Goal: Task Accomplishment & Management: Complete application form

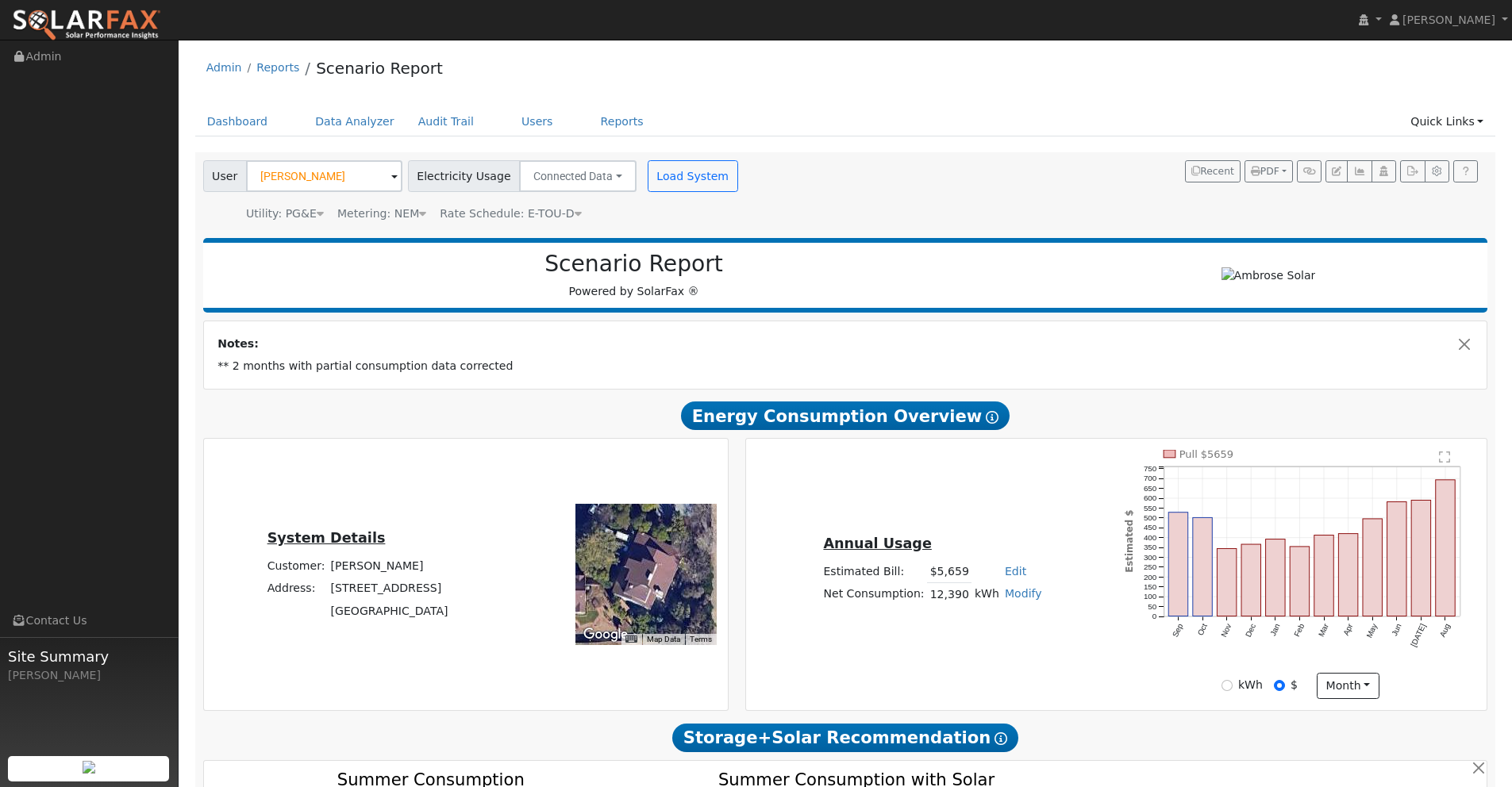
scroll to position [1022, 0]
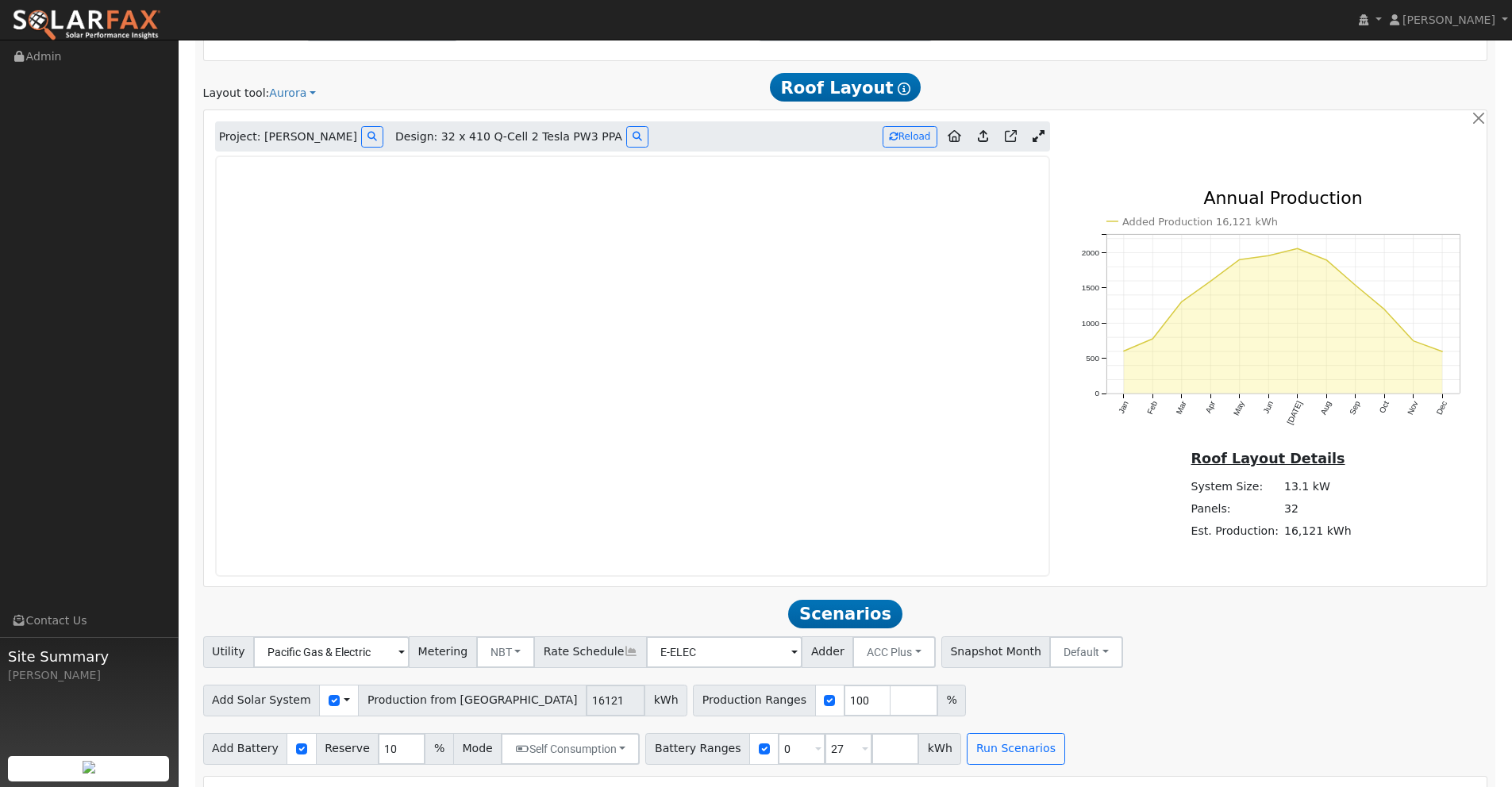
click at [89, 19] on img at bounding box center [86, 25] width 150 height 34
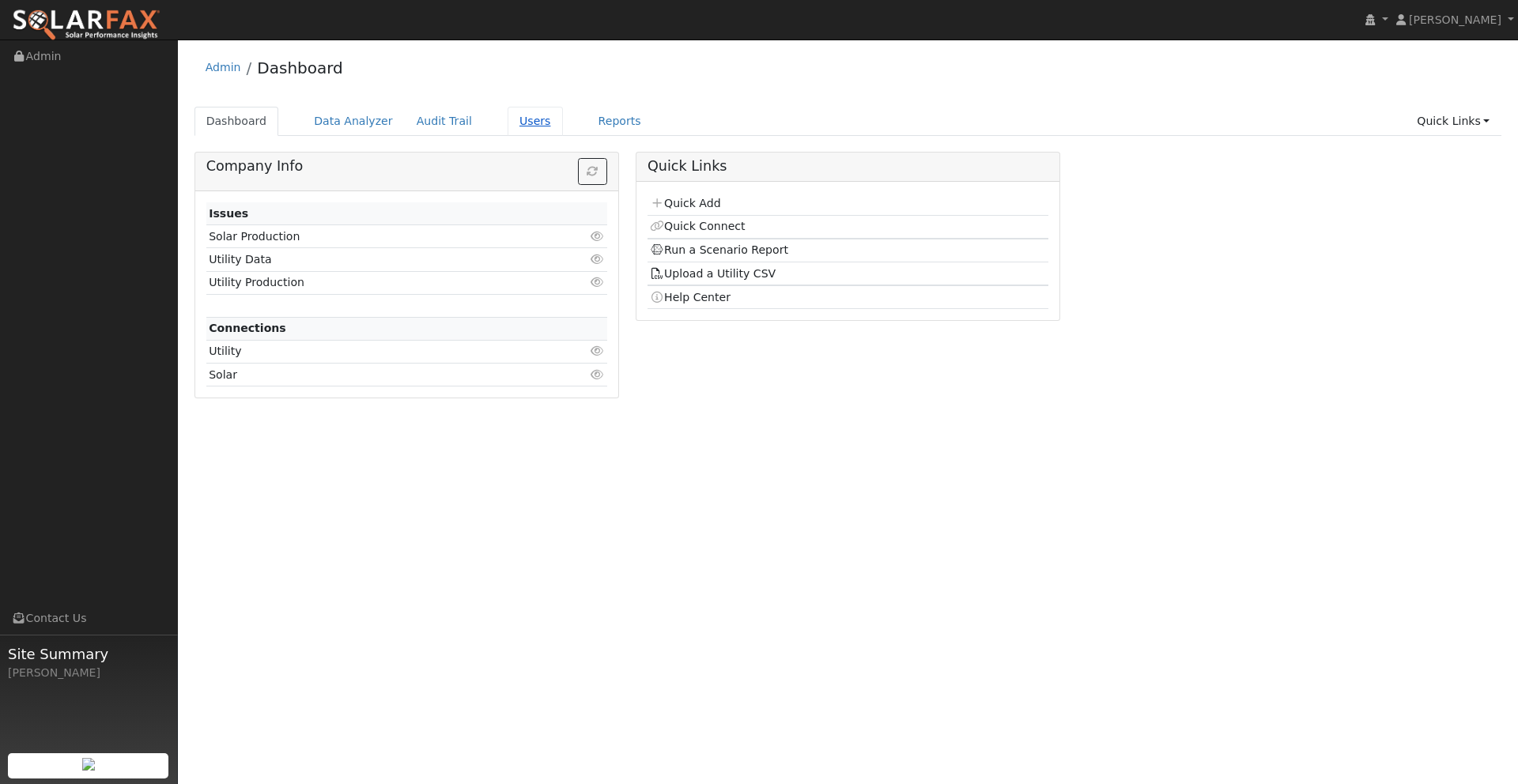
click at [508, 116] on link "Users" at bounding box center [536, 121] width 56 height 29
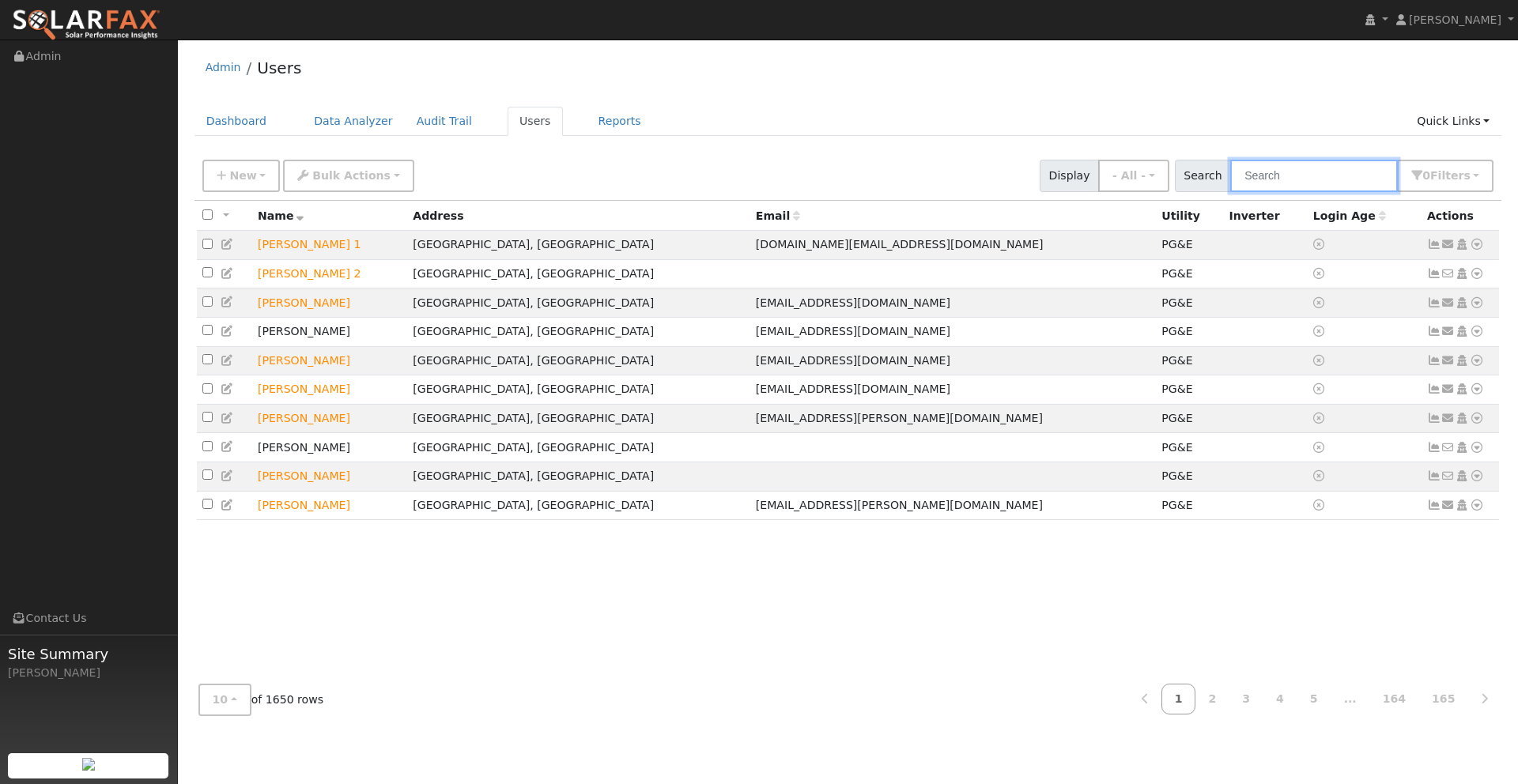
click at [1333, 181] on input "text" at bounding box center [1314, 176] width 167 height 33
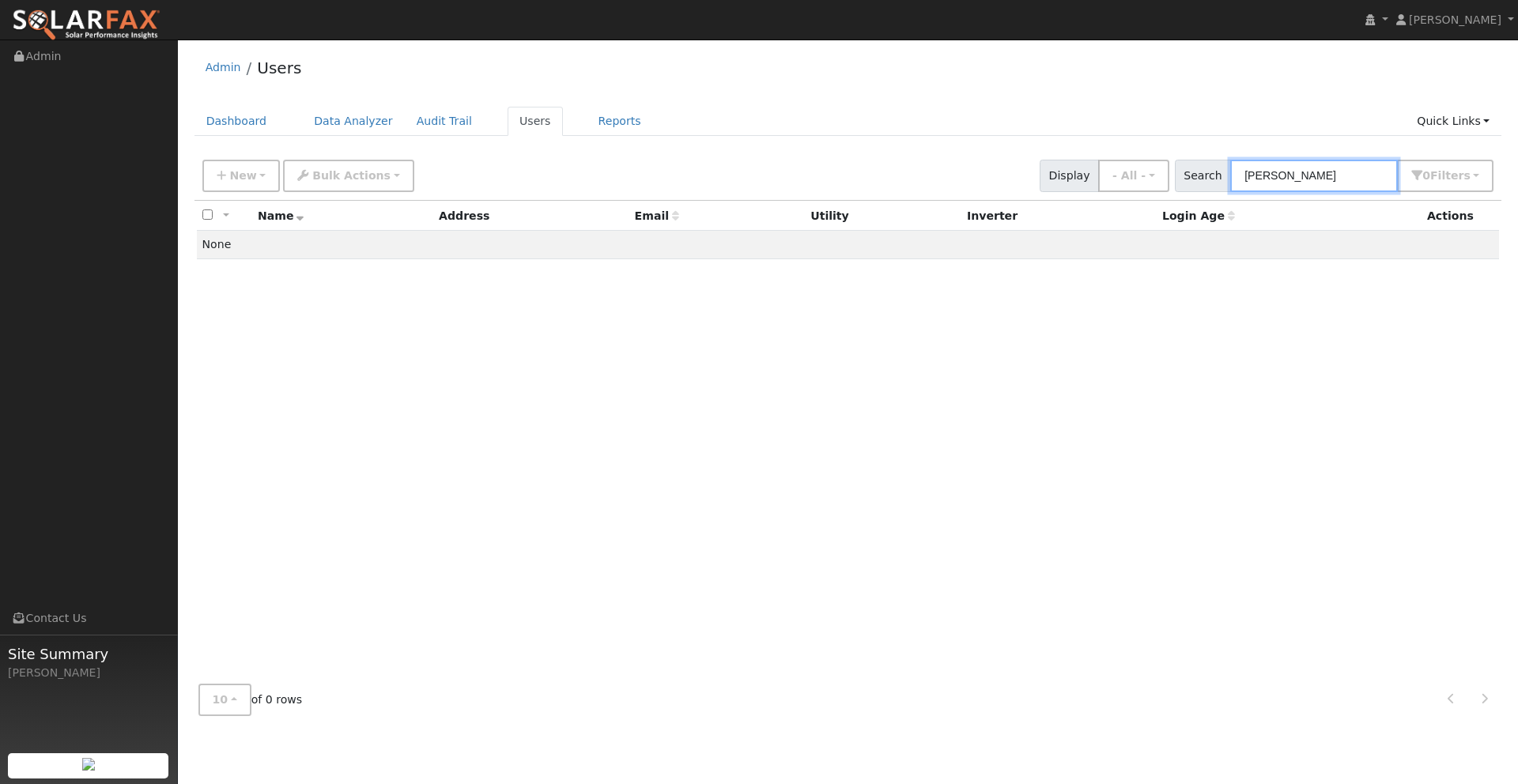
click at [1289, 175] on input "Micahel Lee" at bounding box center [1314, 176] width 167 height 33
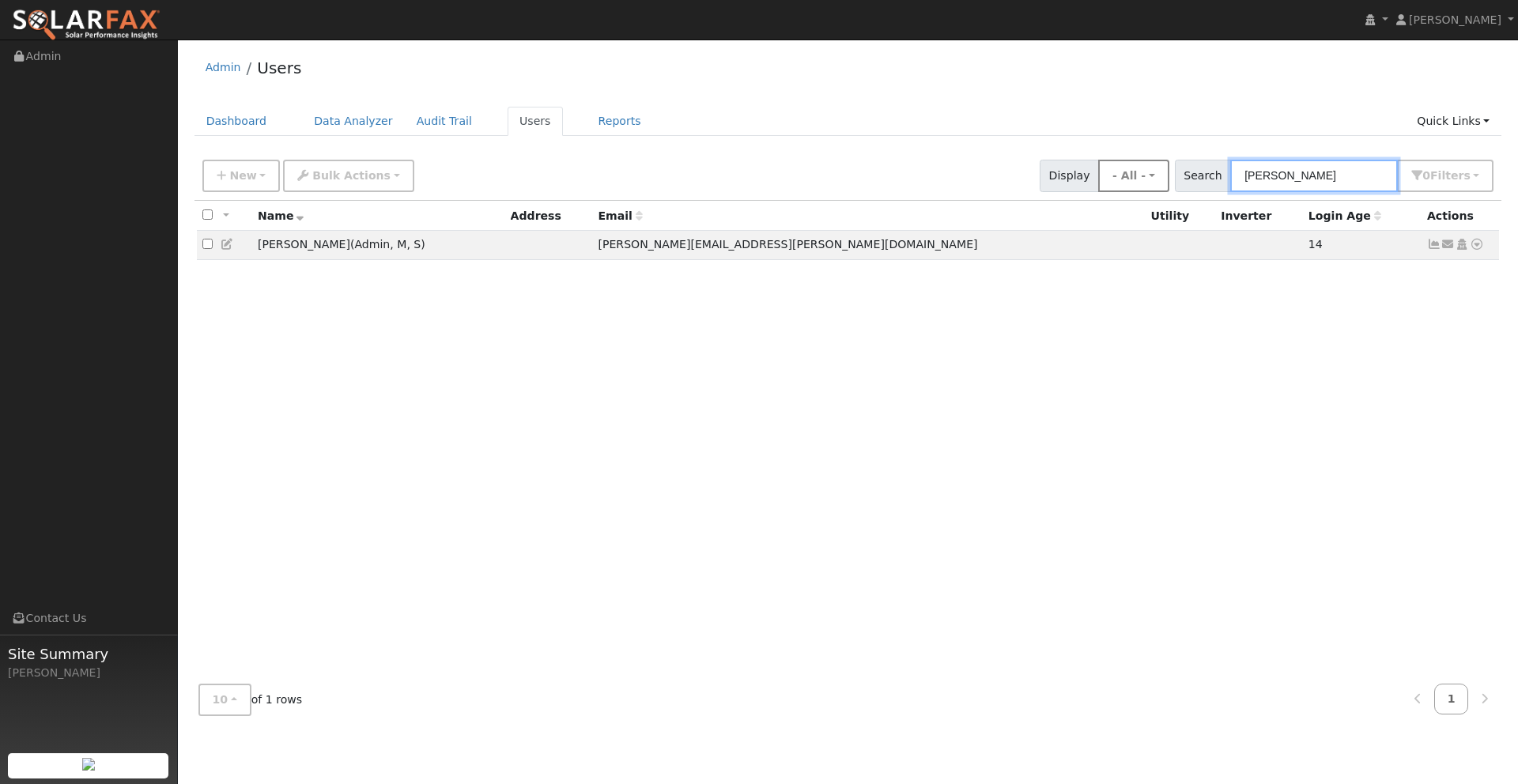
drag, startPoint x: 1343, startPoint y: 177, endPoint x: 1160, endPoint y: 168, distance: 183.2
click at [1160, 168] on div "New Add User Quick Add Quick Connect Quick Convert Lead Bulk Actions Send Email…" at bounding box center [848, 172] width 1298 height 38
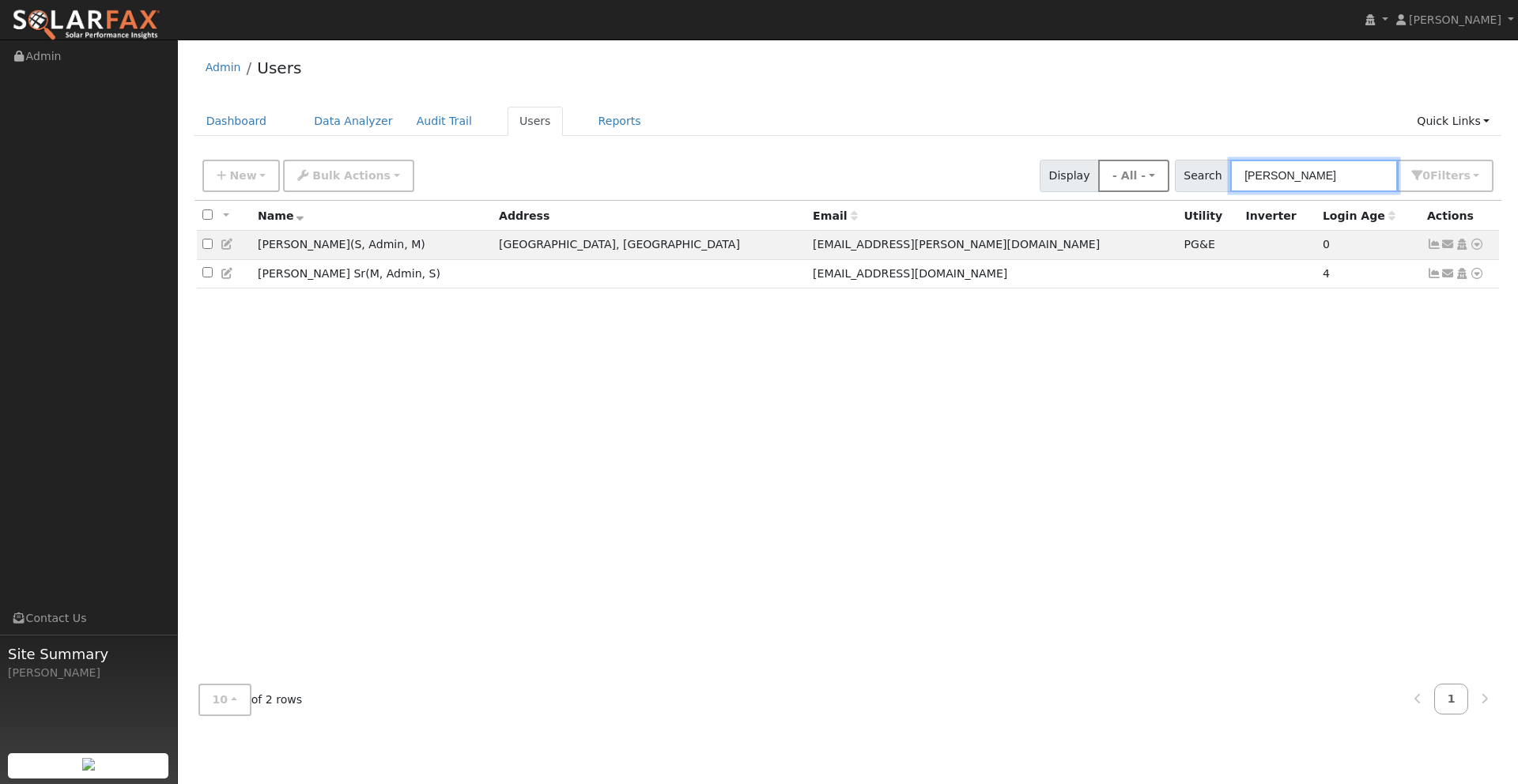
drag, startPoint x: 1325, startPoint y: 175, endPoint x: 1180, endPoint y: 160, distance: 145.8
click at [1170, 154] on div "New Add User Quick Add Quick Connect Quick Convert Lead Bulk Actions Send Email…" at bounding box center [848, 172] width 1298 height 38
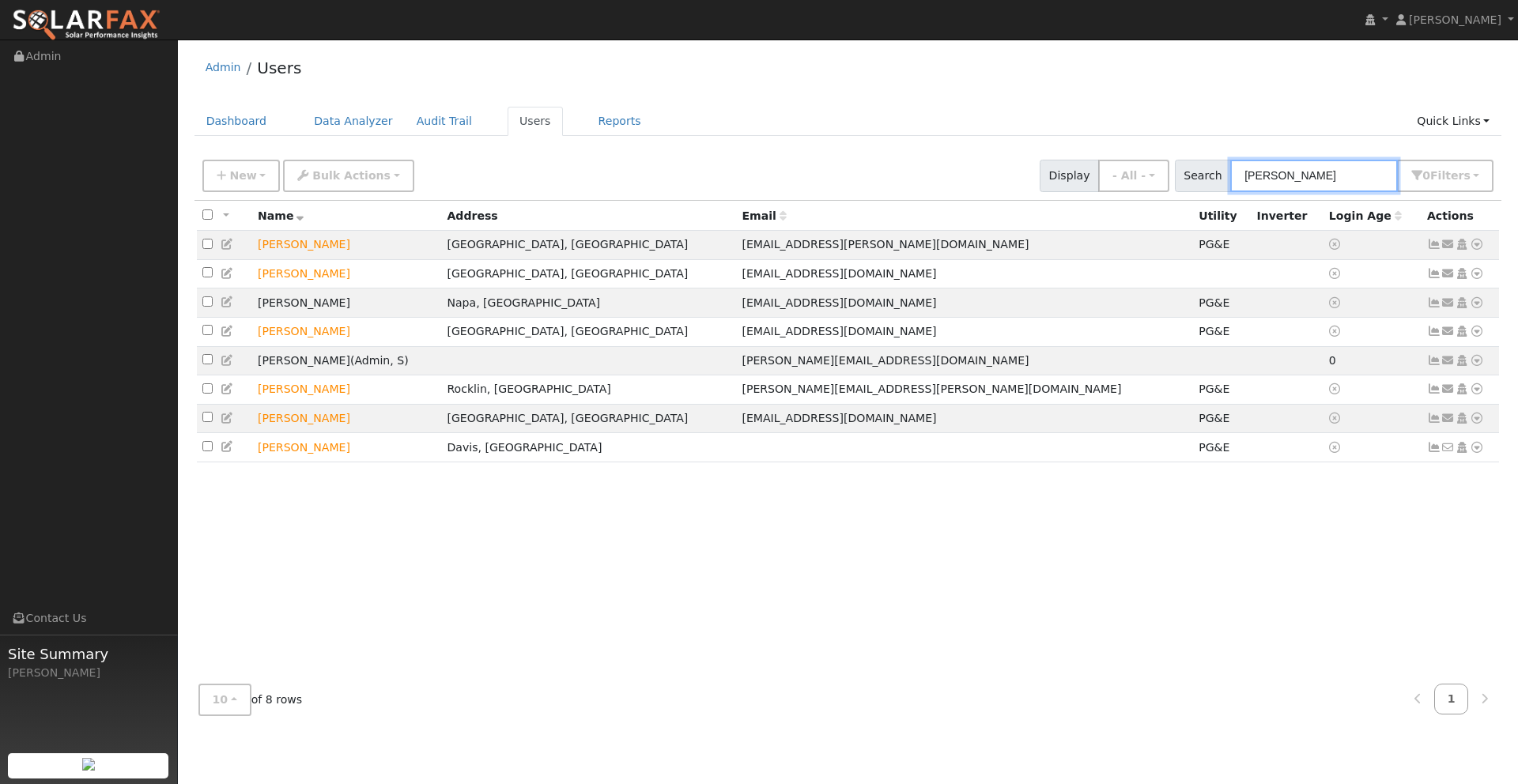
type input "[PERSON_NAME]"
click at [125, 20] on img at bounding box center [86, 25] width 149 height 34
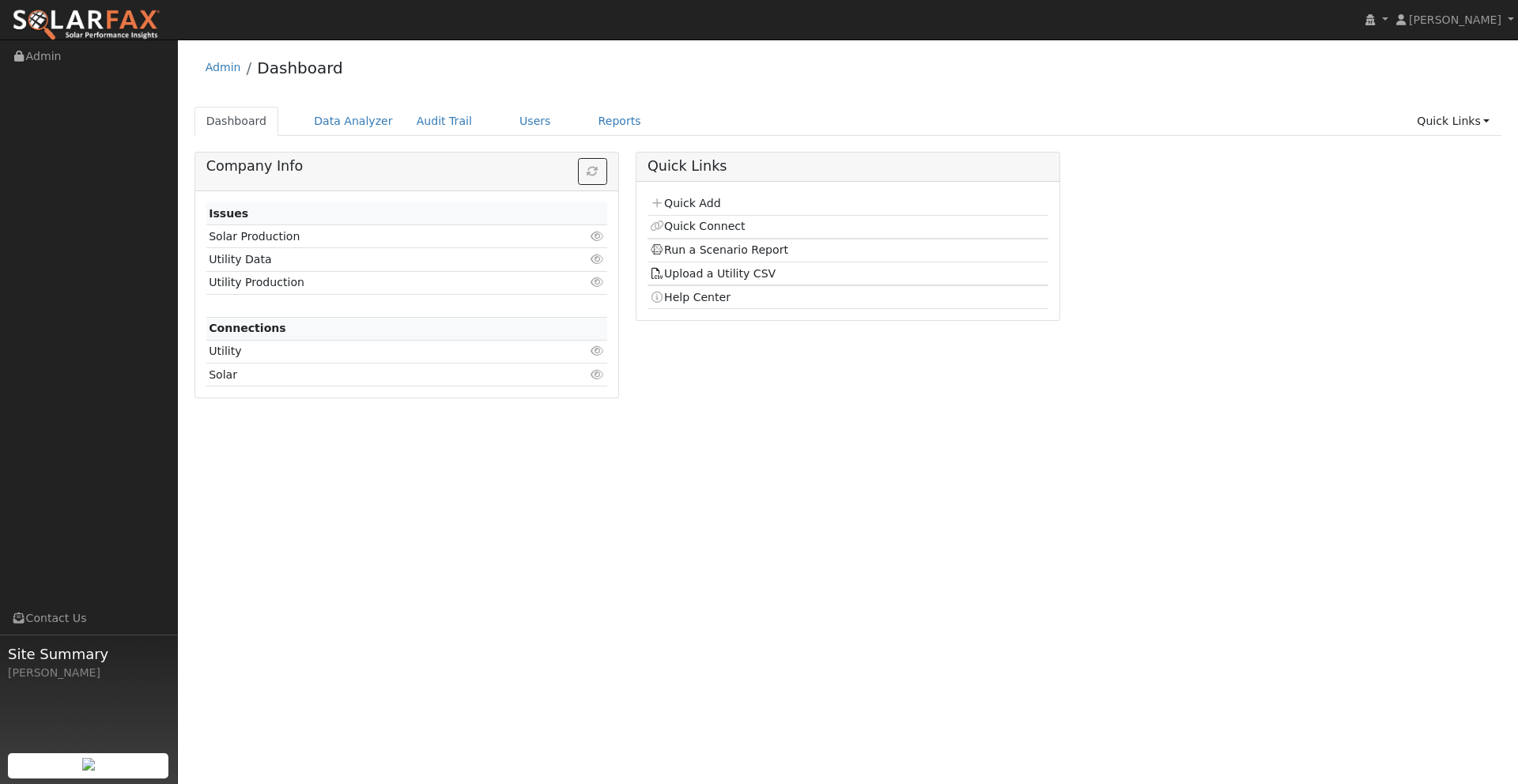
click at [695, 212] on td "Quick Add" at bounding box center [848, 205] width 401 height 23
click at [695, 200] on link "Quick Add" at bounding box center [685, 203] width 70 height 13
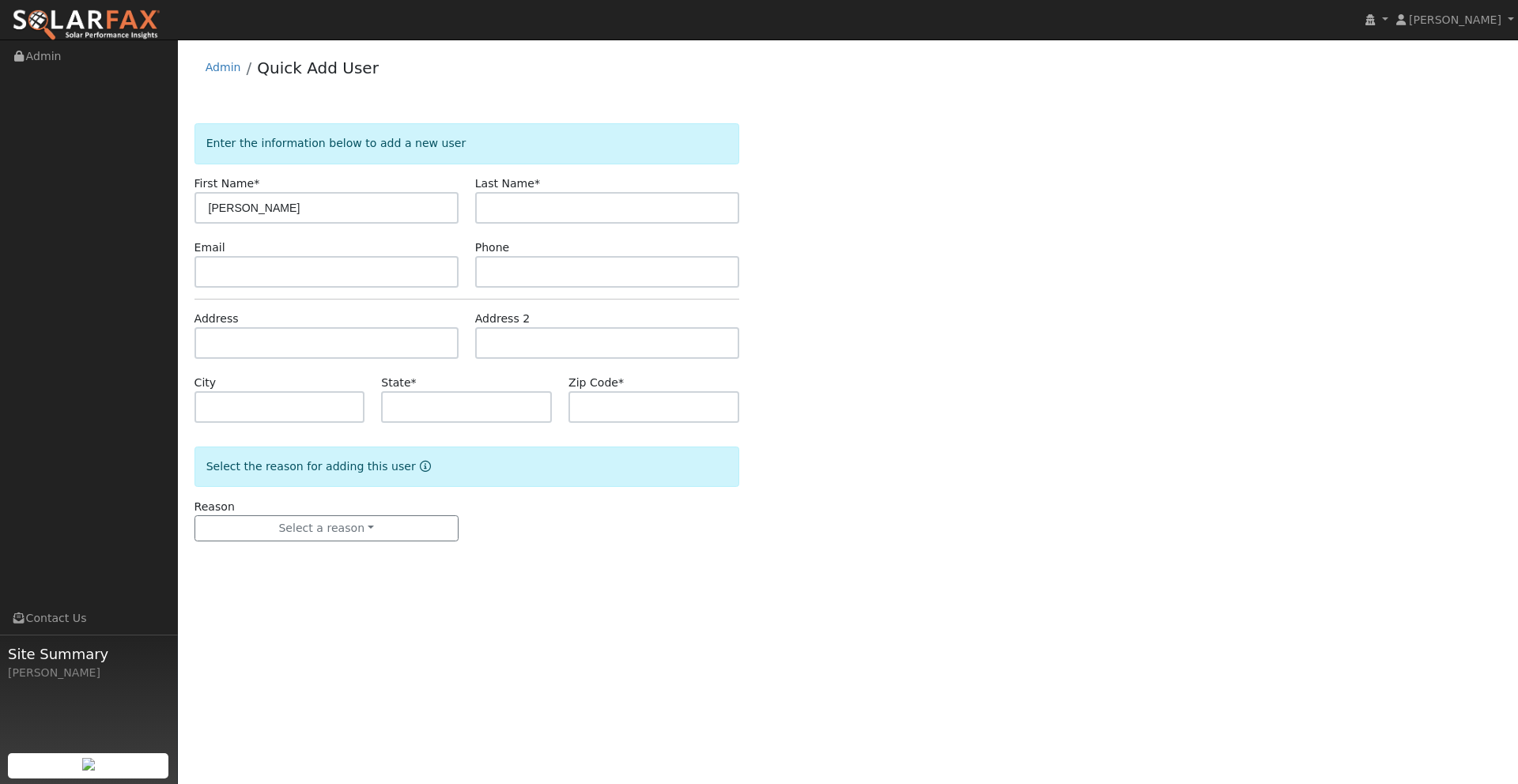
type input "[PERSON_NAME]"
click at [515, 215] on input "text" at bounding box center [607, 208] width 264 height 32
type input "[PERSON_NAME]"
click at [366, 266] on input "text" at bounding box center [326, 271] width 264 height 32
type input "adam.kuster@ambrosesolar.com"
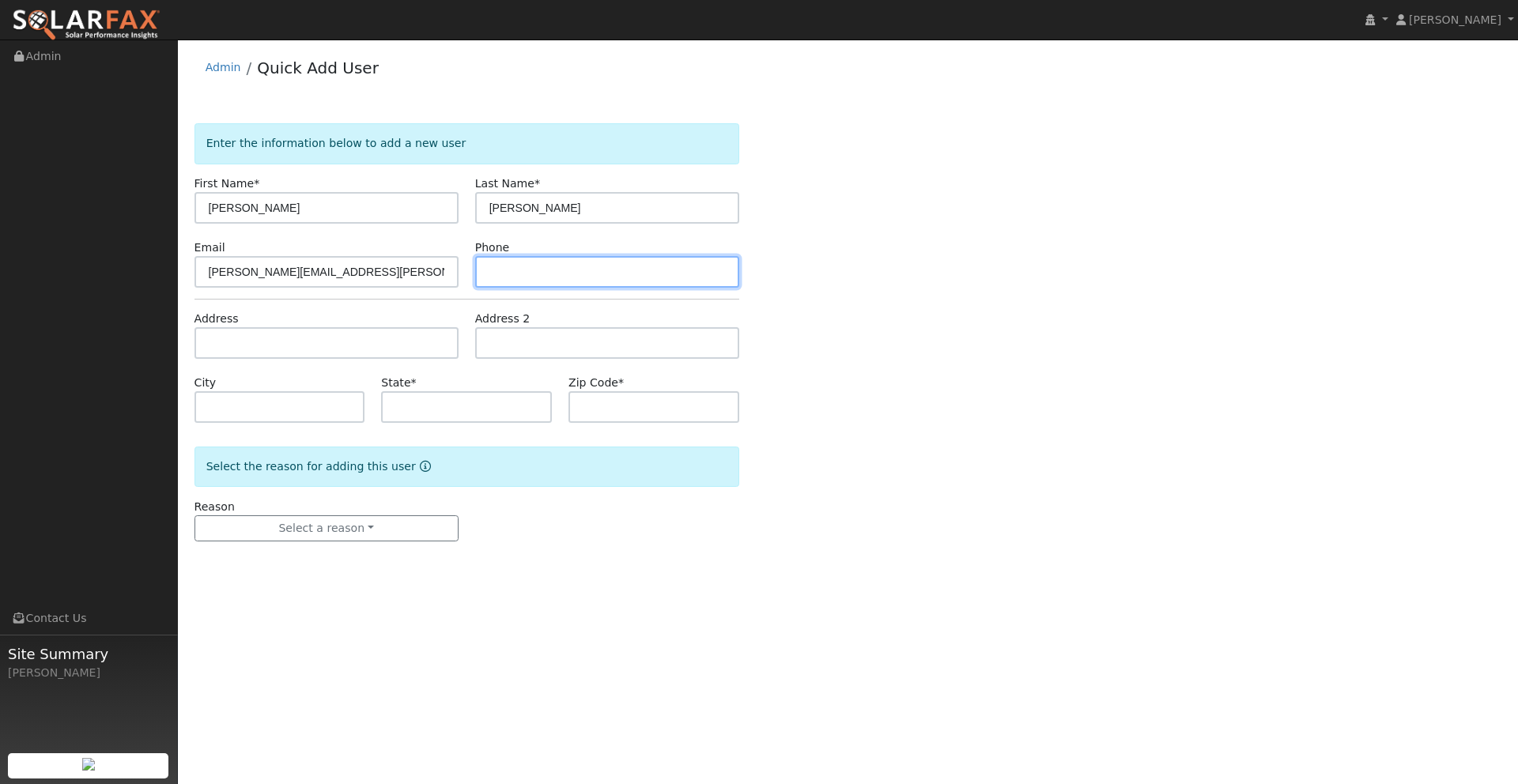
click at [526, 266] on input "text" at bounding box center [607, 271] width 264 height 32
type input "9163902528"
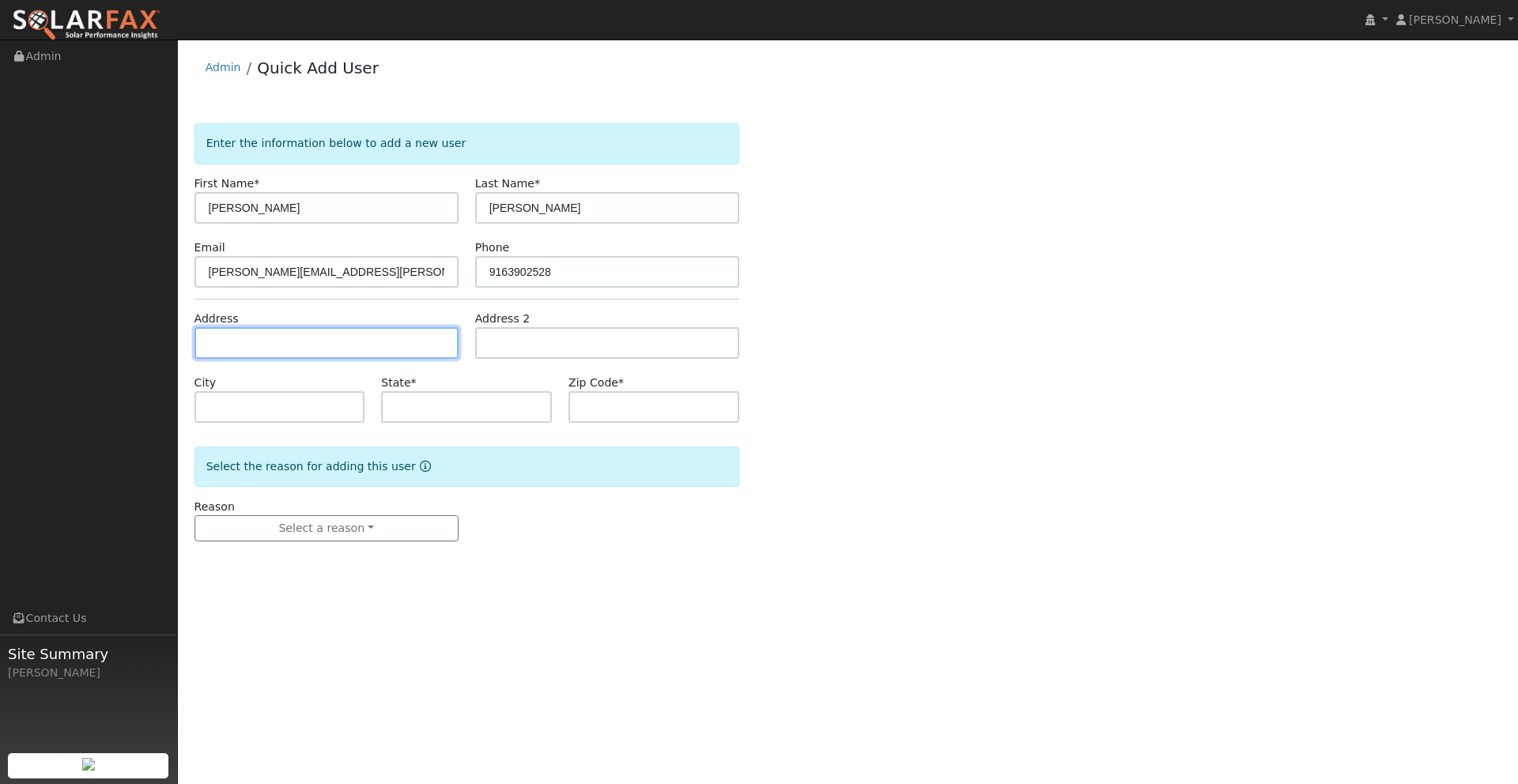
click at [257, 339] on input "text" at bounding box center [326, 342] width 264 height 32
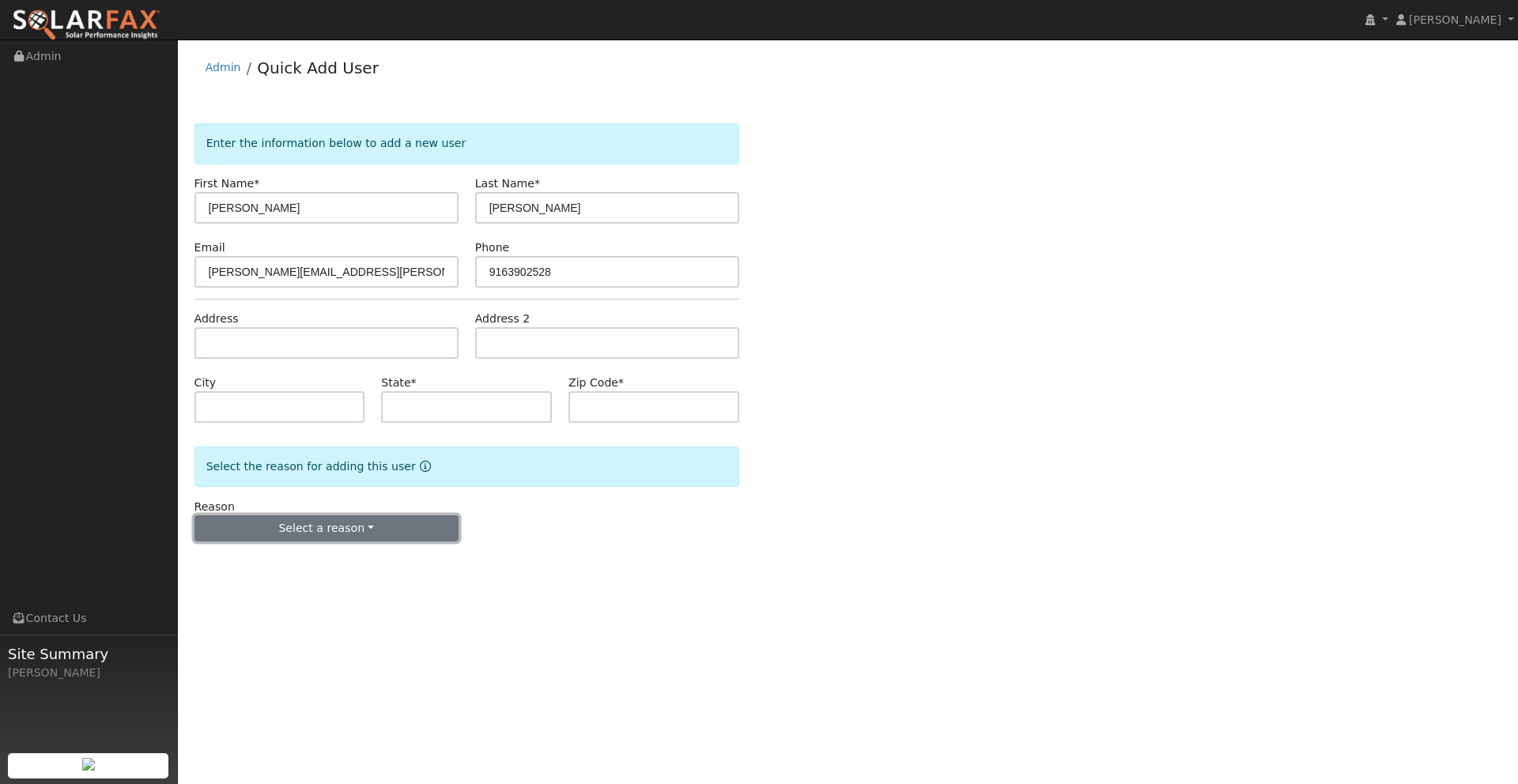
click at [381, 532] on button "Select a reason" at bounding box center [326, 529] width 264 height 27
click at [113, 22] on img at bounding box center [86, 25] width 149 height 34
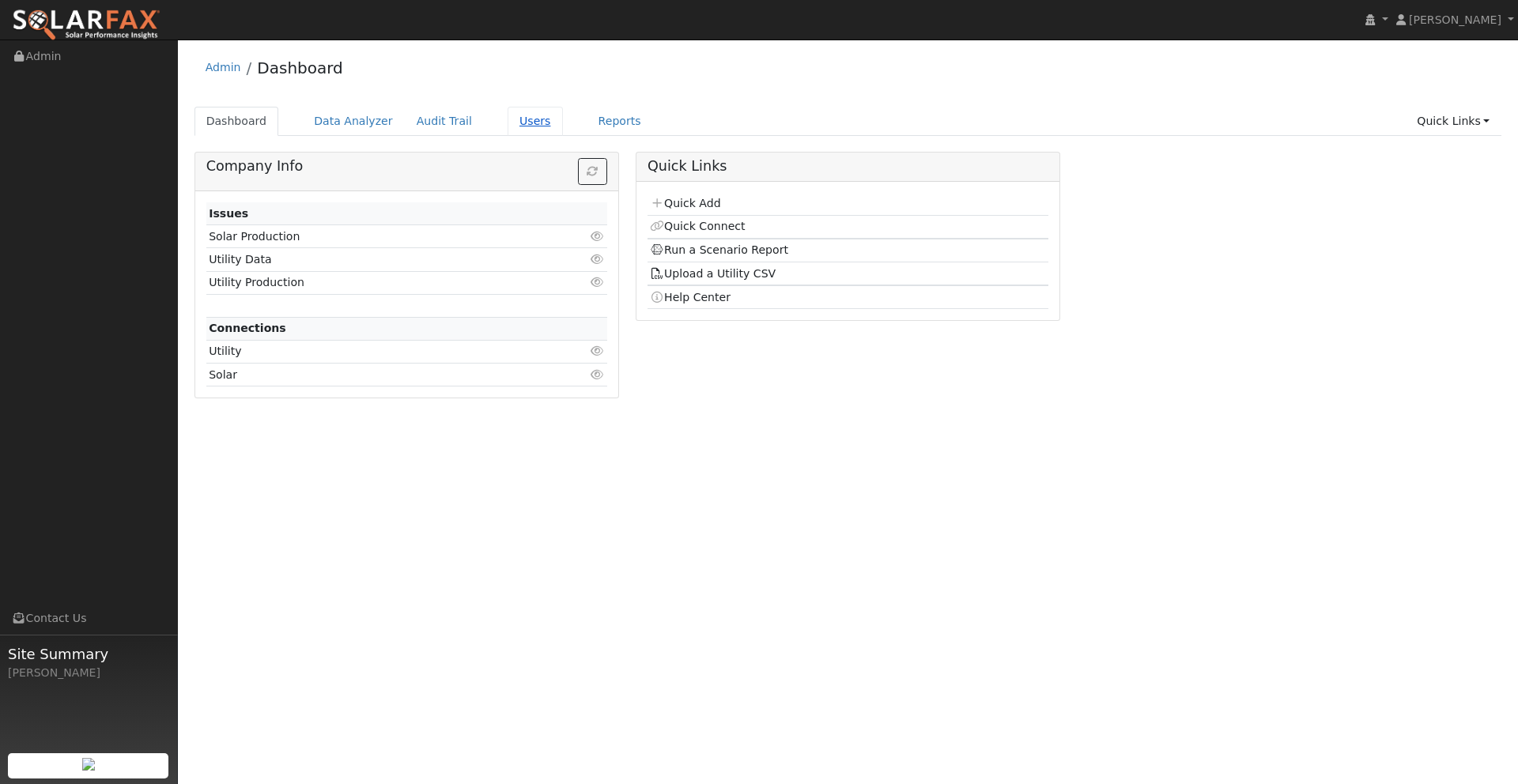
click at [518, 116] on link "Users" at bounding box center [536, 121] width 56 height 29
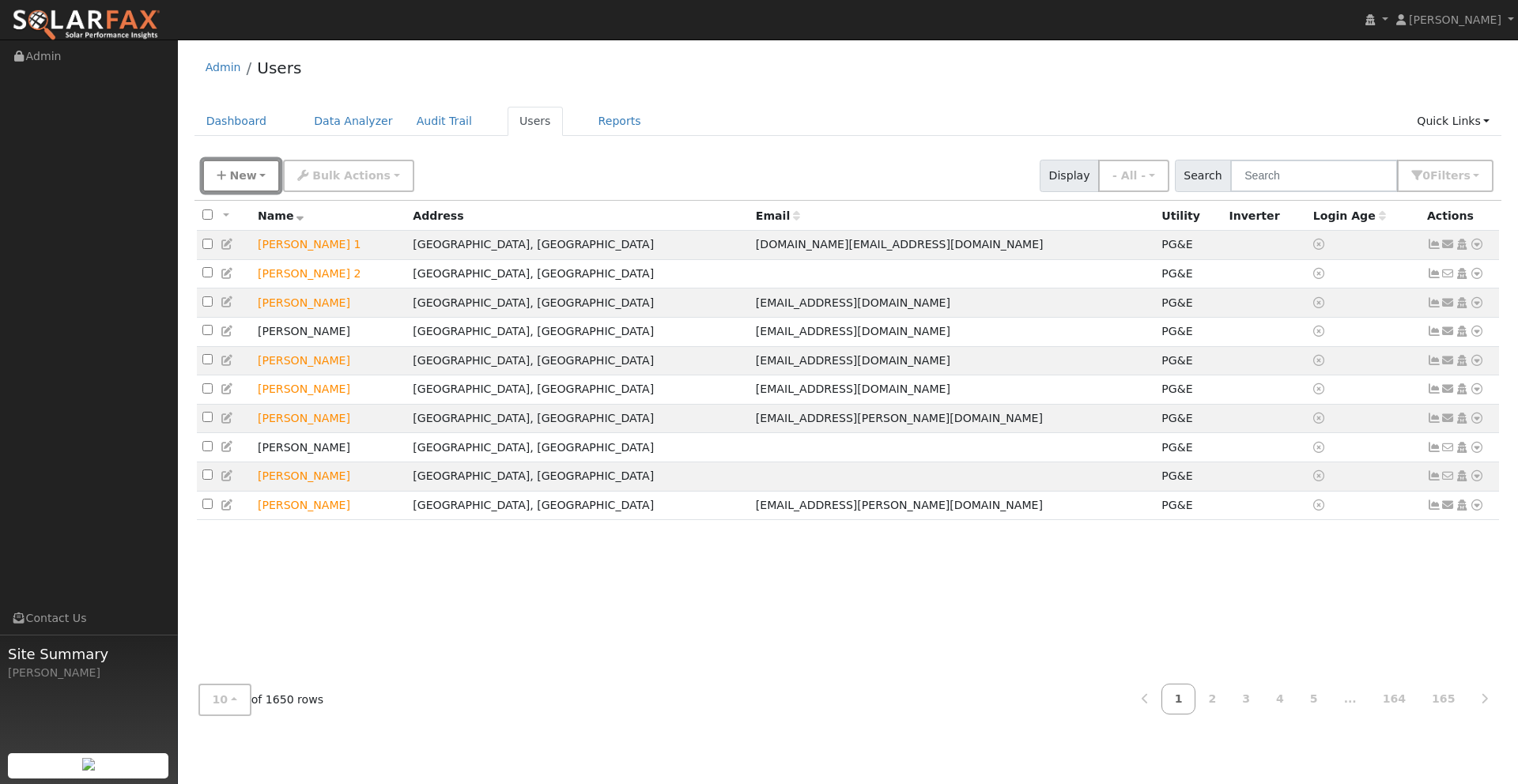
click at [236, 175] on span "New" at bounding box center [242, 175] width 27 height 13
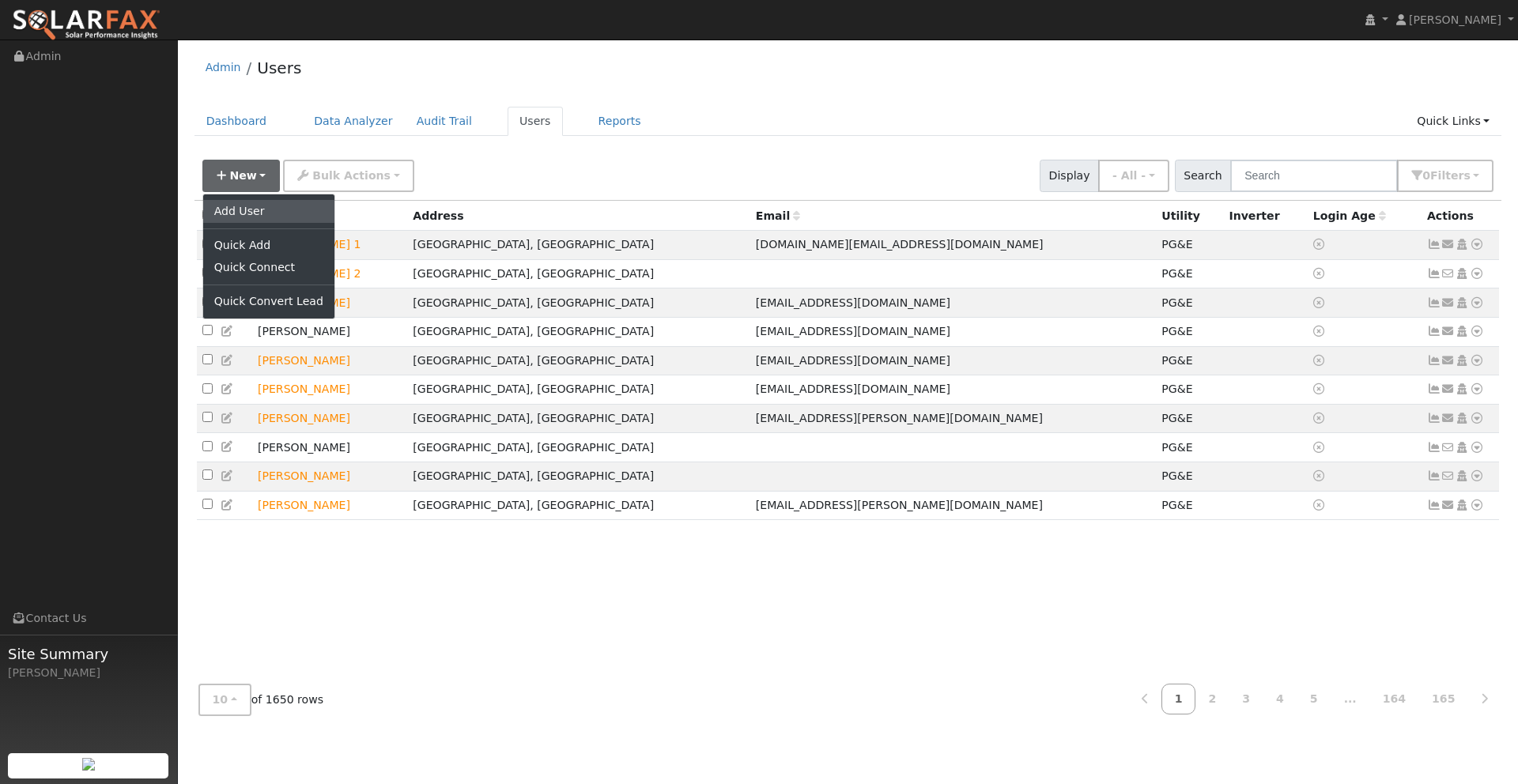
click at [266, 216] on link "Add User" at bounding box center [268, 211] width 131 height 22
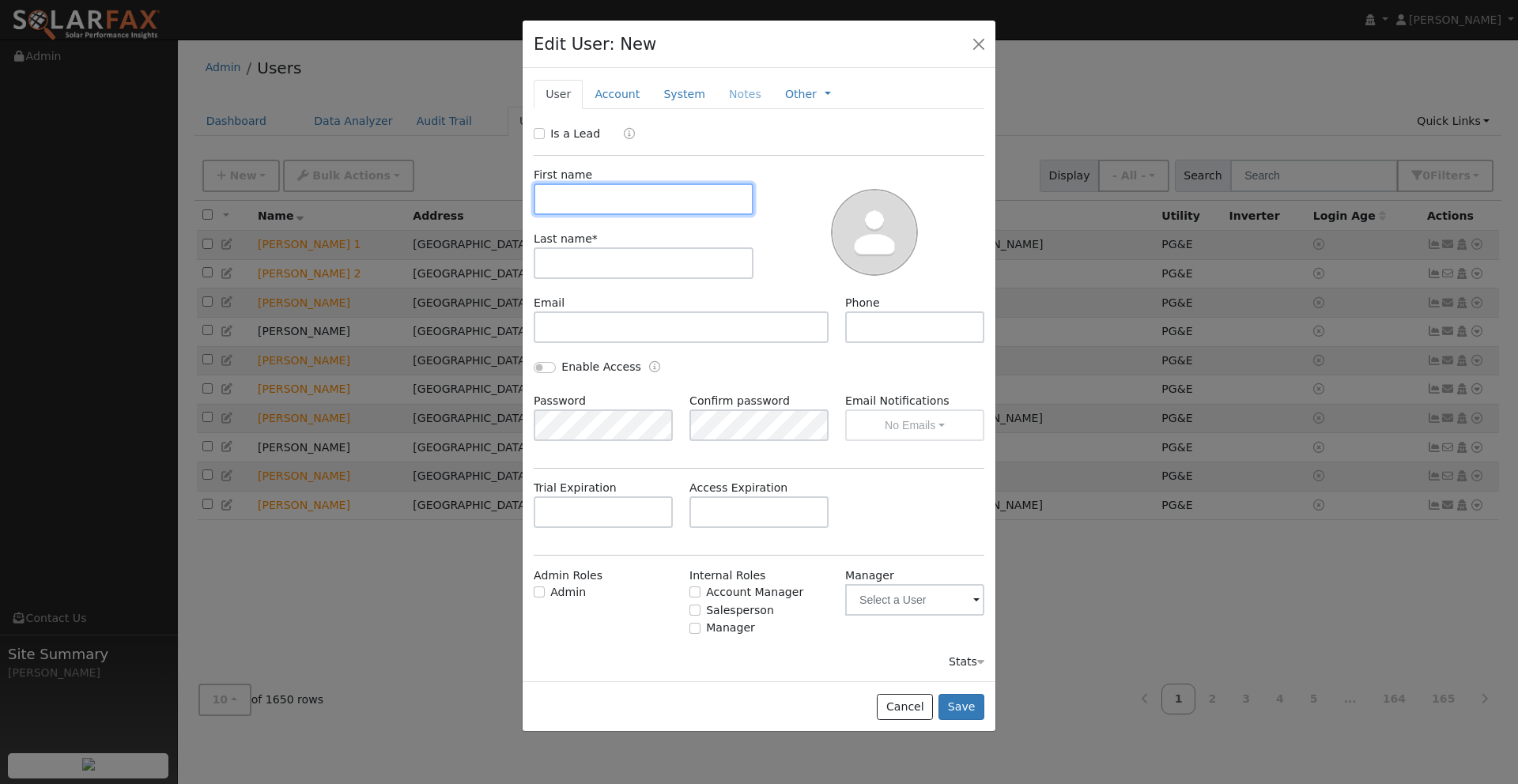
click at [601, 202] on input "text" at bounding box center [644, 199] width 219 height 32
type input "[PERSON_NAME]"
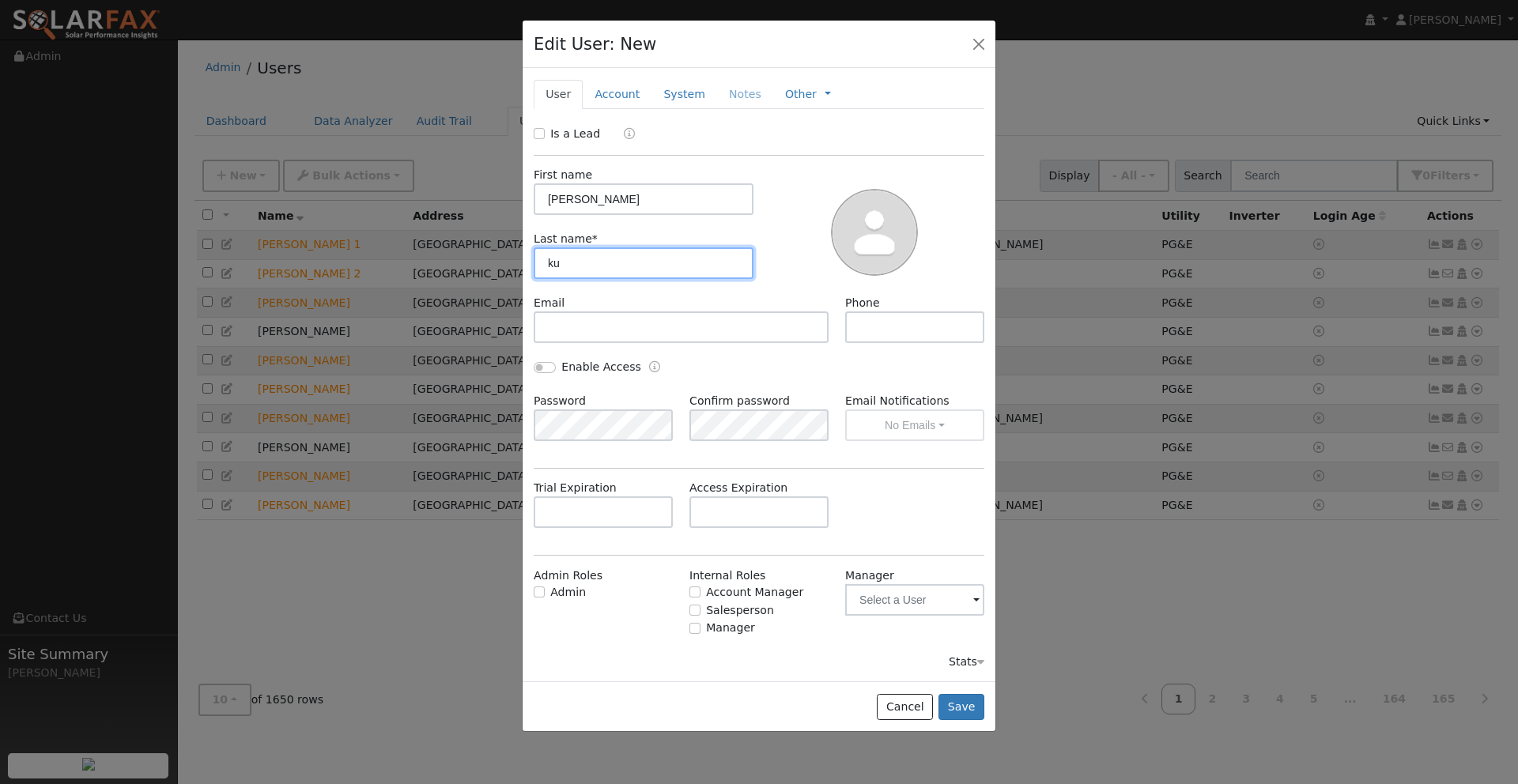
type input "k"
type input "[PERSON_NAME]"
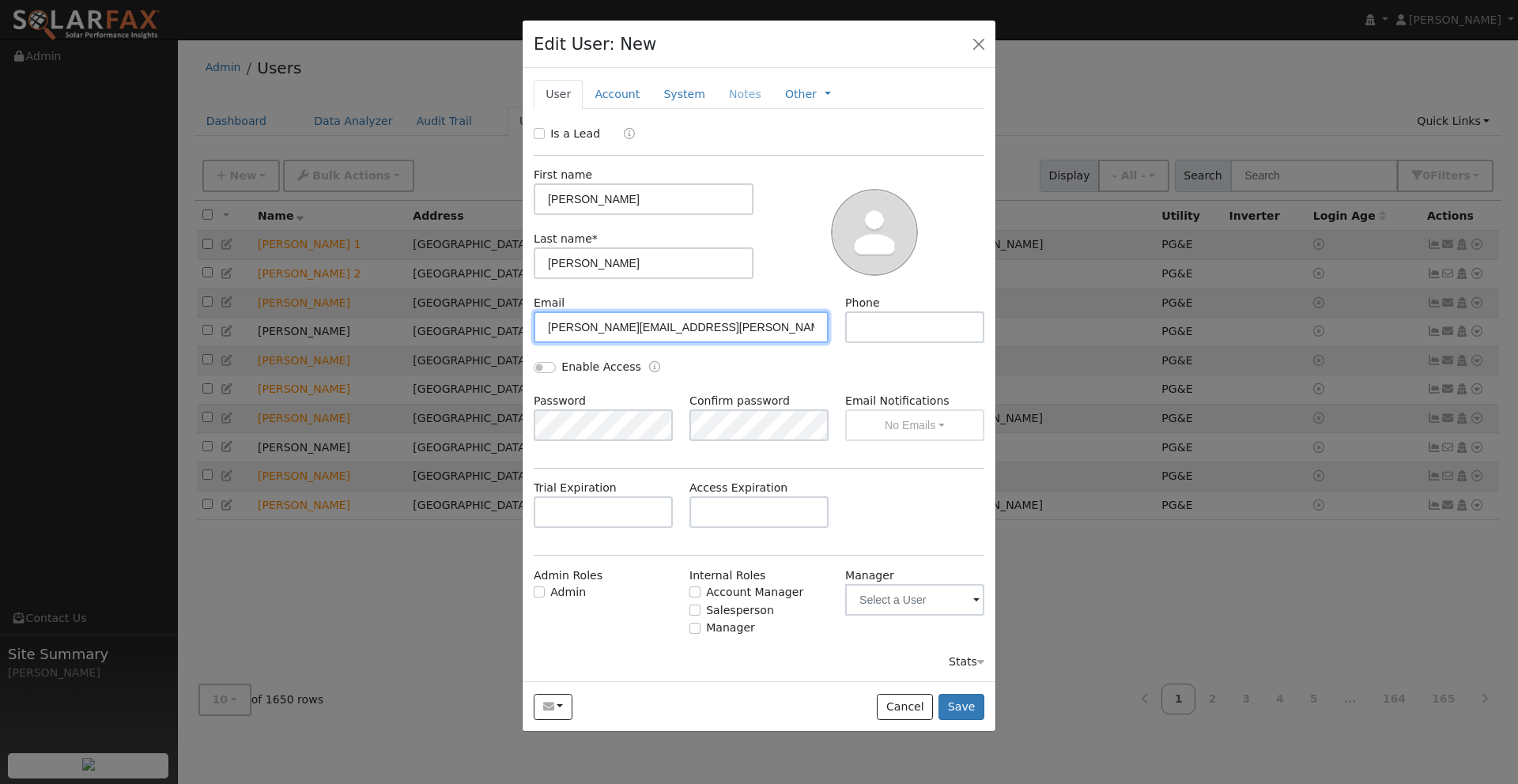
type input "[PERSON_NAME][EMAIL_ADDRESS][PERSON_NAME][DOMAIN_NAME]"
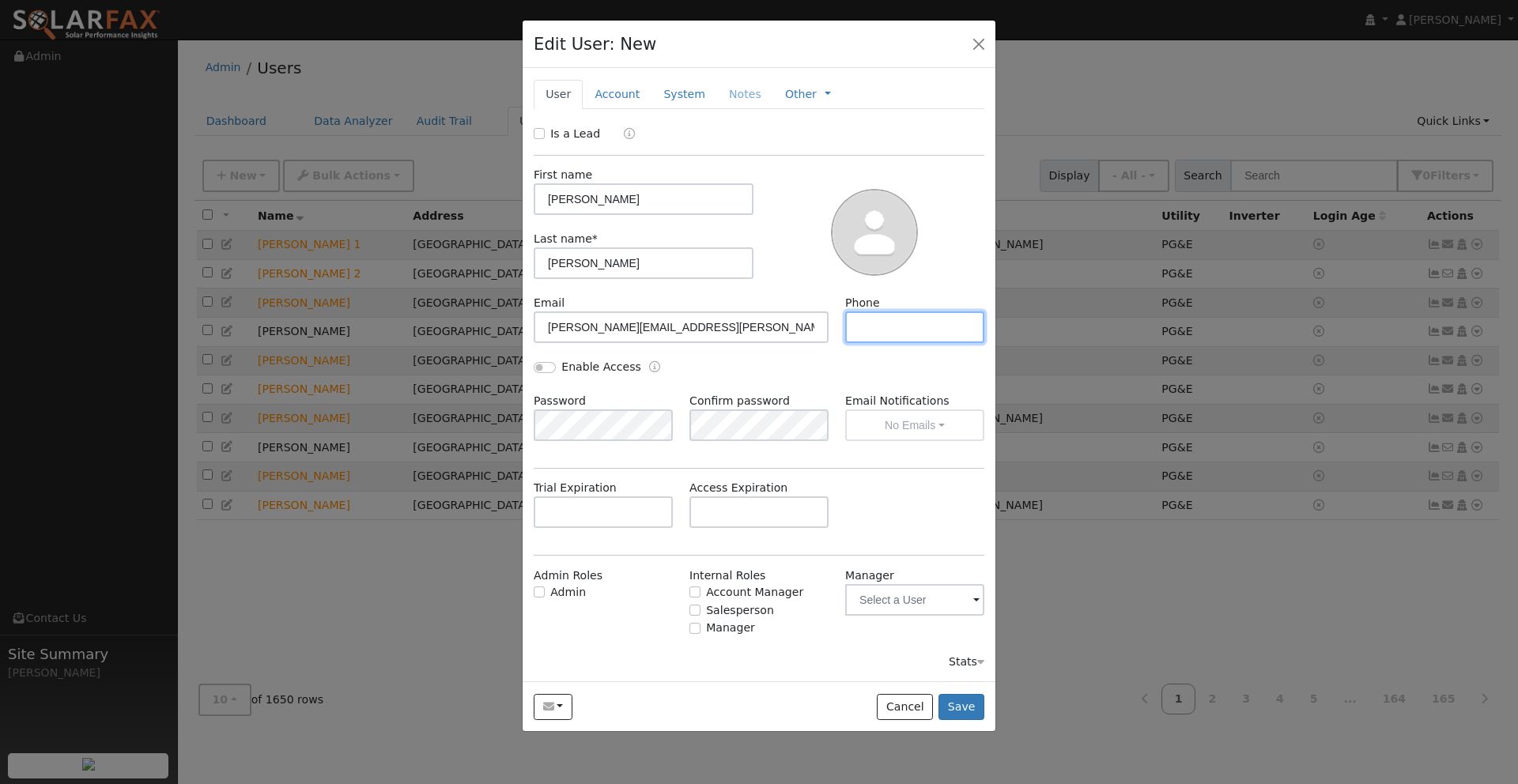
click at [890, 328] on input "text" at bounding box center [915, 327] width 139 height 32
type input "9163902528"
click at [537, 362] on input "Enable Access" at bounding box center [544, 367] width 22 height 12
checkbox input "true"
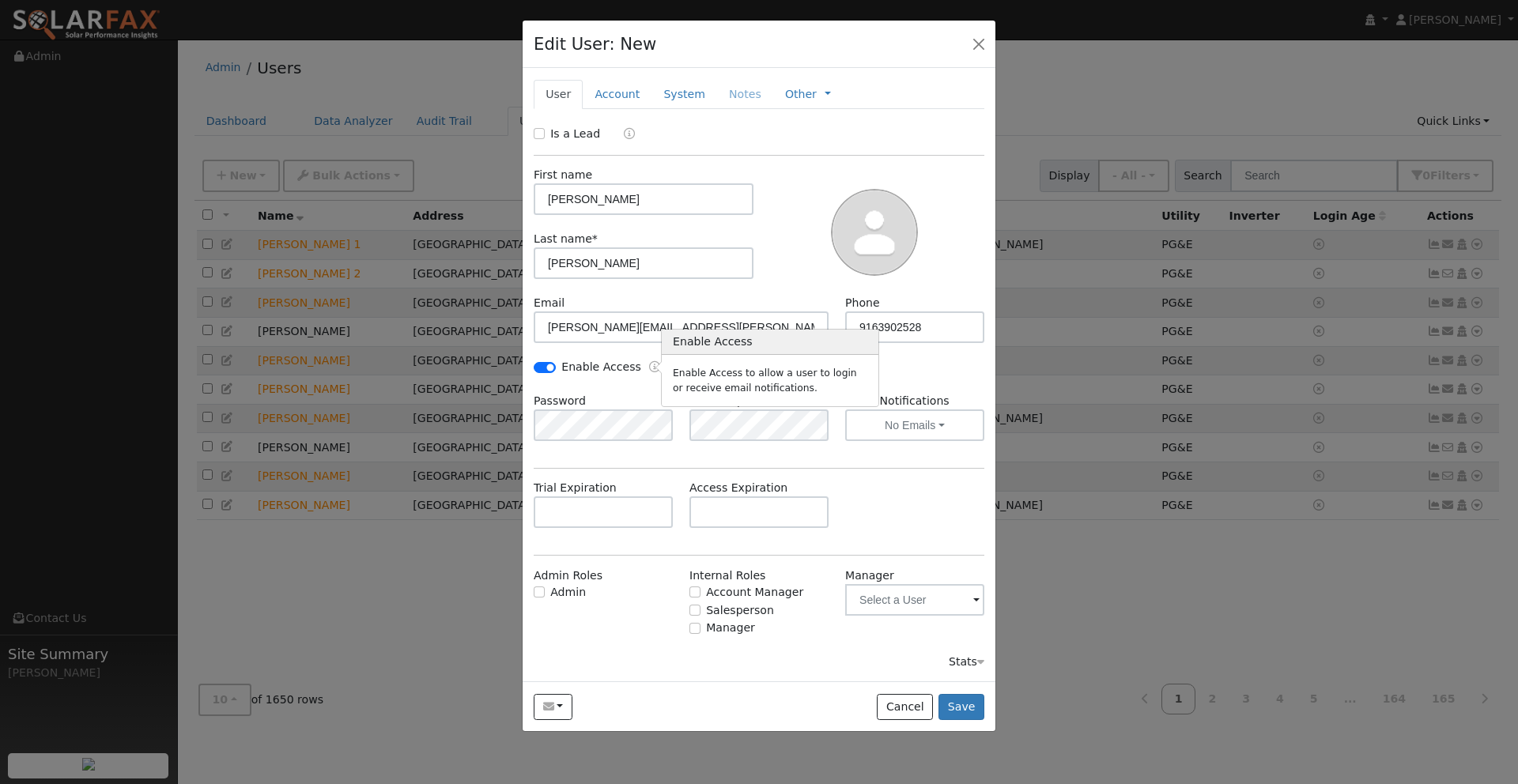
click at [653, 365] on icon "Enable Access" at bounding box center [655, 367] width 12 height 12
click at [832, 334] on div "Email [PERSON_NAME][EMAIL_ADDRESS][PERSON_NAME][DOMAIN_NAME]" at bounding box center [682, 319] width 312 height 48
click at [540, 591] on input "Admin" at bounding box center [540, 593] width 12 height 12
checkbox input "true"
click at [695, 610] on input "Salesperson" at bounding box center [696, 611] width 12 height 12
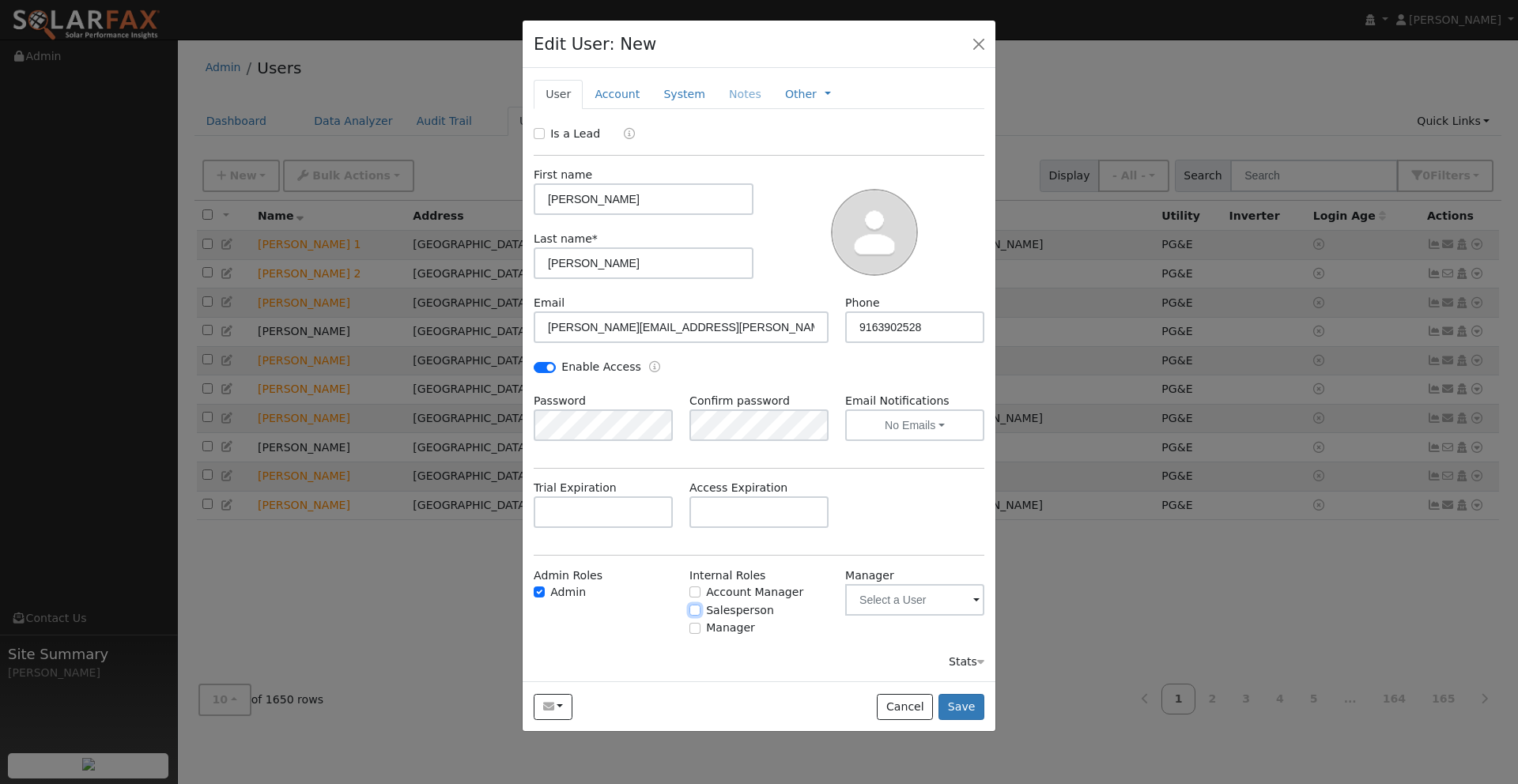
checkbox input "true"
click at [695, 592] on input "Account Manager" at bounding box center [696, 593] width 12 height 12
checkbox input "true"
click at [697, 628] on input "Manager" at bounding box center [696, 629] width 12 height 12
checkbox input "true"
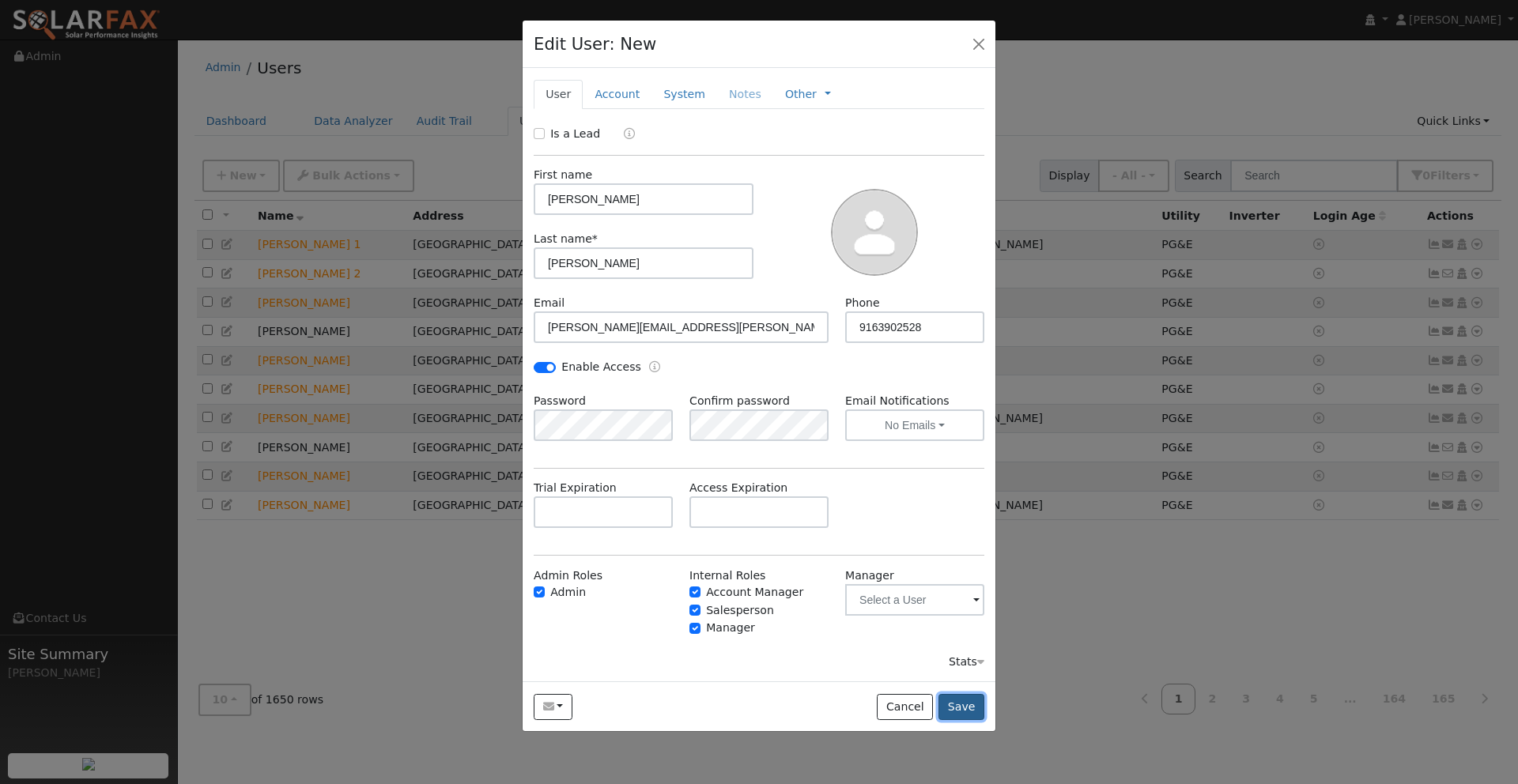
click at [964, 703] on button "Save" at bounding box center [962, 708] width 46 height 27
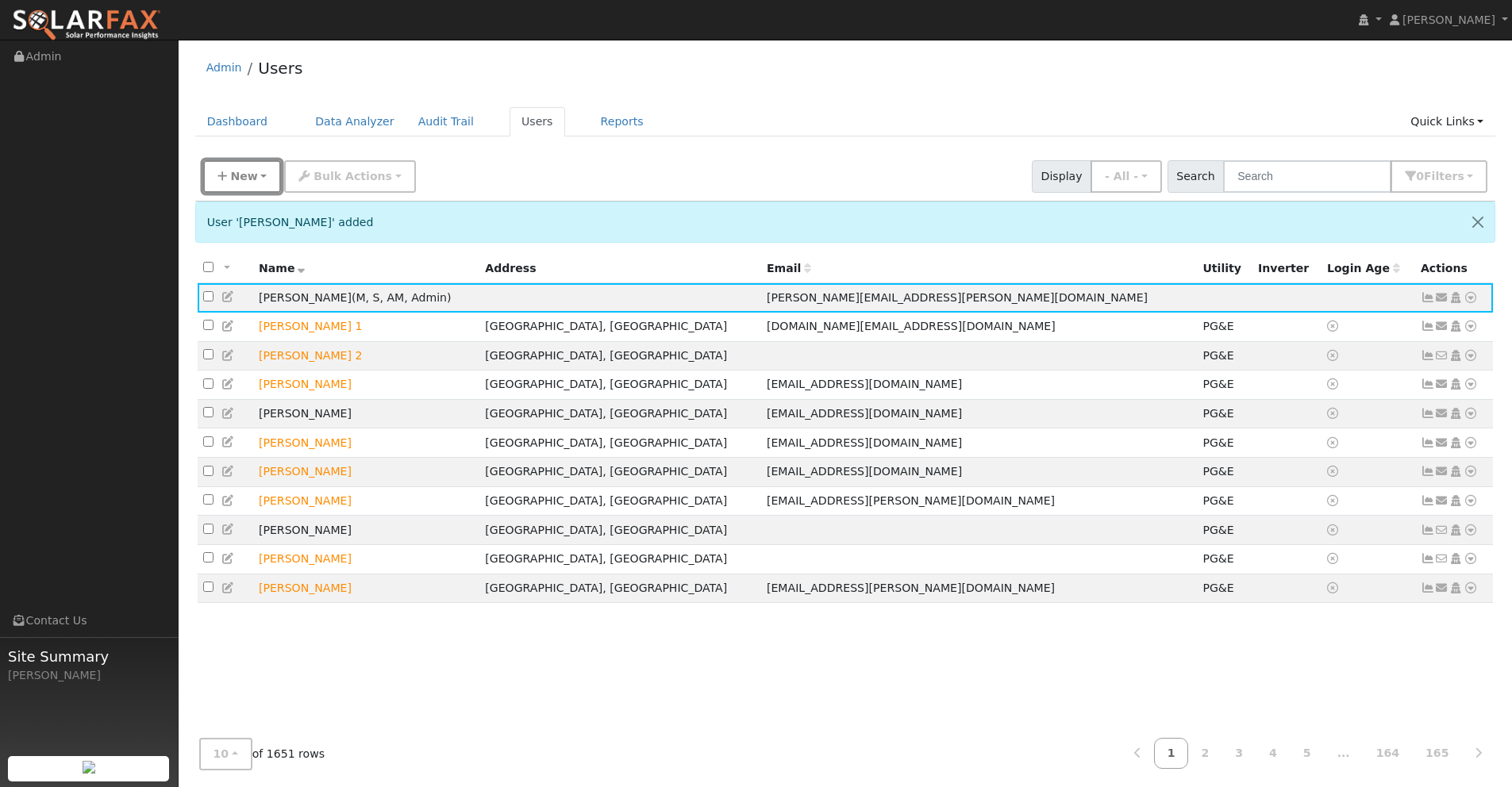
click at [239, 179] on span "New" at bounding box center [243, 176] width 27 height 13
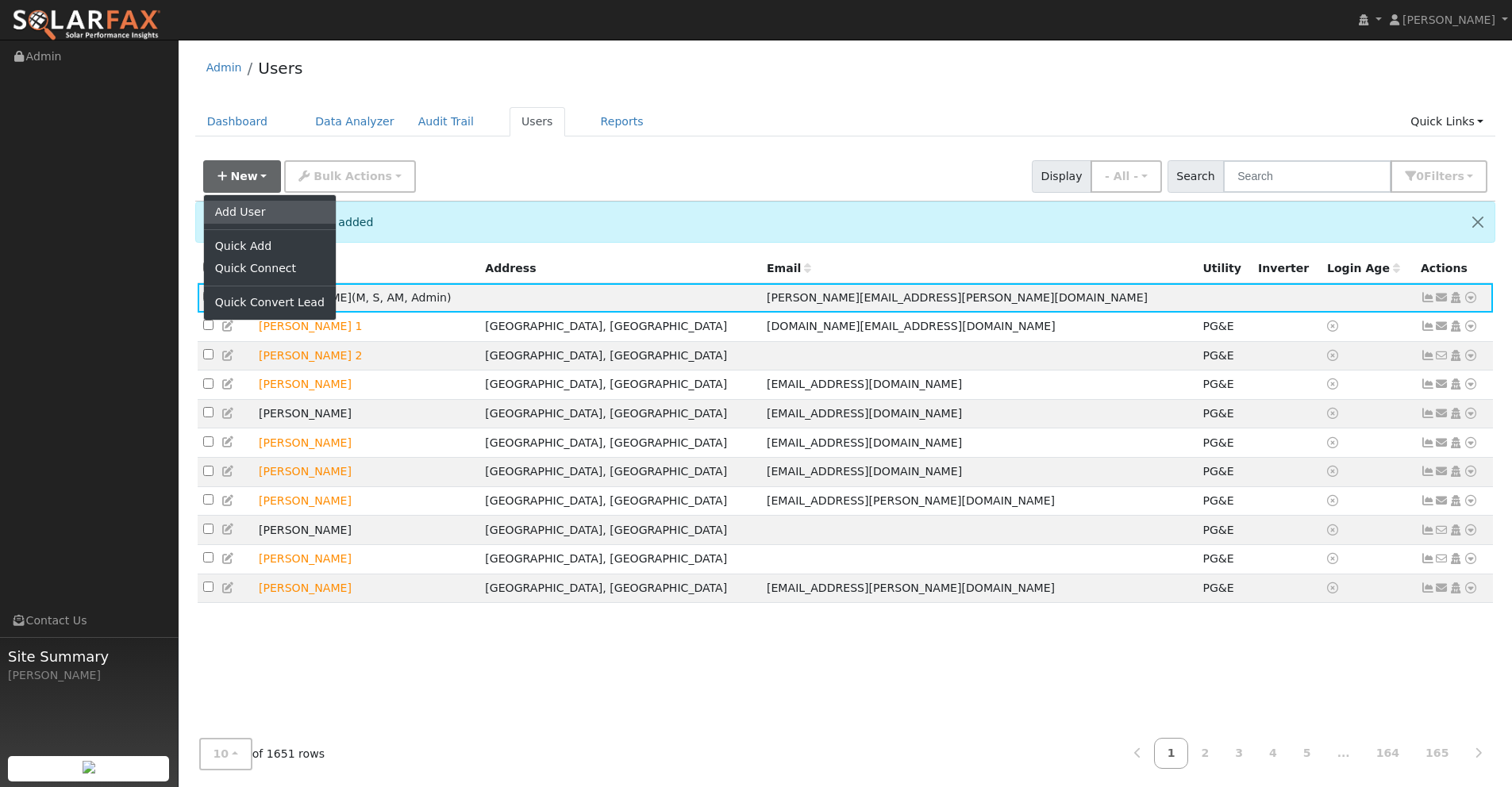
click at [235, 217] on link "Add User" at bounding box center [269, 211] width 131 height 22
checkbox input "false"
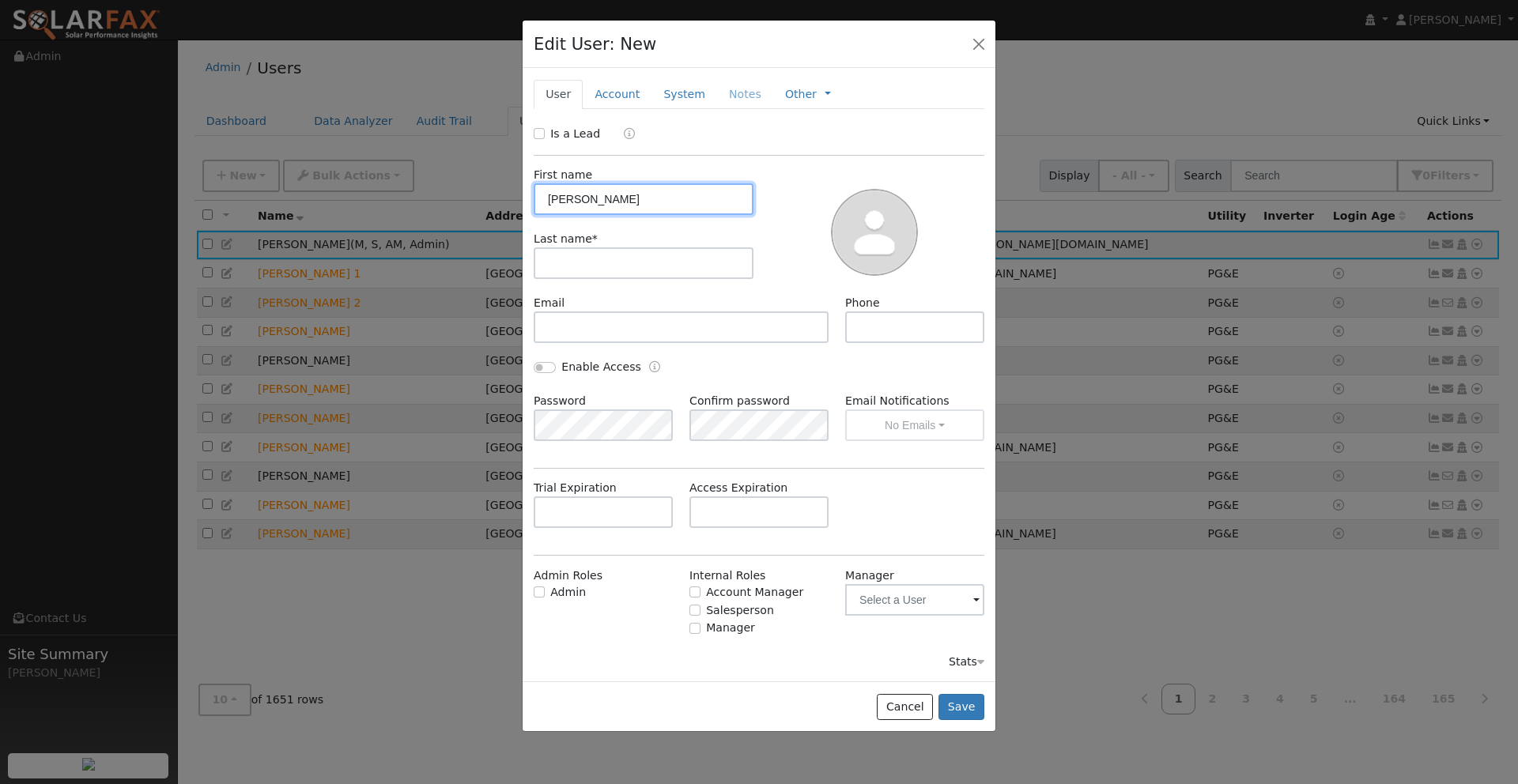
type input "[PERSON_NAME]"
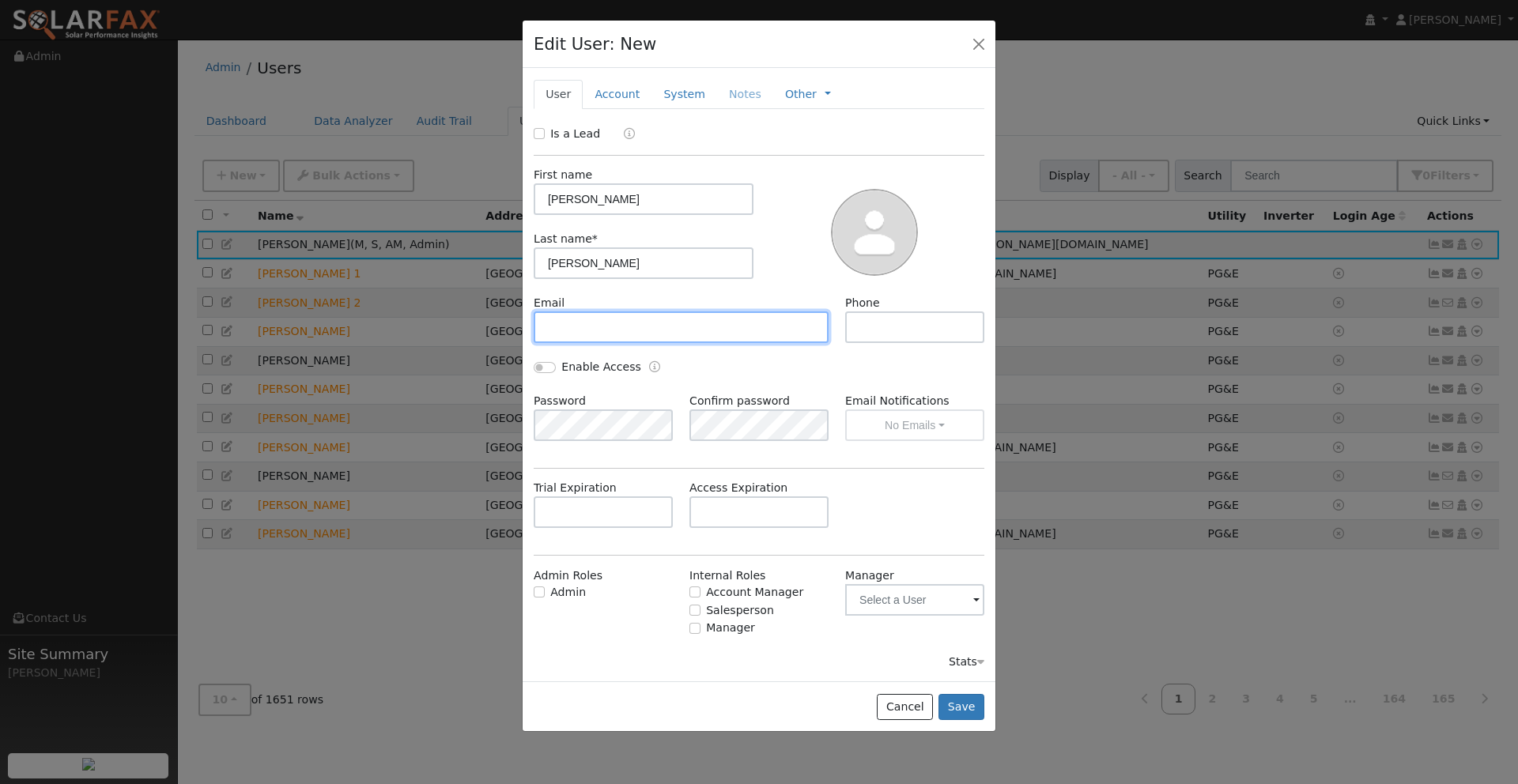
click at [590, 335] on input "text" at bounding box center [681, 327] width 295 height 32
type input "[PERSON_NAME][EMAIL_ADDRESS][PERSON_NAME][DOMAIN_NAME]"
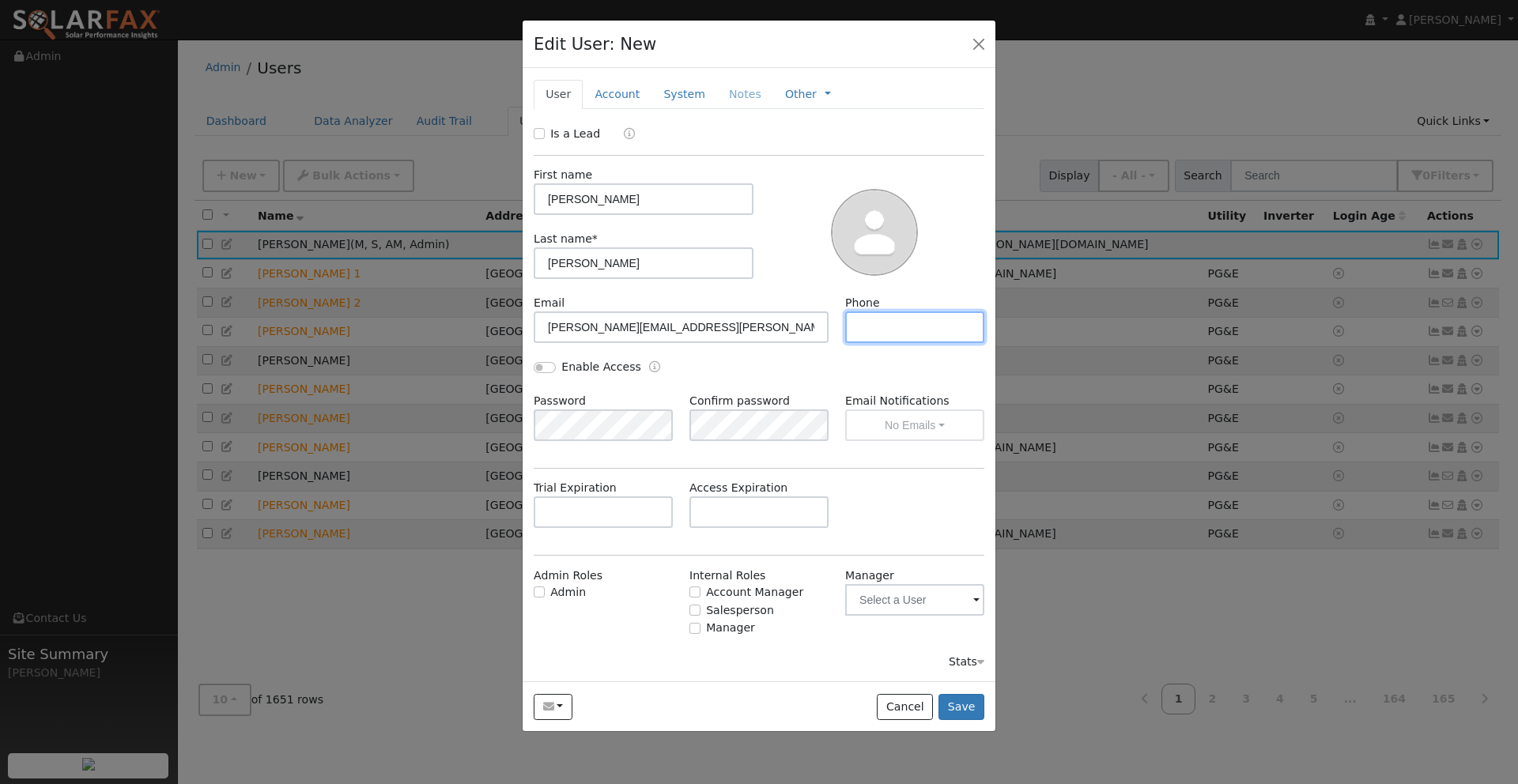
click at [869, 331] on input "text" at bounding box center [915, 327] width 139 height 32
click at [541, 366] on input "Enable Access" at bounding box center [544, 367] width 22 height 12
checkbox input "true"
click at [841, 378] on div "Enable Access" at bounding box center [760, 375] width 468 height 34
click at [539, 593] on input "Admin" at bounding box center [540, 593] width 12 height 12
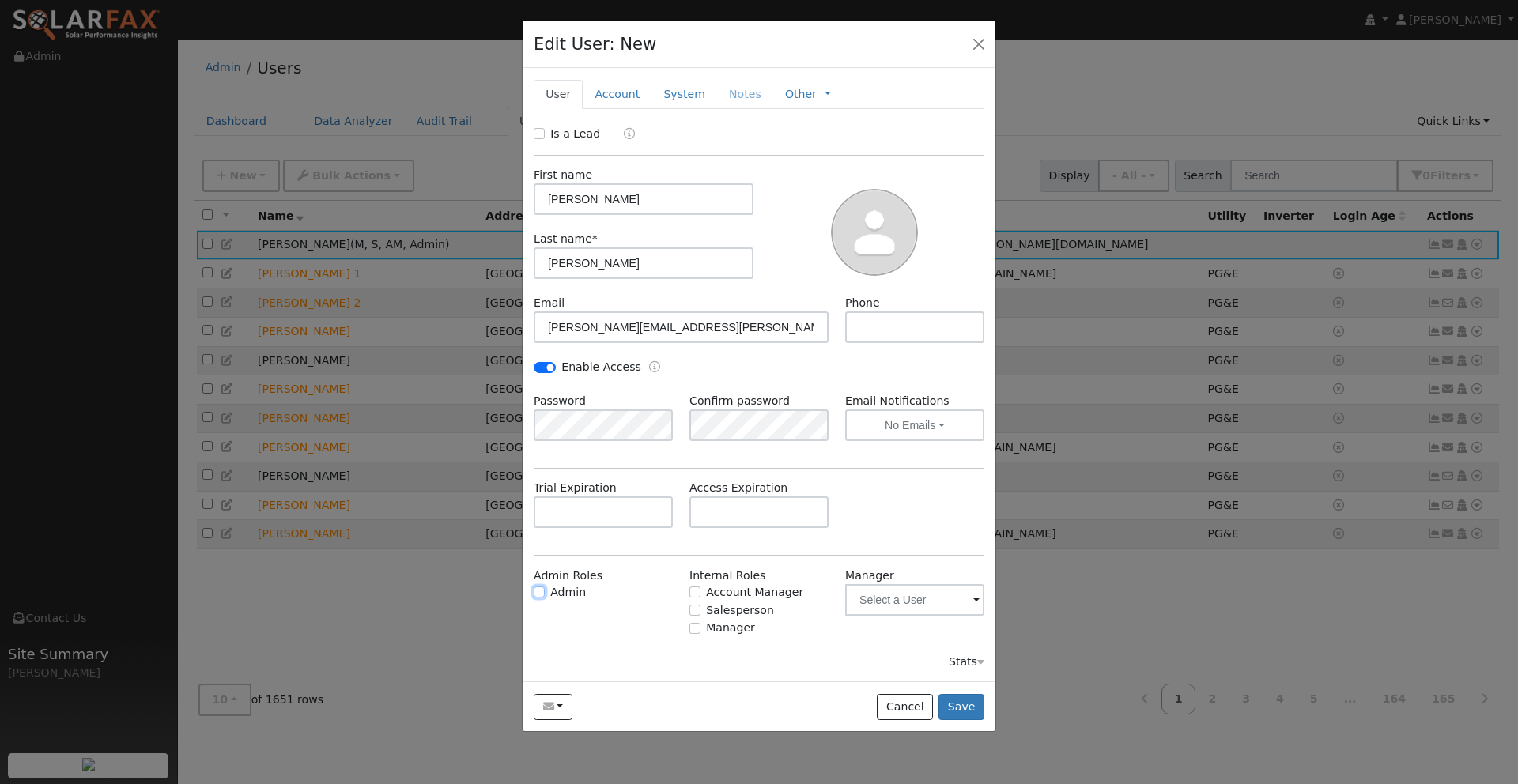
checkbox input "true"
click at [696, 593] on input "Account Manager" at bounding box center [696, 593] width 12 height 12
checkbox input "true"
click at [694, 607] on input "Salesperson" at bounding box center [696, 611] width 12 height 12
checkbox input "true"
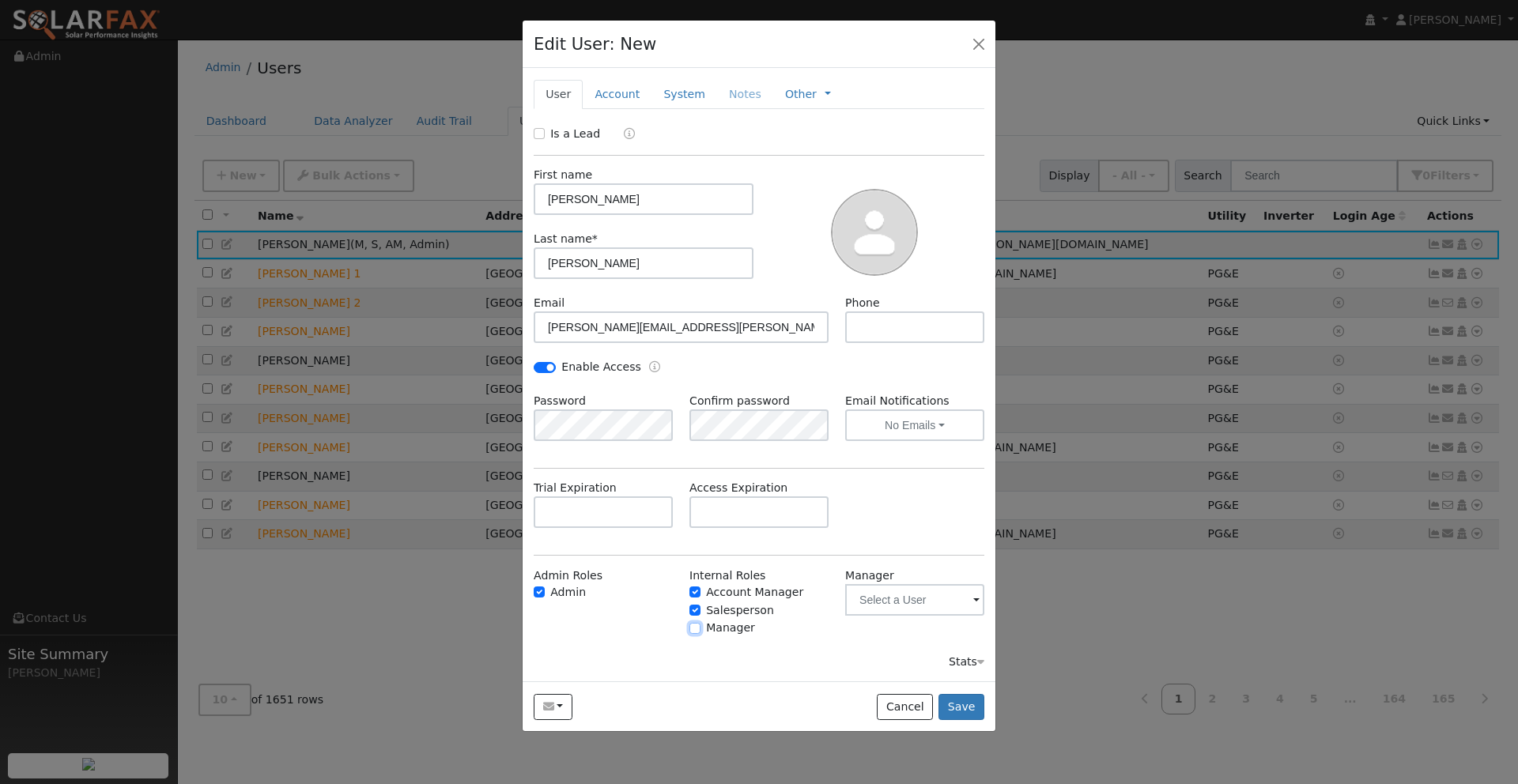
click at [696, 626] on input "Manager" at bounding box center [696, 629] width 12 height 12
checkbox input "true"
click at [899, 331] on input "text" at bounding box center [915, 327] width 139 height 32
type input "8052977871"
click at [962, 704] on button "Save" at bounding box center [962, 708] width 46 height 27
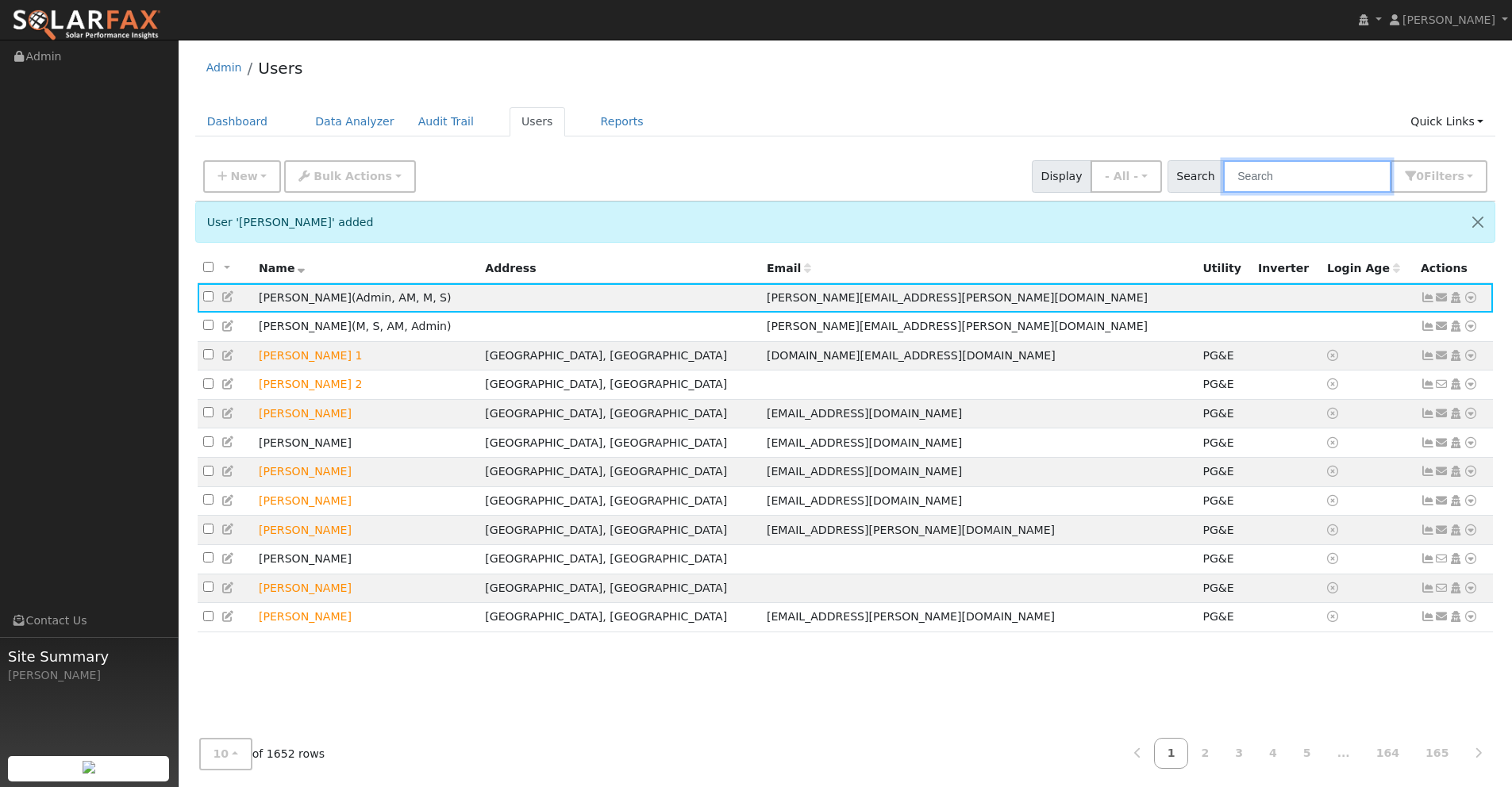
click at [1311, 181] on input "text" at bounding box center [1306, 177] width 168 height 33
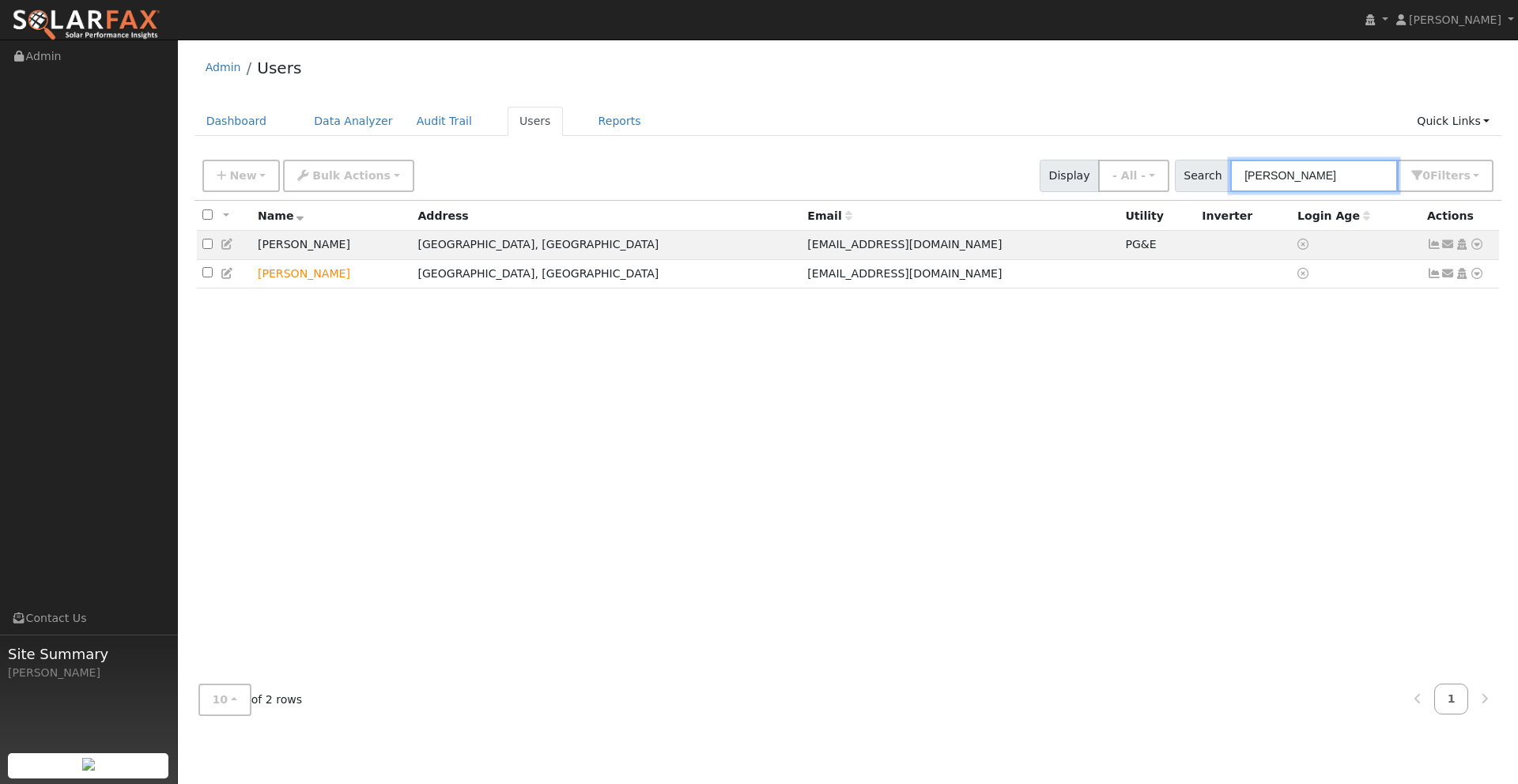
type input "[PERSON_NAME]"
click at [240, 174] on span "New" at bounding box center [242, 175] width 27 height 13
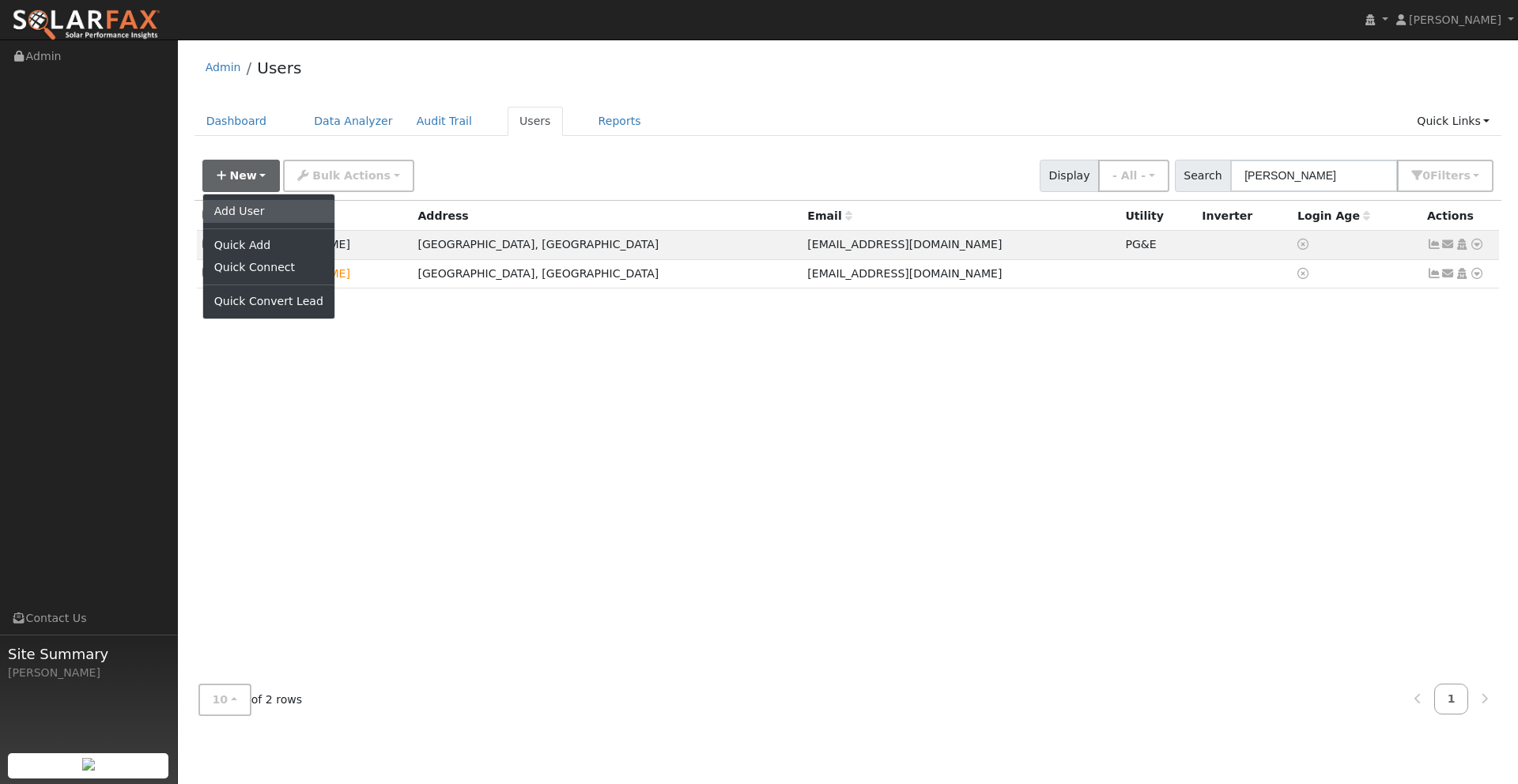
click at [242, 209] on link "Add User" at bounding box center [268, 211] width 131 height 22
checkbox input "false"
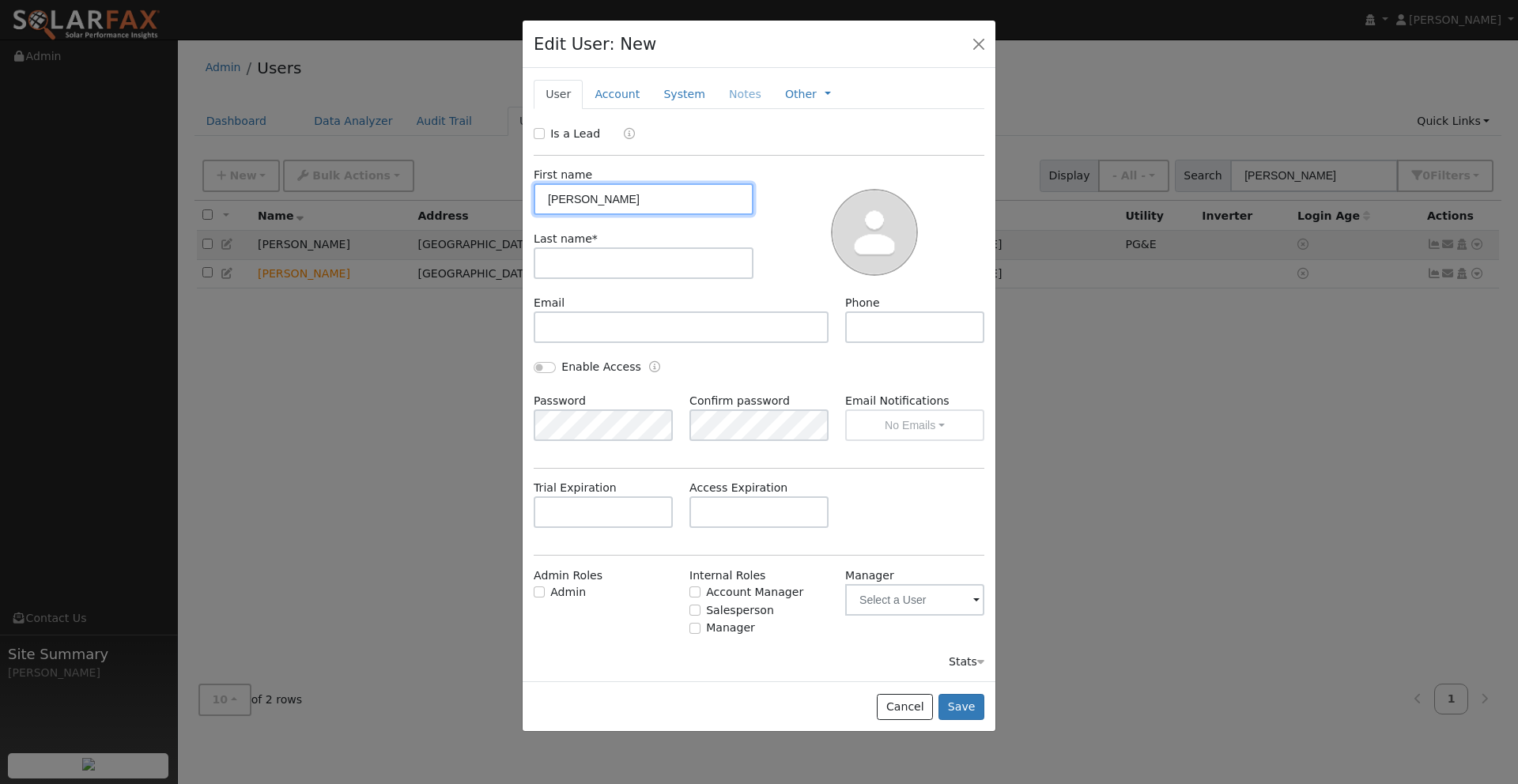
type input "[PERSON_NAME]"
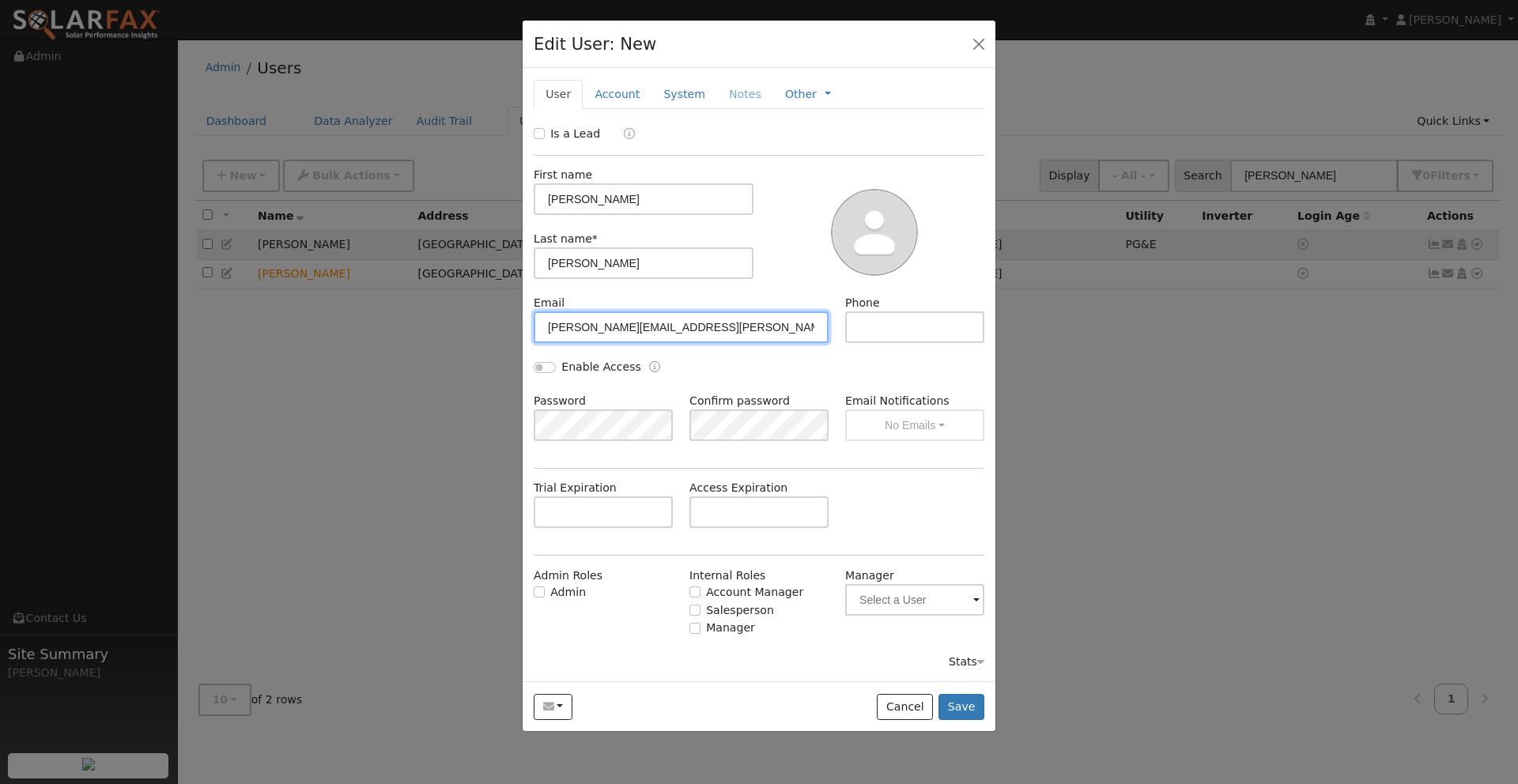
type input "[PERSON_NAME][EMAIL_ADDRESS][PERSON_NAME][DOMAIN_NAME]"
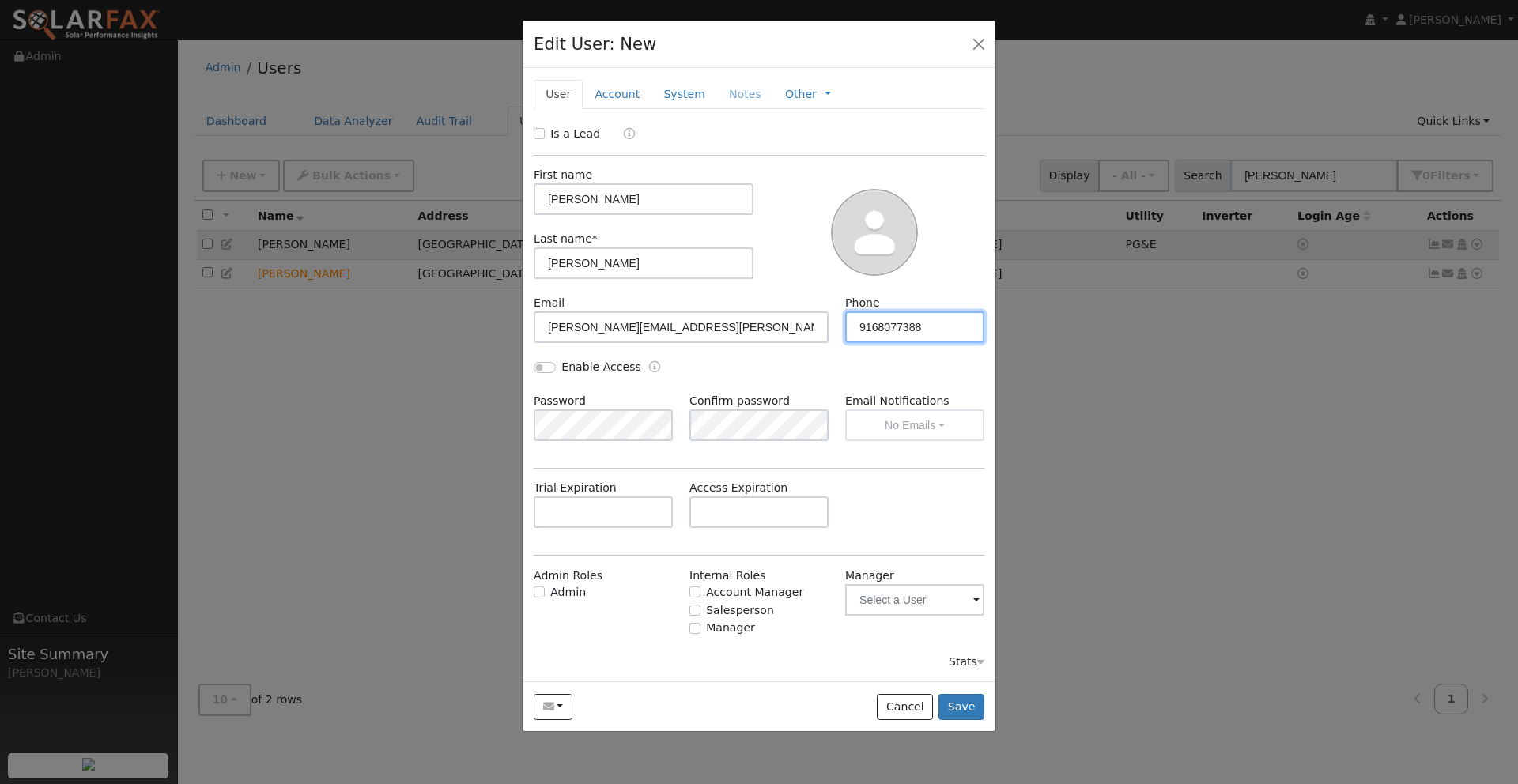
type input "9168077388"
drag, startPoint x: 540, startPoint y: 373, endPoint x: 548, endPoint y: 370, distance: 8.5
click at [544, 371] on div "Enable Access" at bounding box center [588, 367] width 108 height 16
click at [544, 367] on input "Enable Access" at bounding box center [544, 367] width 22 height 12
checkbox input "true"
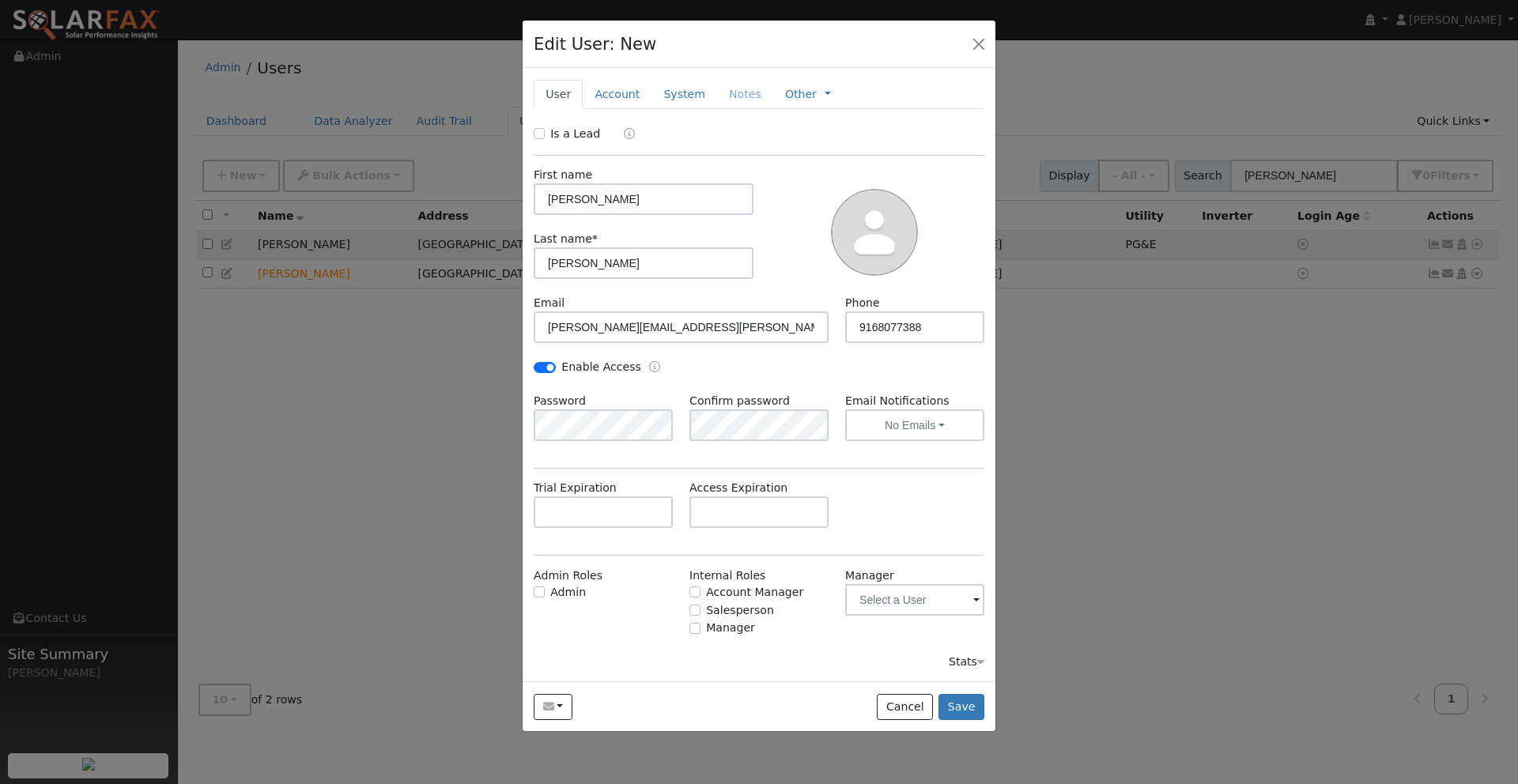
click at [803, 365] on div "Enable Access" at bounding box center [760, 375] width 468 height 34
click at [539, 587] on input "Admin" at bounding box center [540, 593] width 12 height 12
checkbox input "true"
click at [698, 588] on input "Account Manager" at bounding box center [696, 593] width 12 height 12
checkbox input "true"
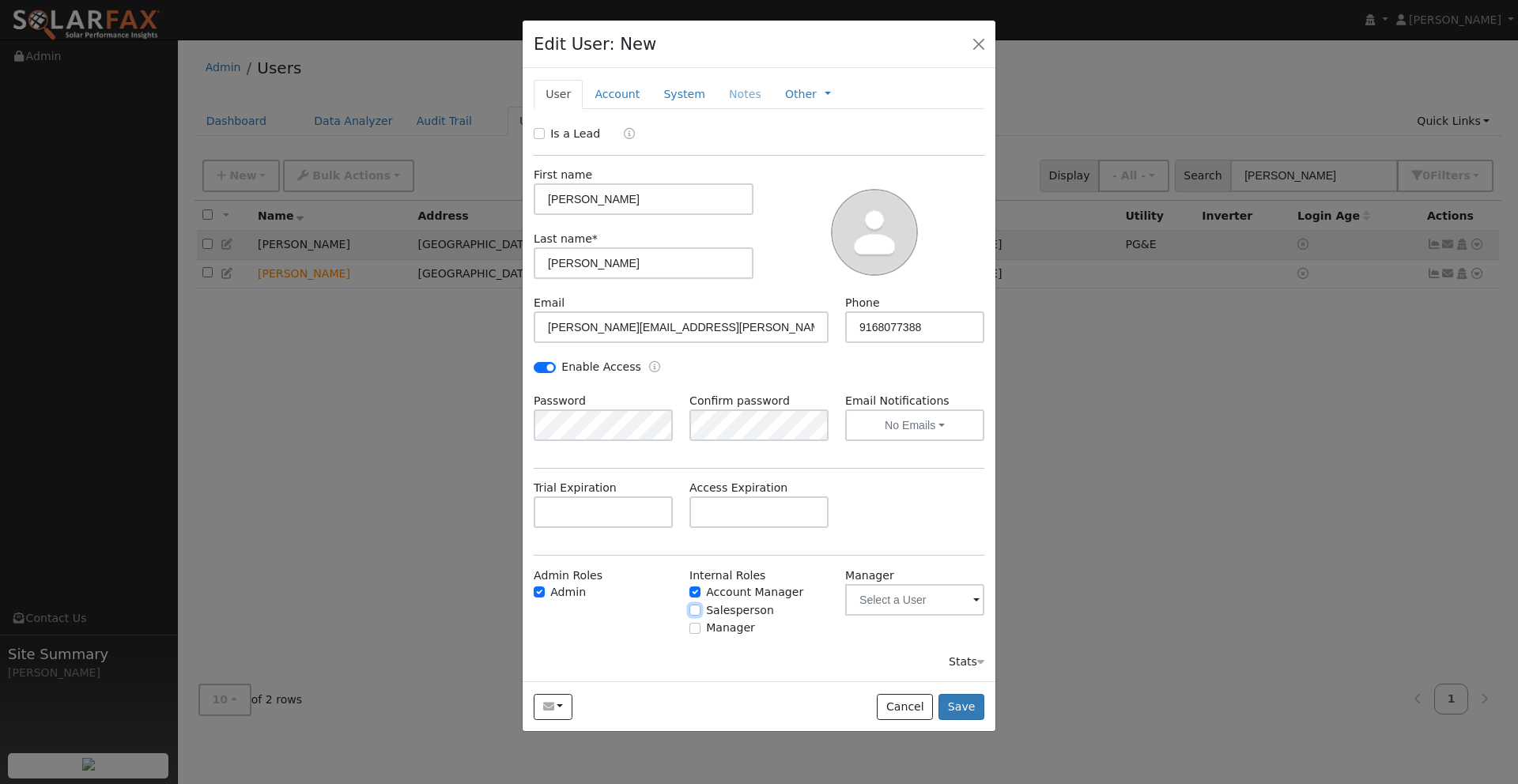
click at [696, 609] on input "Salesperson" at bounding box center [696, 611] width 12 height 12
checkbox input "true"
click at [695, 626] on input "Manager" at bounding box center [696, 629] width 12 height 12
checkbox input "true"
click at [962, 703] on button "Save" at bounding box center [962, 708] width 46 height 27
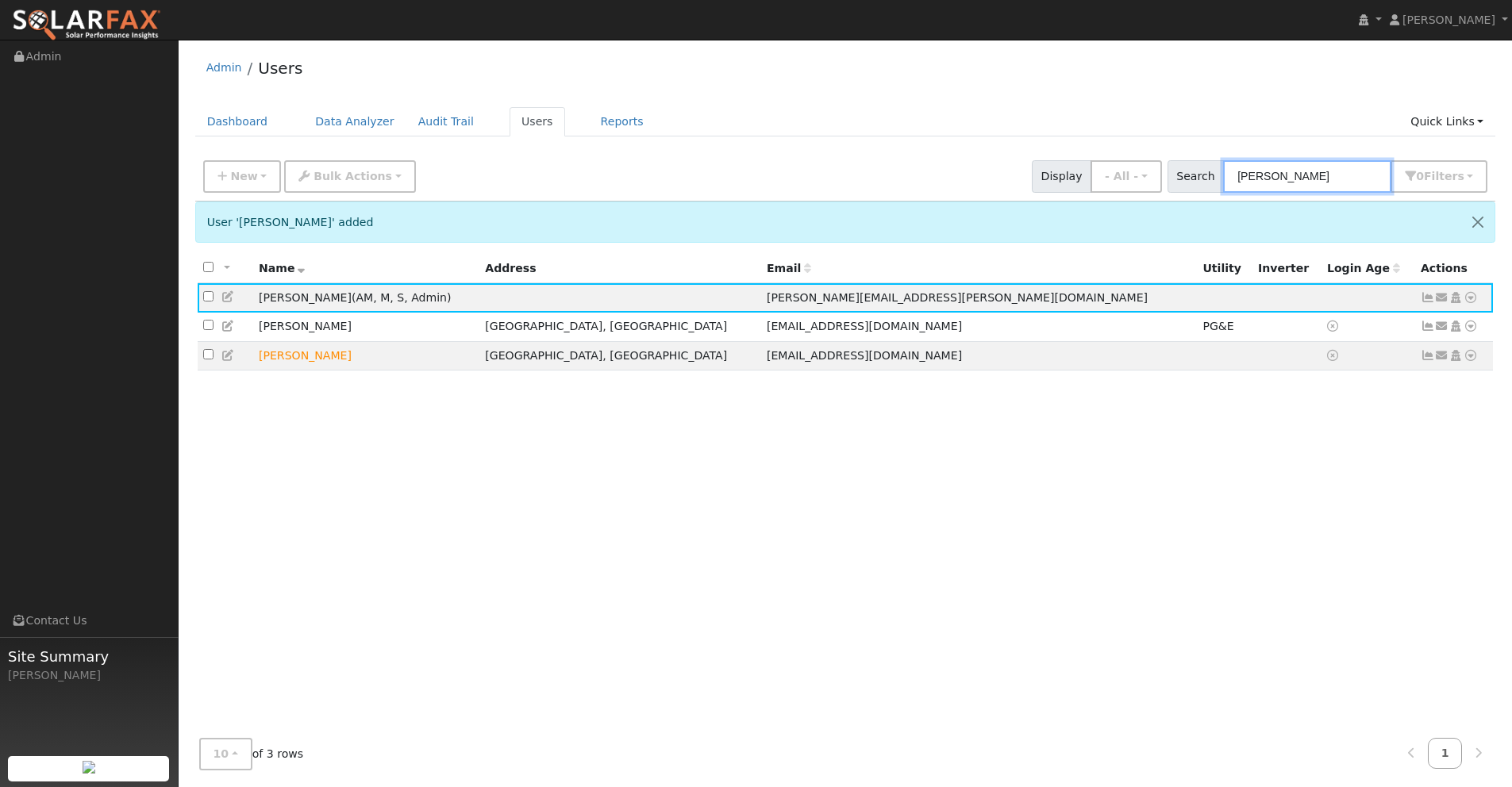
drag, startPoint x: 1304, startPoint y: 175, endPoint x: 1176, endPoint y: 153, distance: 129.9
click at [1167, 153] on div "New Add User Quick Add Quick Connect Quick Convert Lead Bulk Actions Send Email…" at bounding box center [845, 177] width 1301 height 48
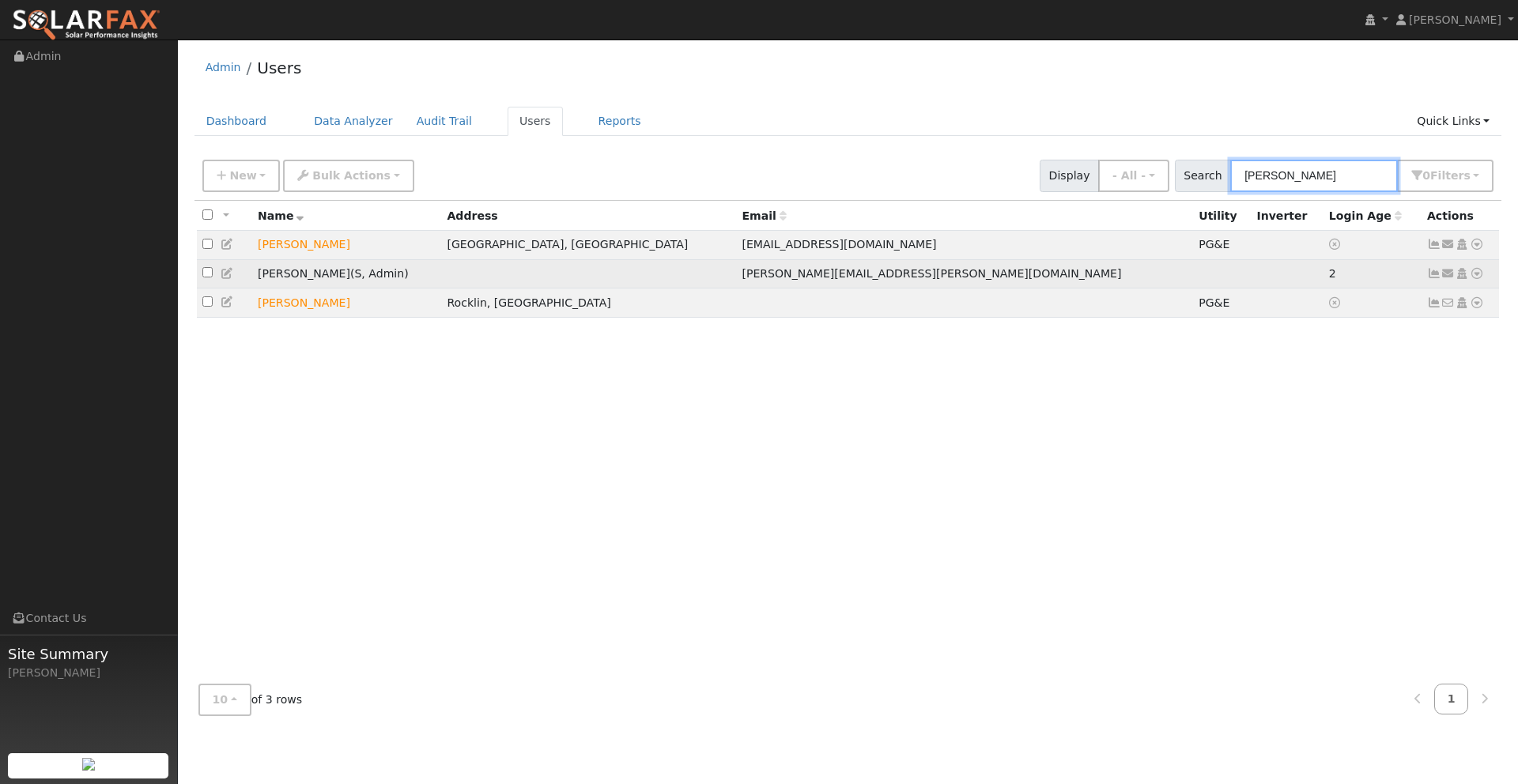
type input "[PERSON_NAME]"
click at [1000, 267] on td "[PERSON_NAME][EMAIL_ADDRESS][PERSON_NAME][DOMAIN_NAME]" at bounding box center [964, 274] width 457 height 29
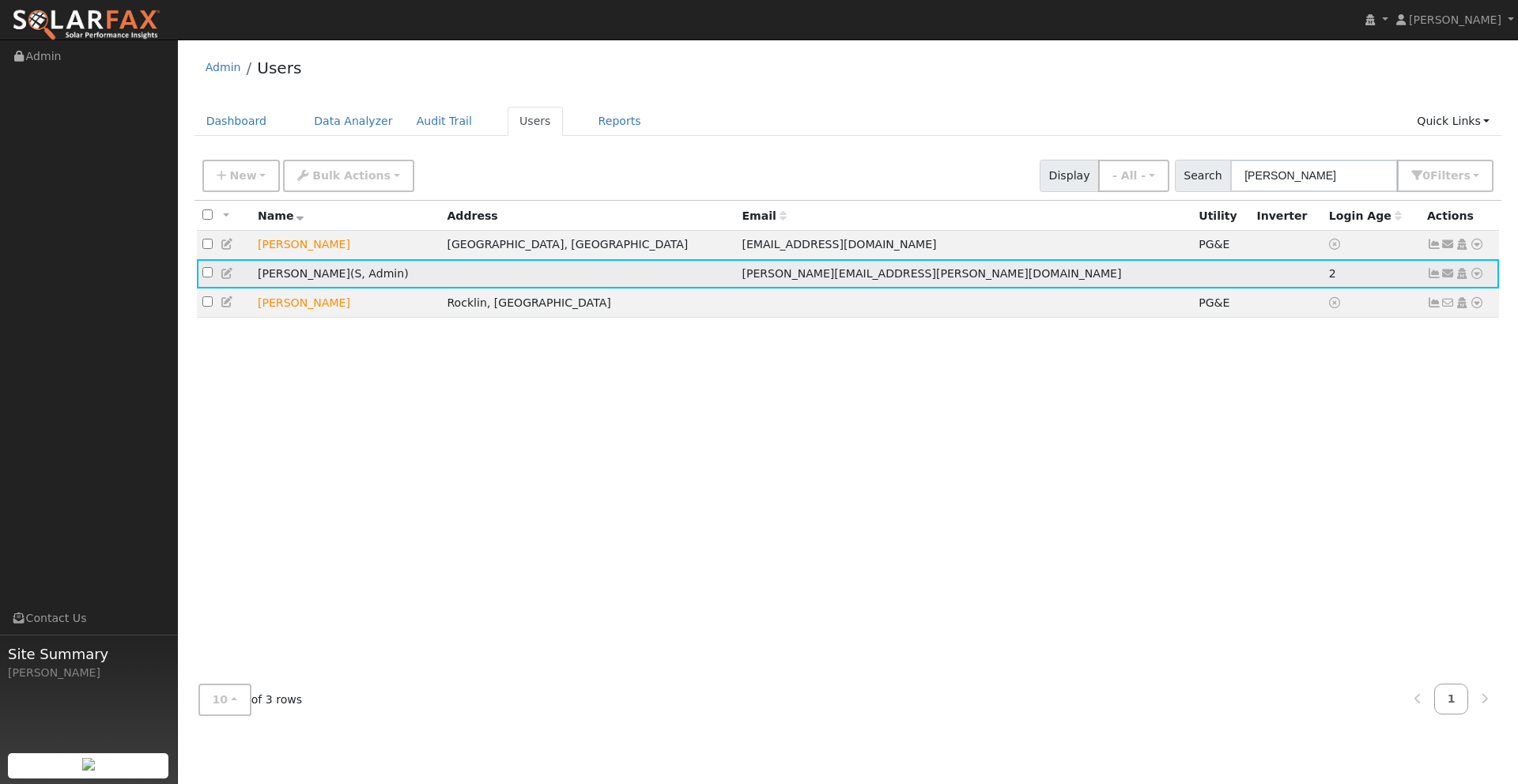
click at [230, 274] on icon at bounding box center [227, 274] width 14 height 12
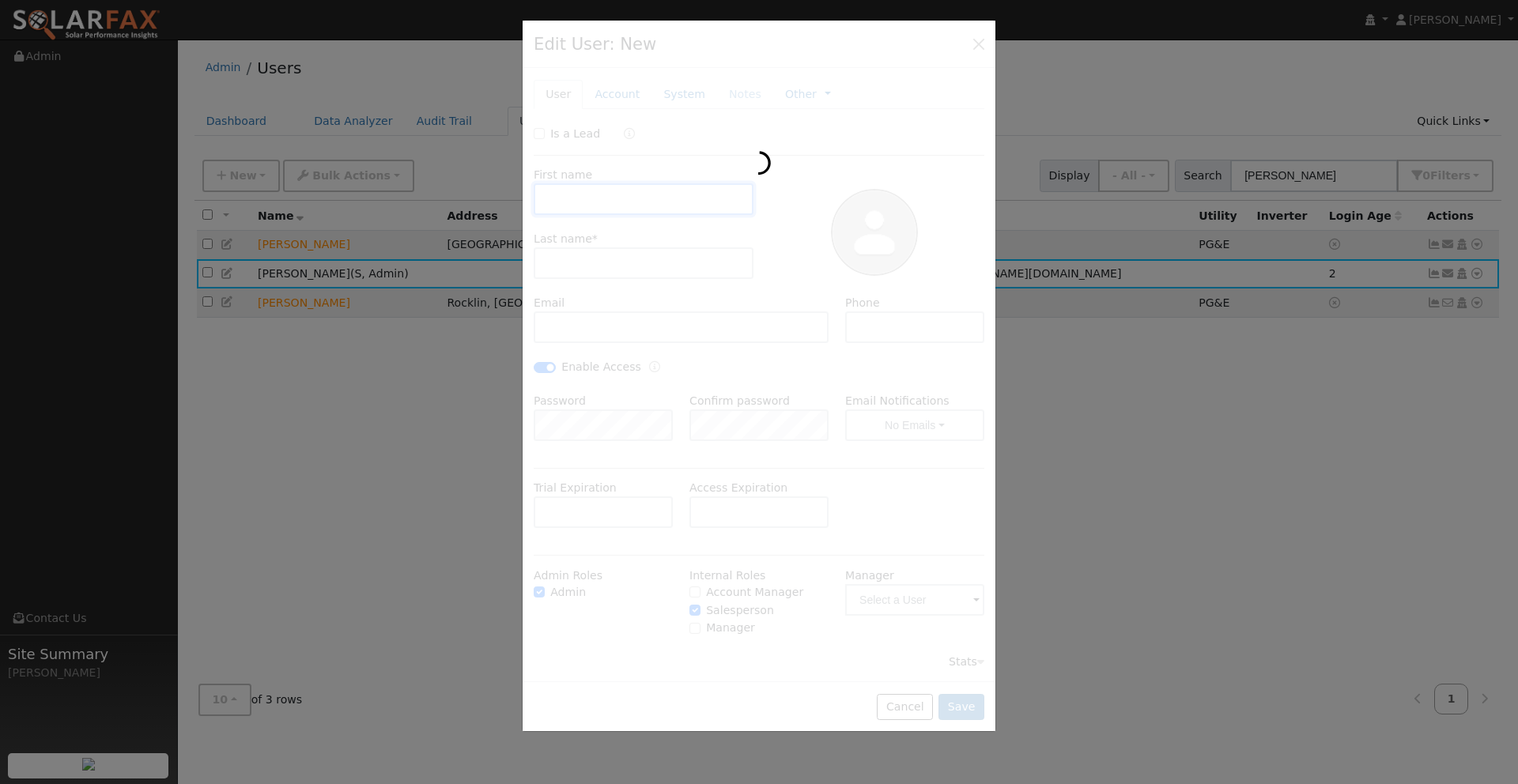
type input "[PERSON_NAME]"
type input "[PERSON_NAME][EMAIL_ADDRESS][PERSON_NAME][DOMAIN_NAME]"
type input "5302184931"
checkbox input "true"
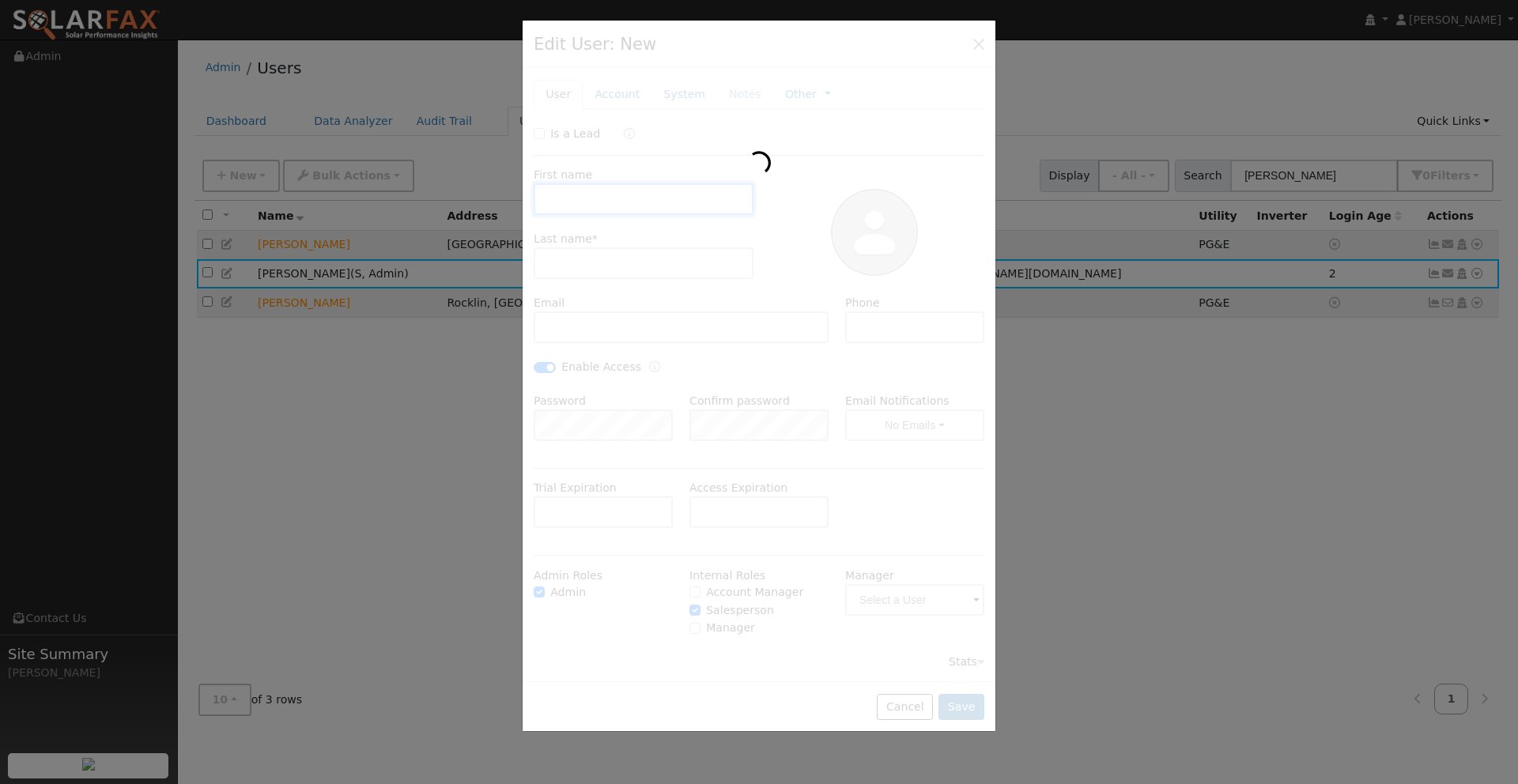
checkbox input "true"
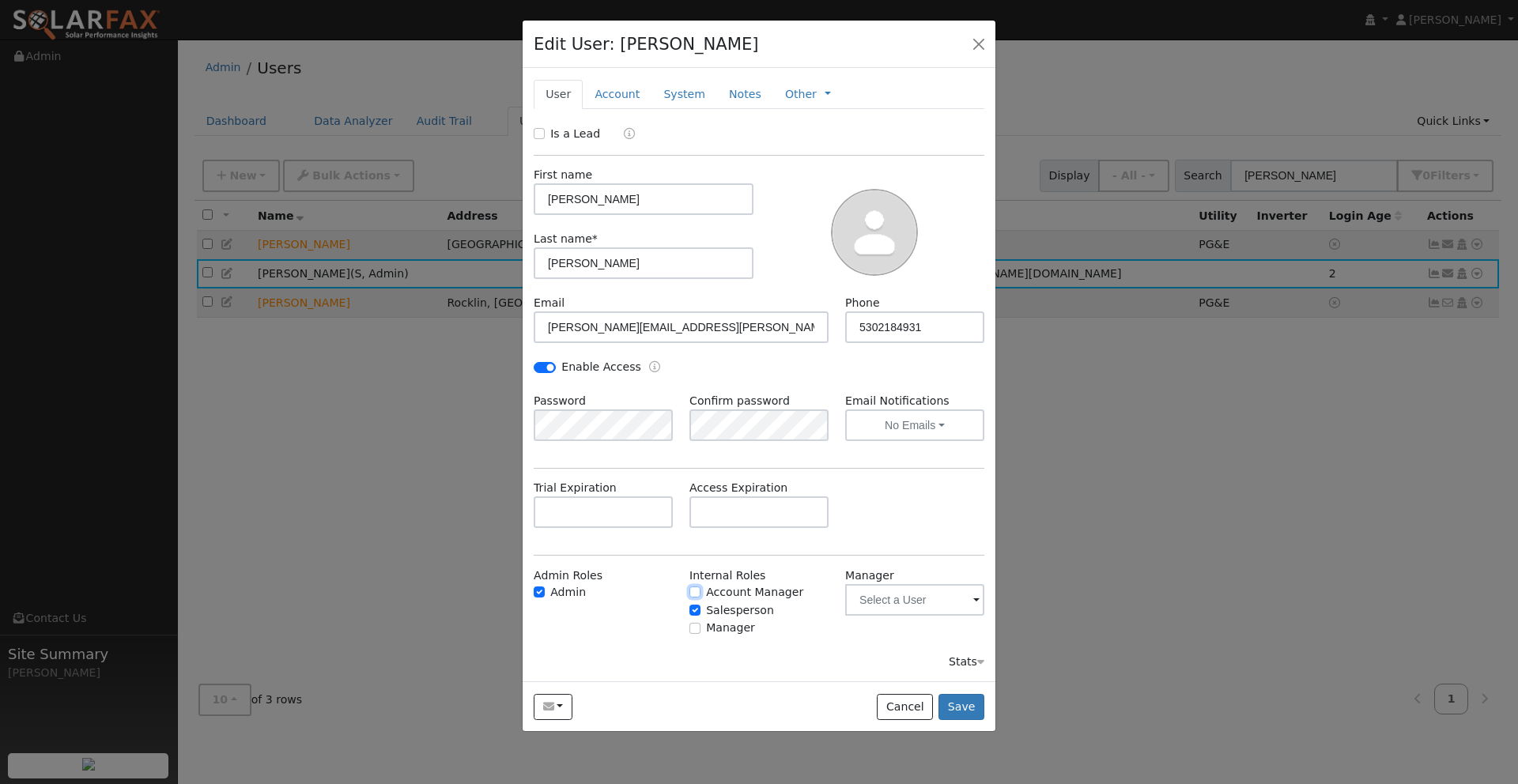
drag, startPoint x: 690, startPoint y: 588, endPoint x: 703, endPoint y: 614, distance: 29.1
click at [690, 589] on input "Account Manager" at bounding box center [696, 593] width 12 height 12
checkbox input "true"
click at [698, 629] on input "Manager" at bounding box center [696, 629] width 12 height 12
checkbox input "true"
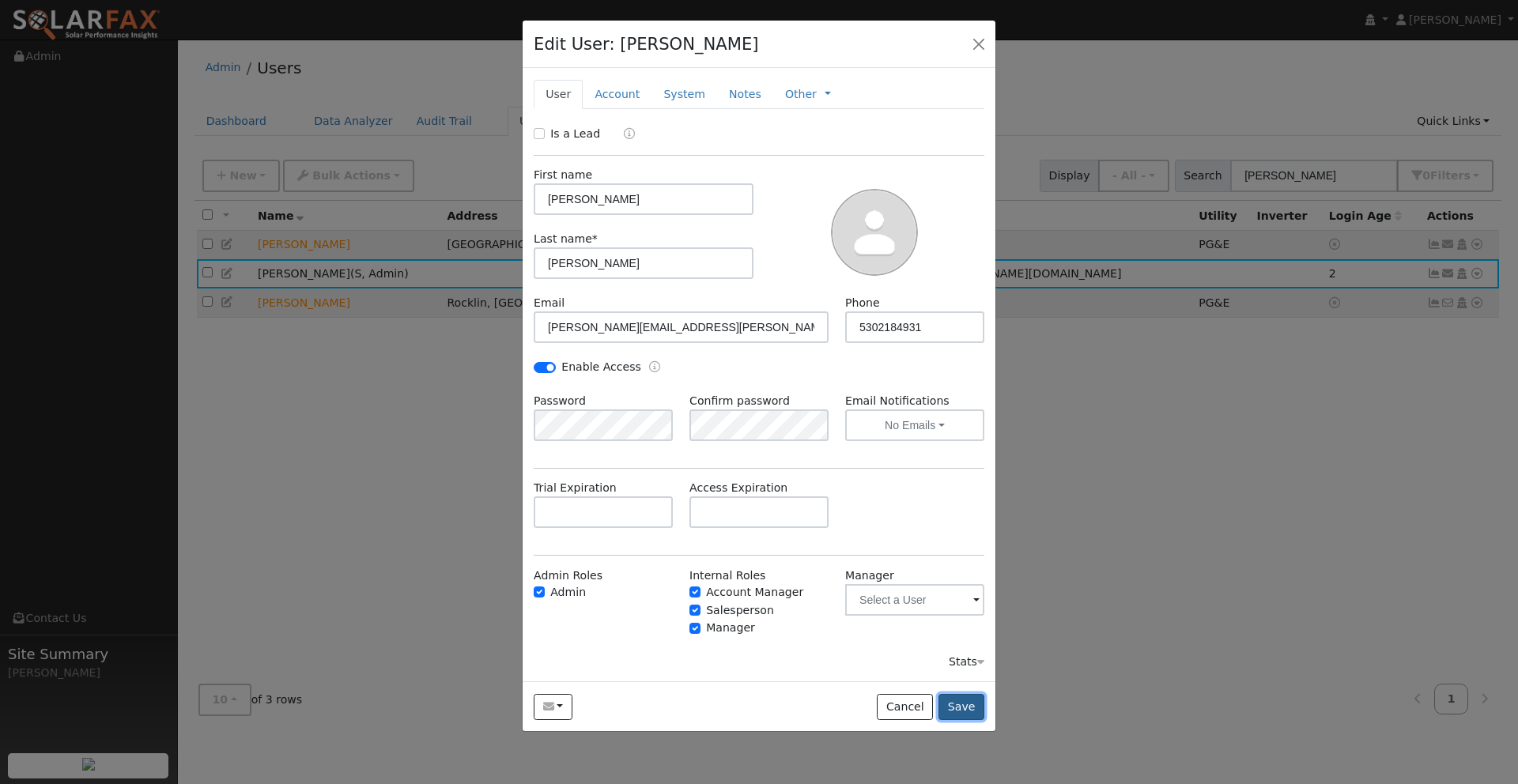
click at [955, 706] on button "Save" at bounding box center [962, 708] width 46 height 27
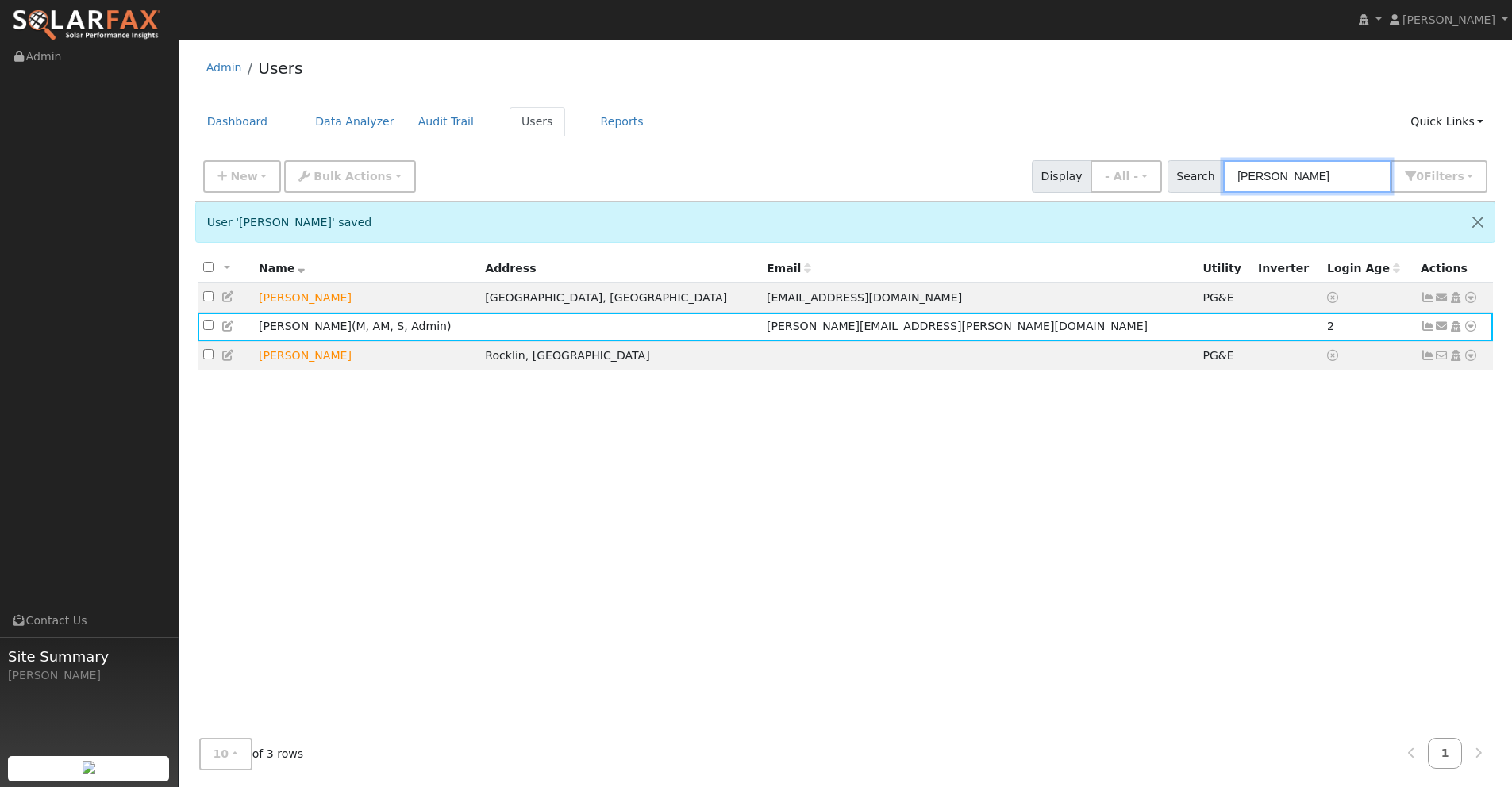
drag, startPoint x: 1302, startPoint y: 172, endPoint x: 1157, endPoint y: 166, distance: 145.1
click at [1162, 167] on div "New Add User Quick Add Quick Connect Quick Convert Lead Bulk Actions Send Email…" at bounding box center [845, 173] width 1290 height 38
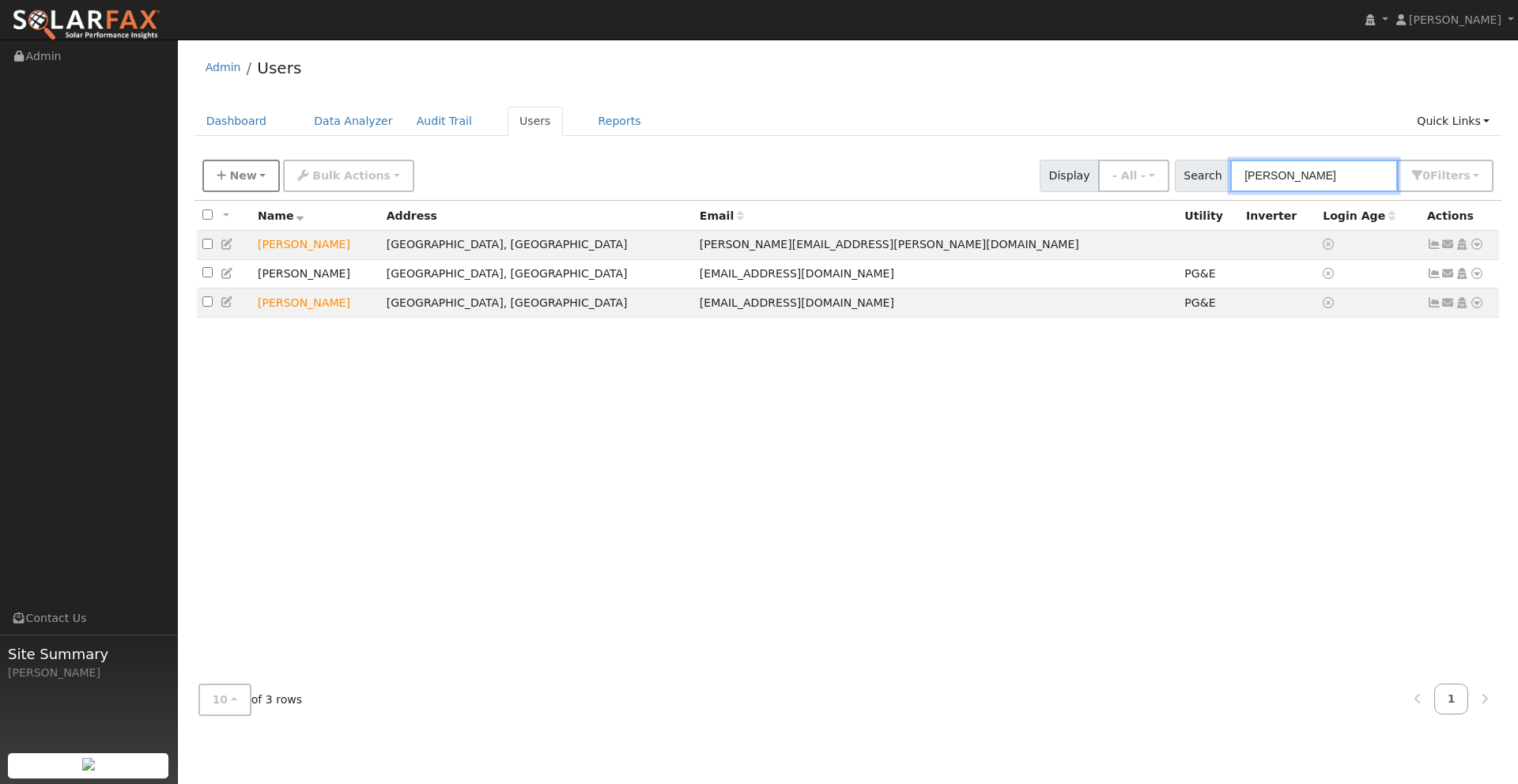
type input "[PERSON_NAME]"
click at [219, 170] on icon "button" at bounding box center [221, 176] width 10 height 12
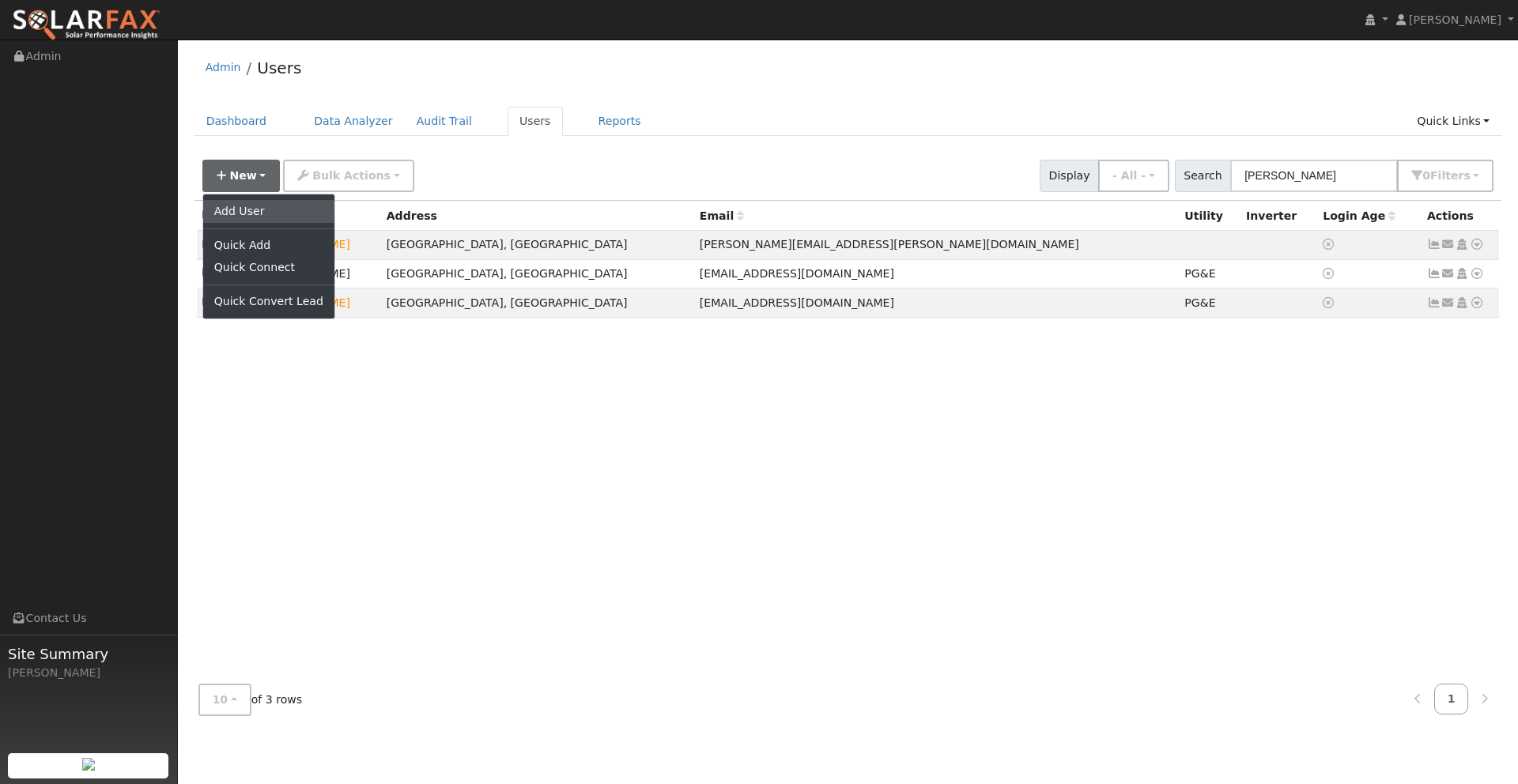
click at [268, 216] on link "Add User" at bounding box center [268, 211] width 131 height 22
checkbox input "false"
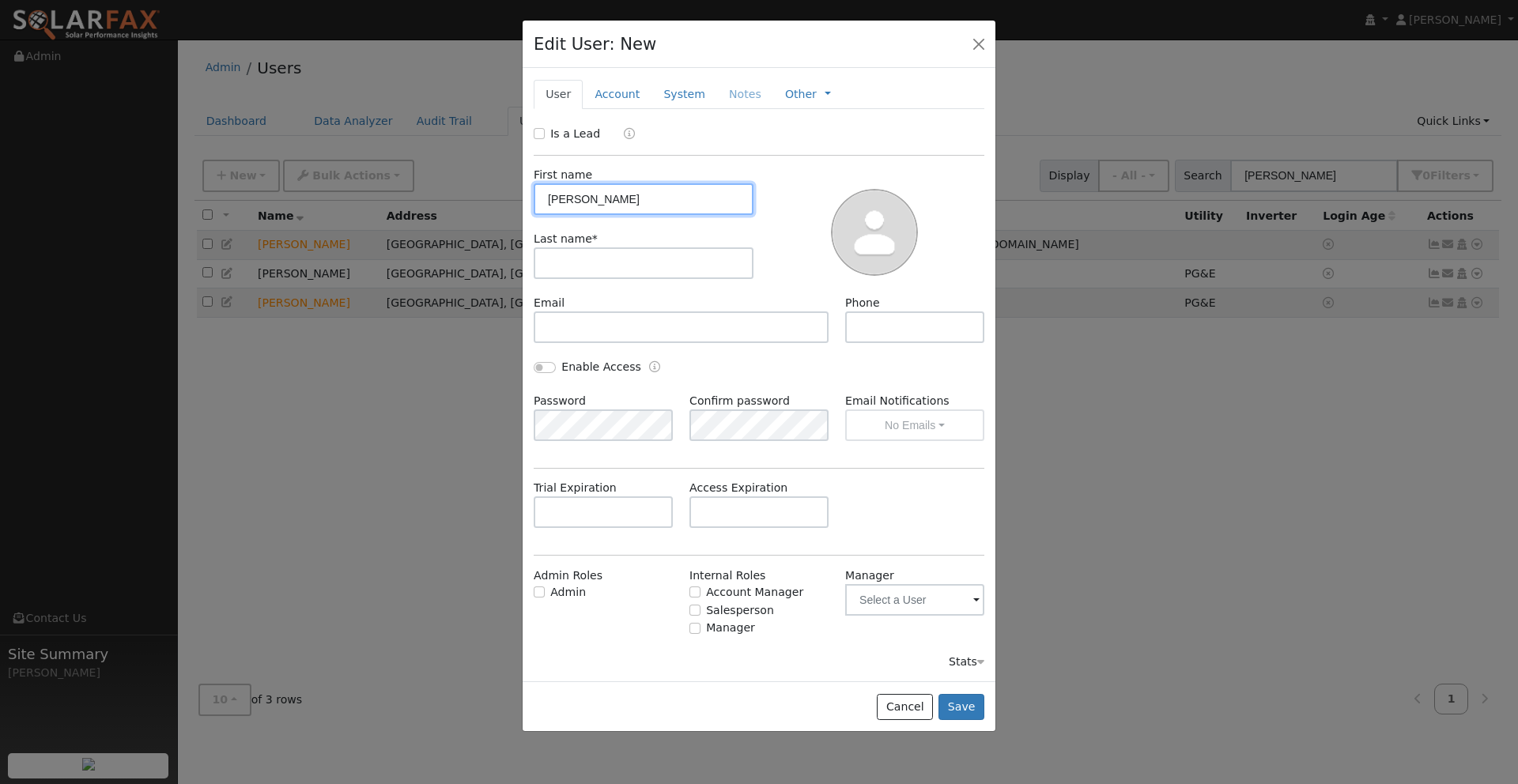
type input "[PERSON_NAME]"
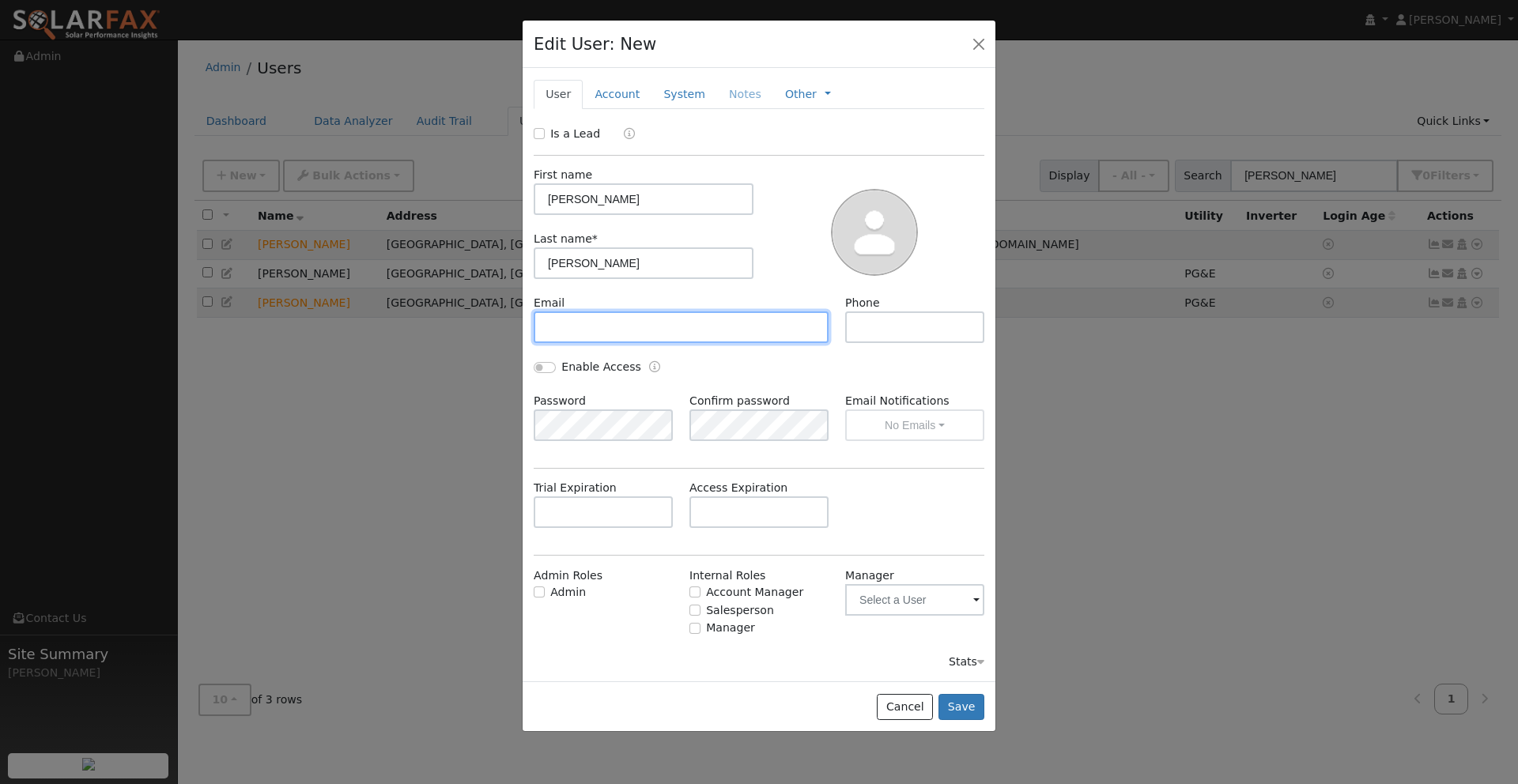
click at [570, 333] on input "text" at bounding box center [681, 327] width 295 height 32
type input "[PERSON_NAME][EMAIL_ADDRESS][PERSON_NAME][DOMAIN_NAME]"
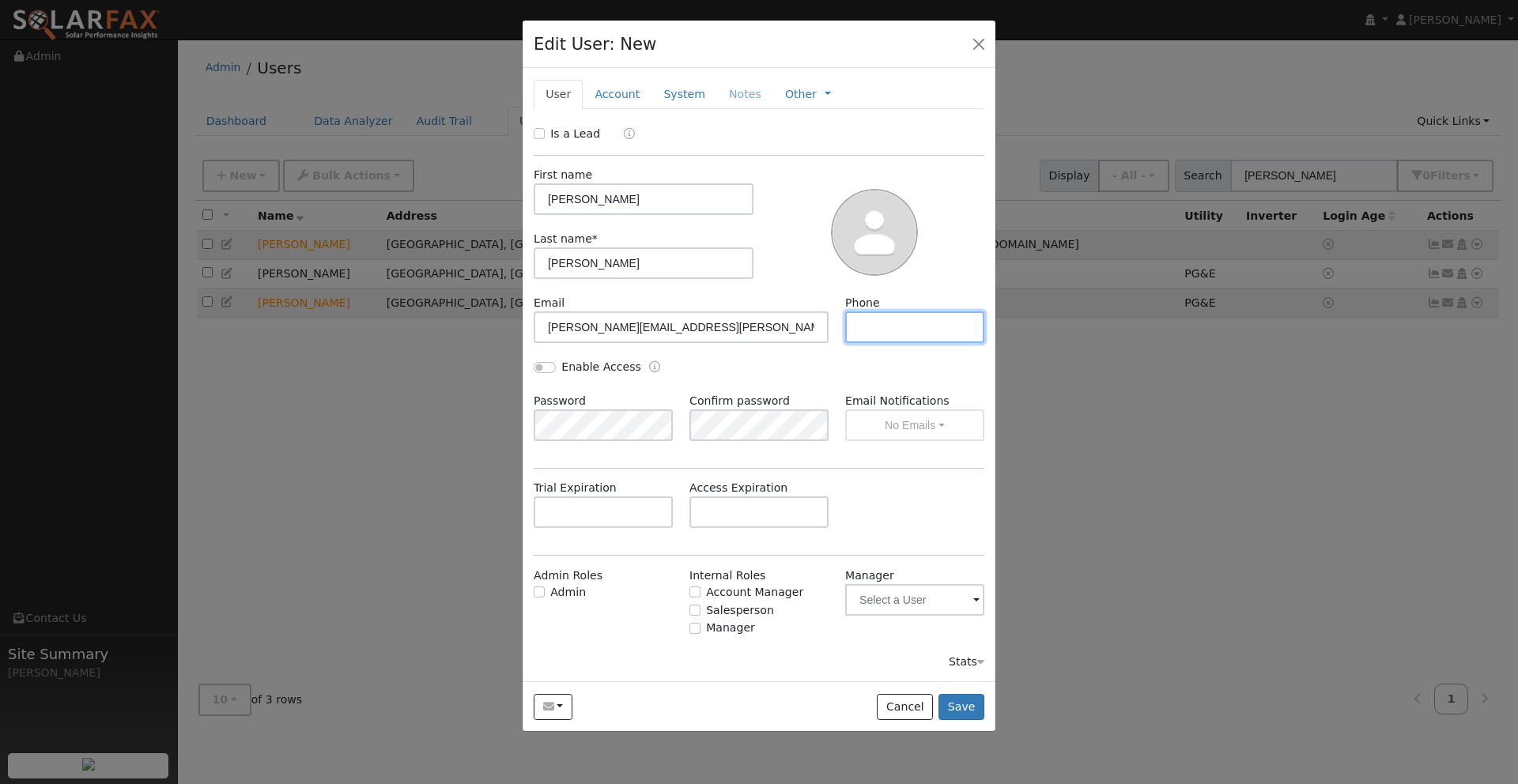
click at [890, 329] on input "text" at bounding box center [915, 327] width 139 height 32
type input "5304913262"
click at [539, 369] on input "Enable Access" at bounding box center [544, 367] width 22 height 12
checkbox input "true"
click at [834, 370] on div "Enable Access" at bounding box center [760, 375] width 468 height 34
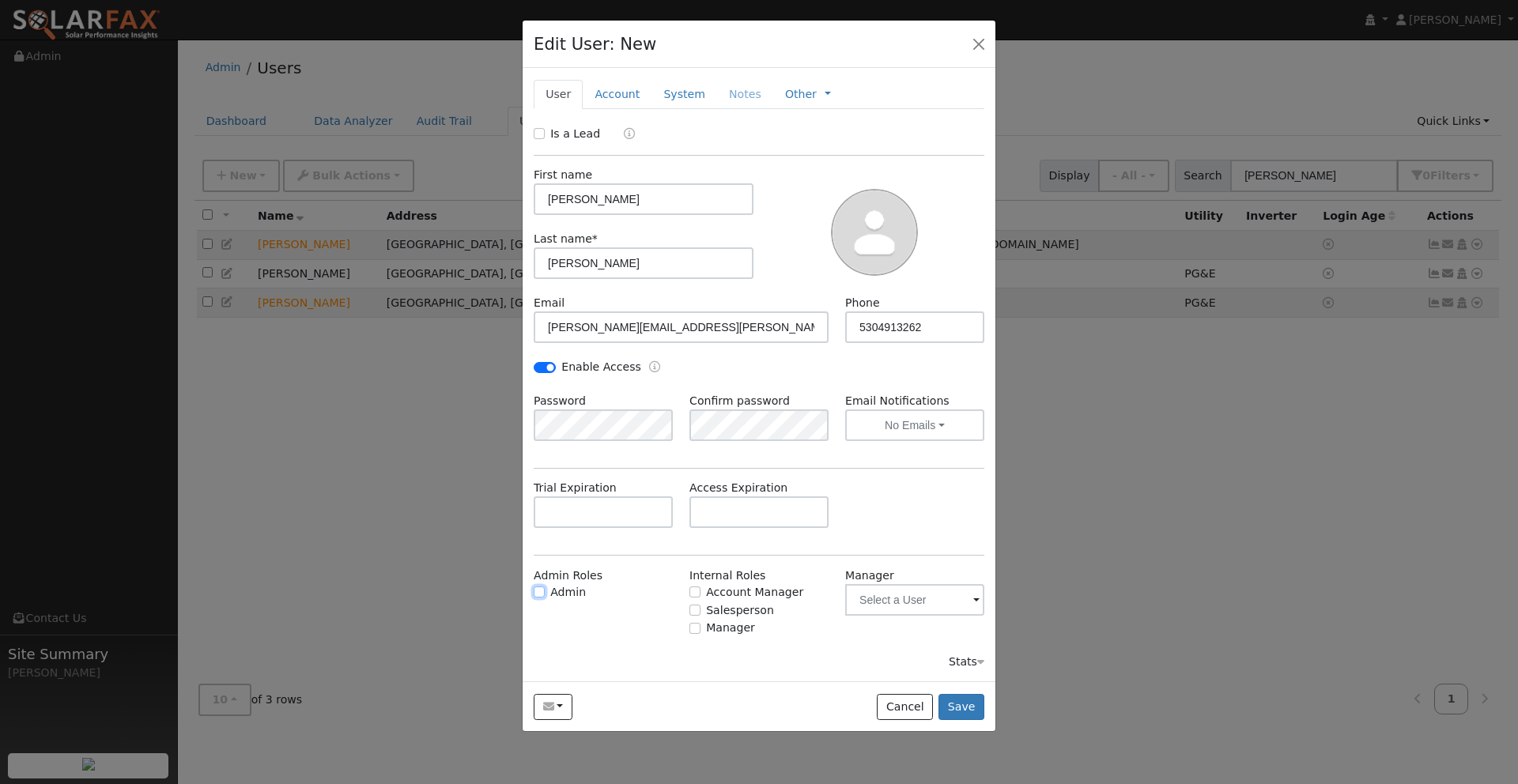
click at [539, 594] on input "Admin" at bounding box center [540, 593] width 12 height 12
checkbox input "true"
click at [698, 591] on input "Account Manager" at bounding box center [696, 593] width 12 height 12
checkbox input "true"
click at [695, 613] on input "Salesperson" at bounding box center [696, 611] width 12 height 12
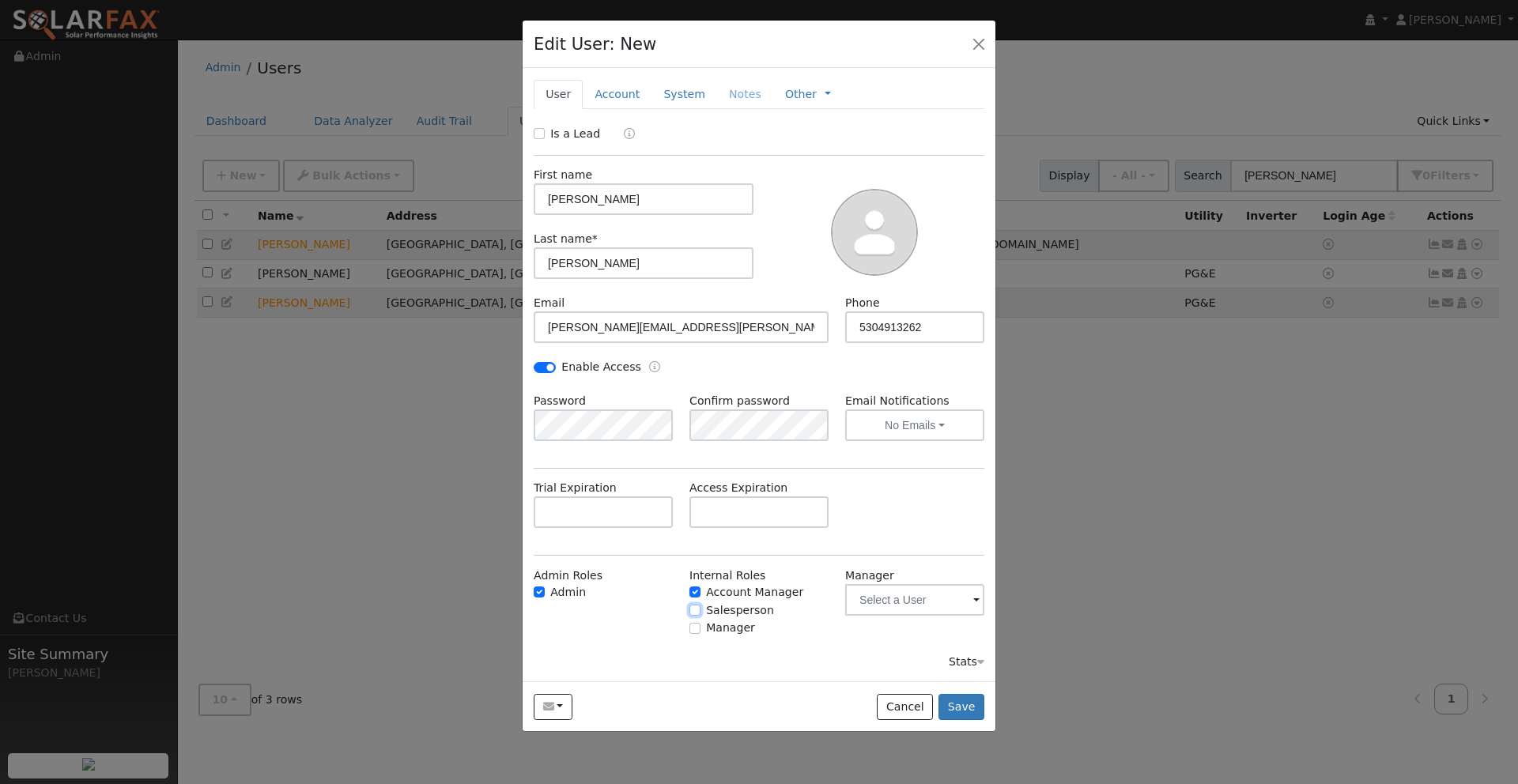
checkbox input "true"
click at [695, 633] on div "Manager" at bounding box center [759, 627] width 139 height 16
click at [696, 631] on input "Manager" at bounding box center [696, 629] width 12 height 12
checkbox input "true"
click at [951, 707] on button "Save" at bounding box center [962, 708] width 46 height 27
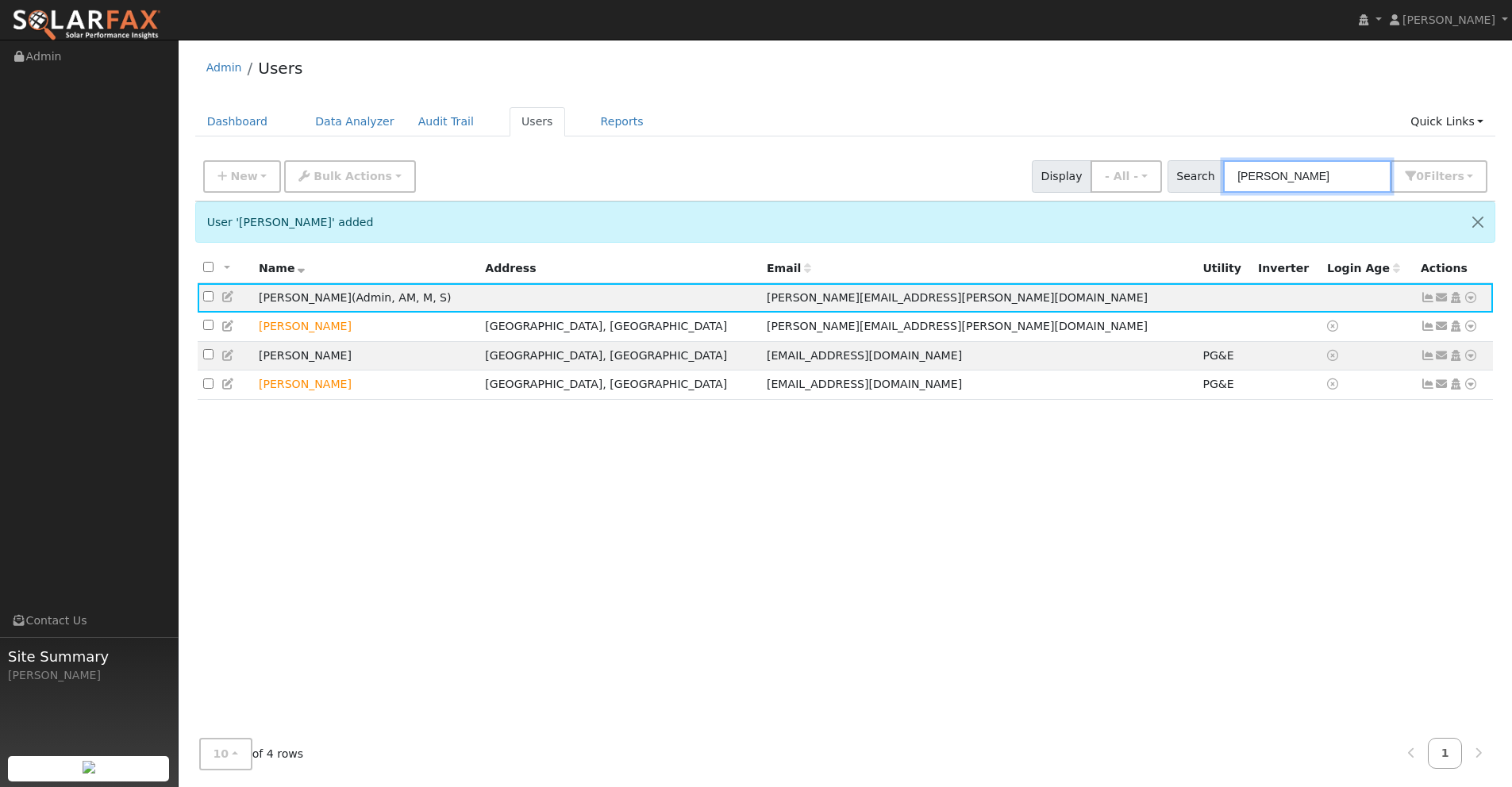
drag, startPoint x: 1305, startPoint y: 176, endPoint x: 1161, endPoint y: 150, distance: 146.3
click at [1161, 150] on div "Admin Users Dashboard Data Analyzer Audit Trail Users Reports Quick Links Quick…" at bounding box center [845, 414] width 1317 height 735
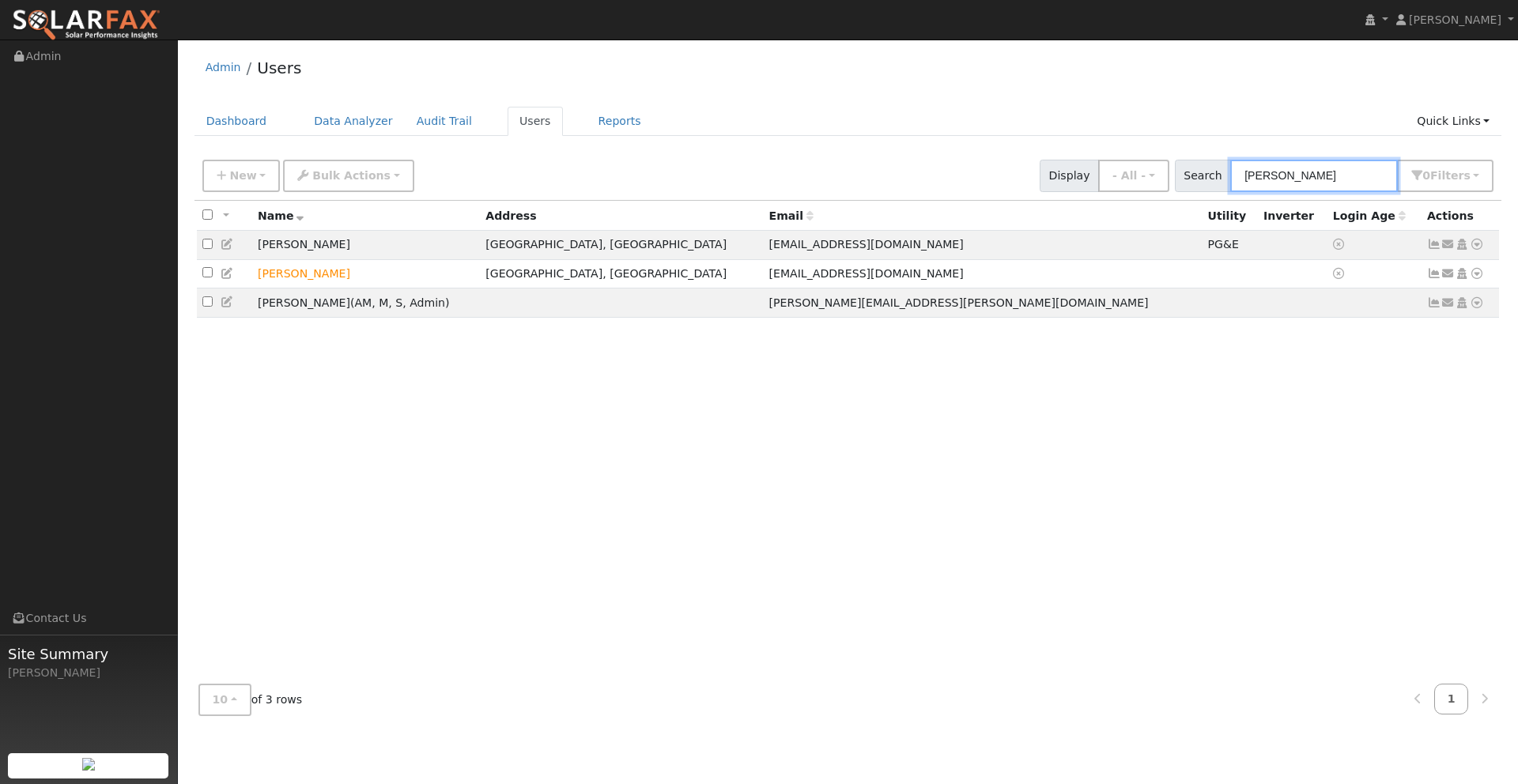
drag, startPoint x: 1300, startPoint y: 183, endPoint x: 1207, endPoint y: 184, distance: 93.0
click at [1208, 184] on div "Search [PERSON_NAME] 0 Filter s My accounts Role Show - All - Show Leads Admin …" at bounding box center [1334, 176] width 319 height 33
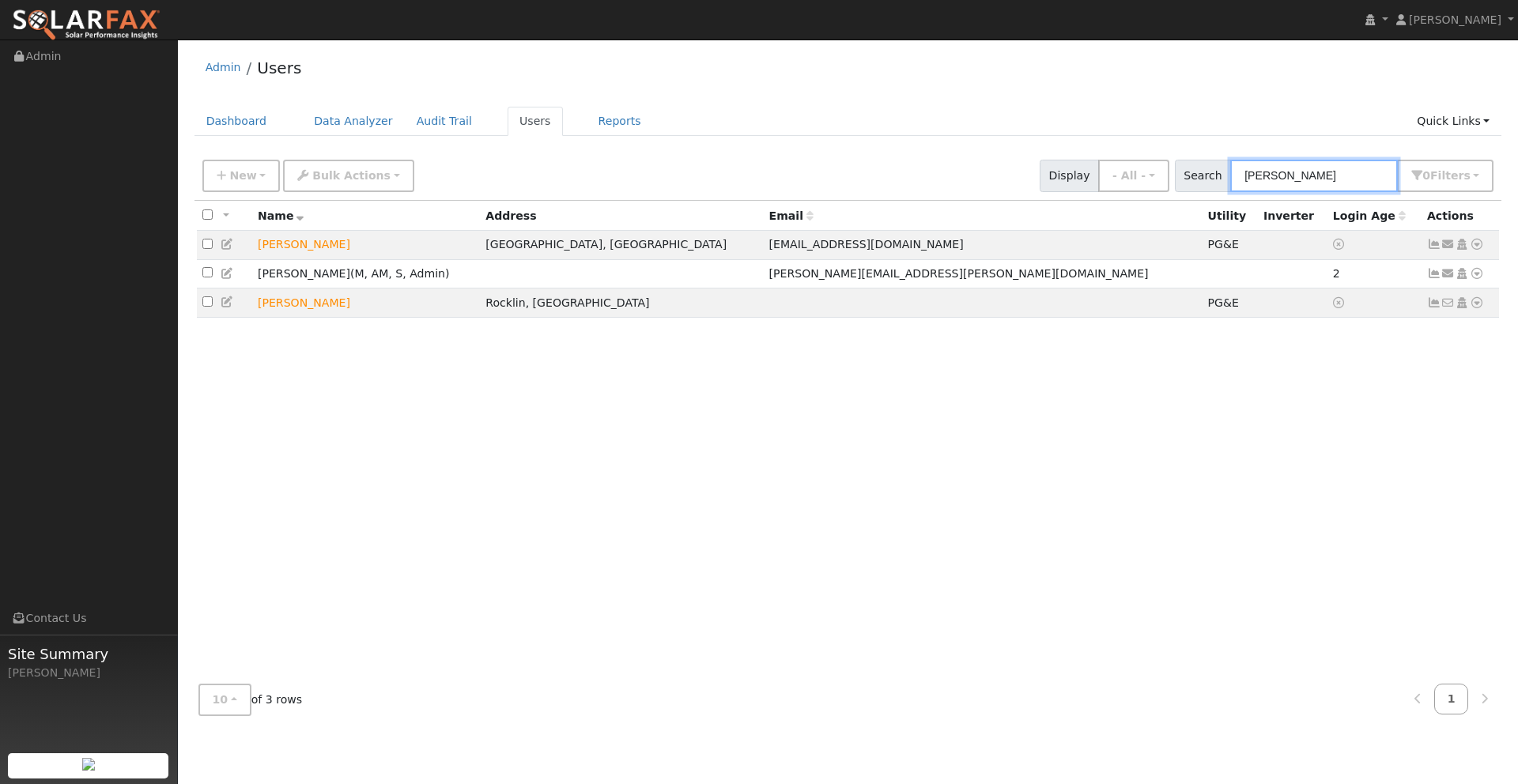
drag, startPoint x: 1297, startPoint y: 176, endPoint x: 1214, endPoint y: 176, distance: 83.0
click at [1196, 169] on div "Search zach 0 Filter s My accounts Role Show - All - Show Leads Admin Billing A…" at bounding box center [1334, 176] width 325 height 33
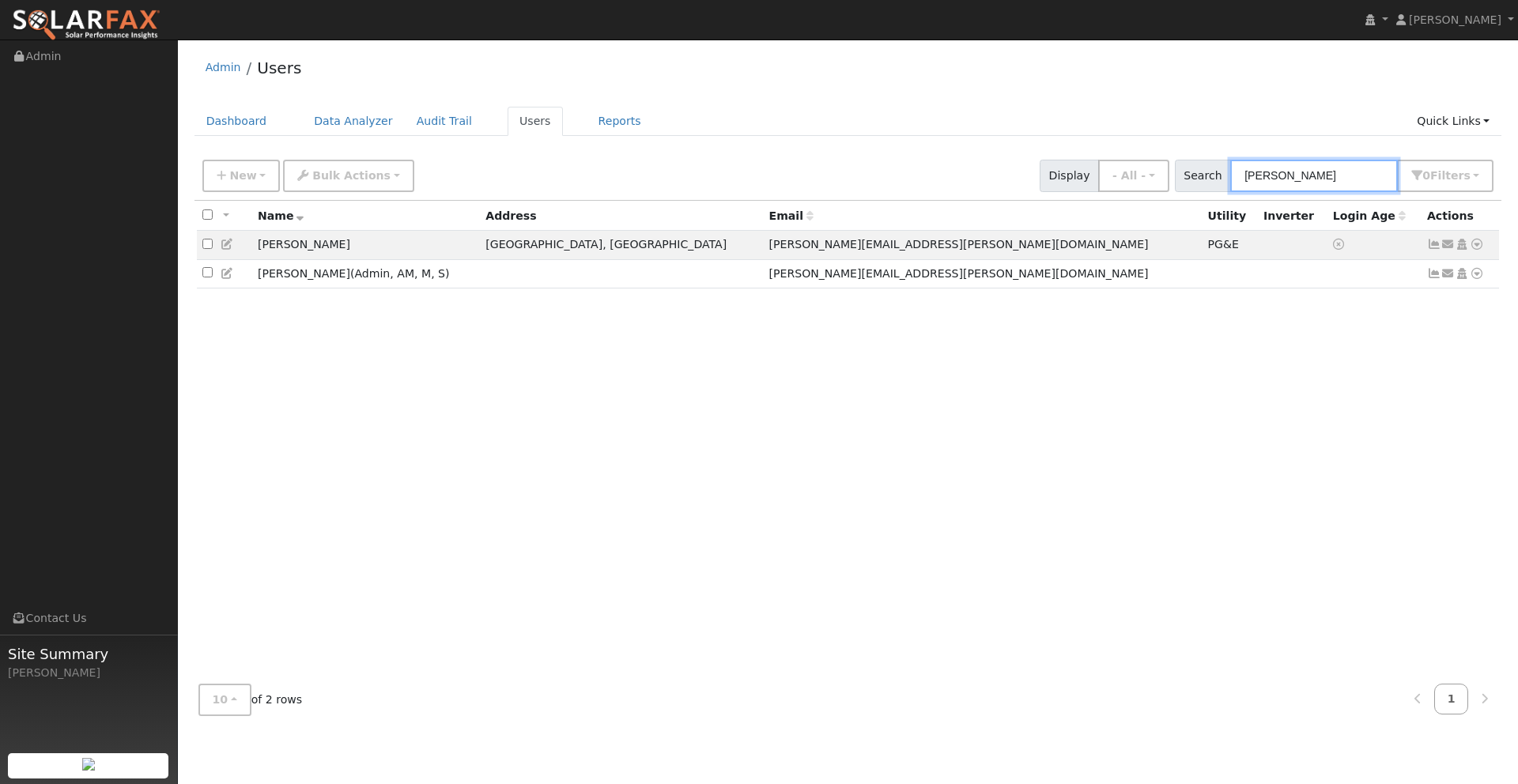
drag, startPoint x: 1314, startPoint y: 178, endPoint x: 1195, endPoint y: 161, distance: 120.2
click at [1195, 161] on div "Search [PERSON_NAME] 0 Filter s My accounts Role Show - All - Show Leads Admin …" at bounding box center [1334, 176] width 325 height 33
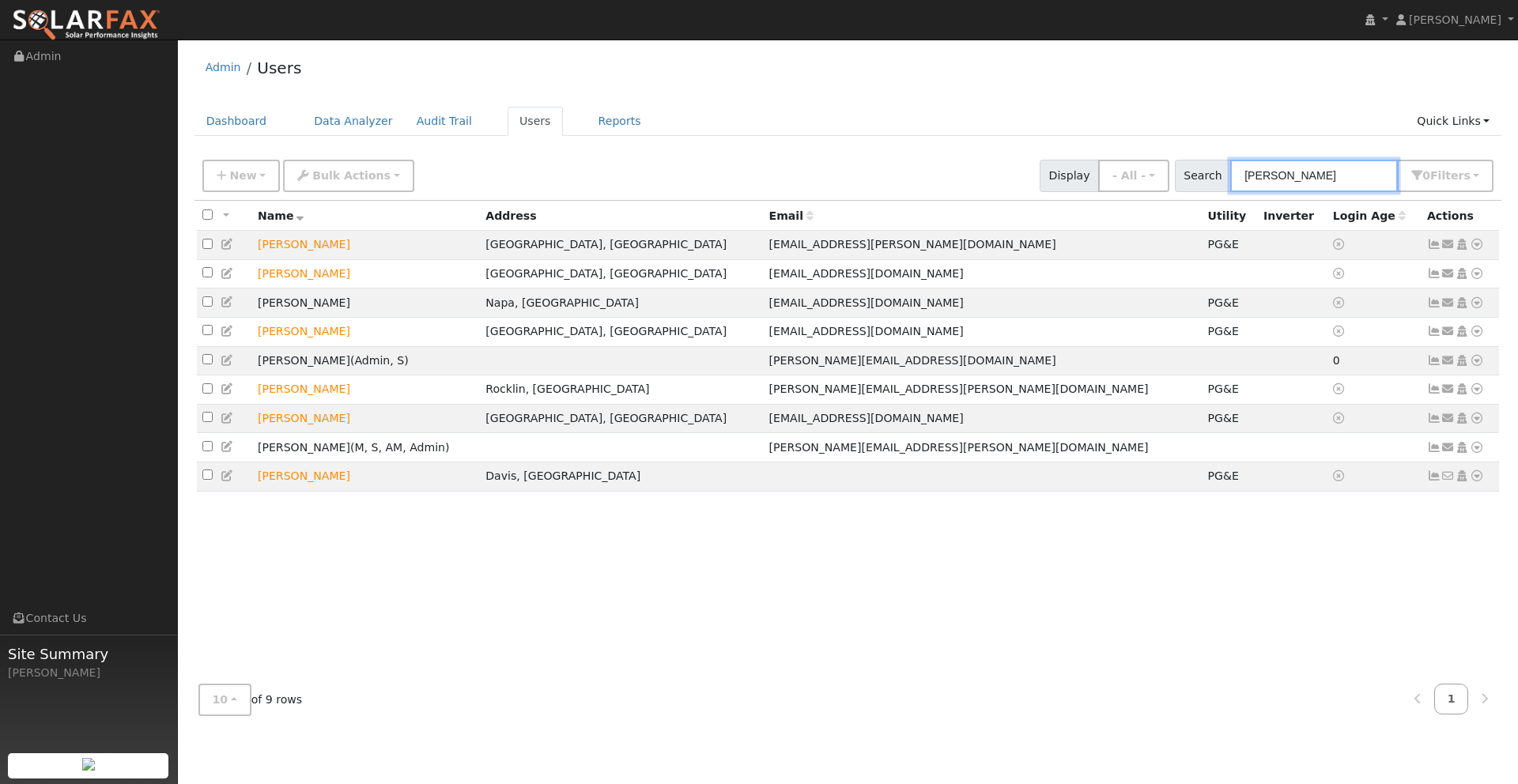
drag, startPoint x: 1315, startPoint y: 173, endPoint x: 1145, endPoint y: 153, distance: 171.2
click at [1151, 155] on div "New Add User Quick Add Quick Connect Quick Convert Lead Bulk Actions Send Email…" at bounding box center [848, 172] width 1298 height 38
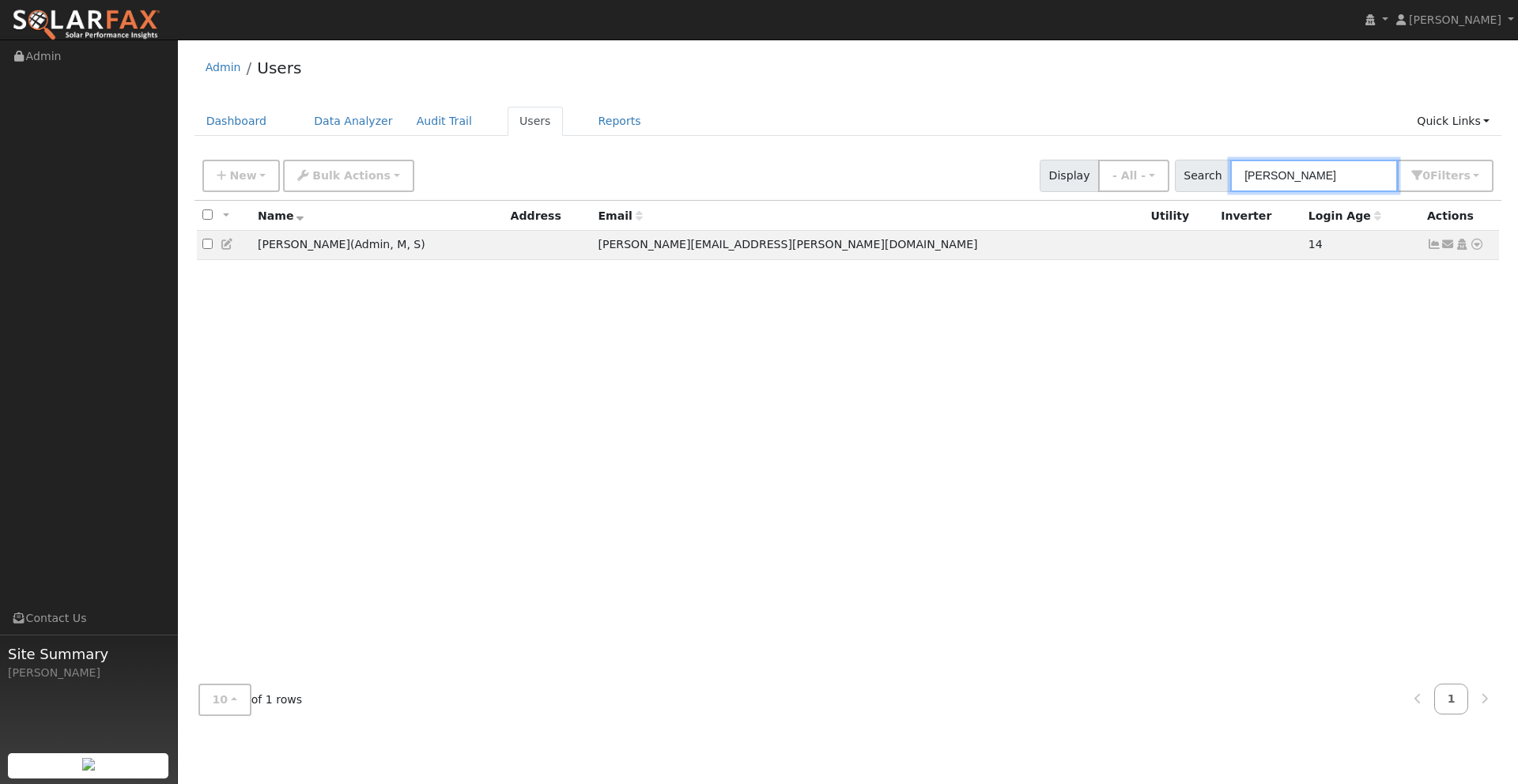
drag, startPoint x: 1355, startPoint y: 175, endPoint x: 1125, endPoint y: 158, distance: 230.6
click at [1122, 156] on div "New Add User Quick Add Quick Connect Quick Convert Lead Bulk Actions Send Email…" at bounding box center [848, 172] width 1298 height 38
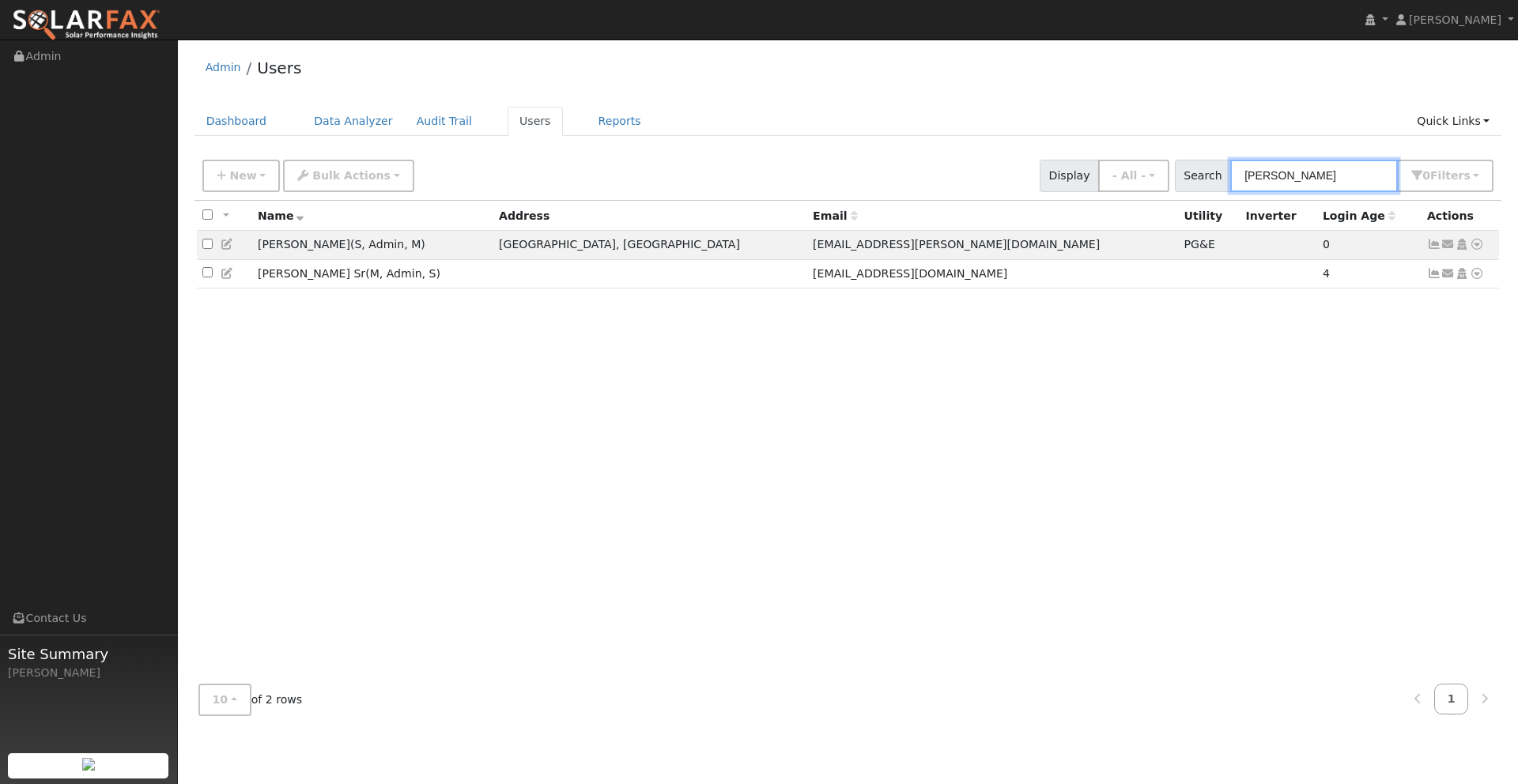
type input "[PERSON_NAME]"
